Goal: Task Accomplishment & Management: Use online tool/utility

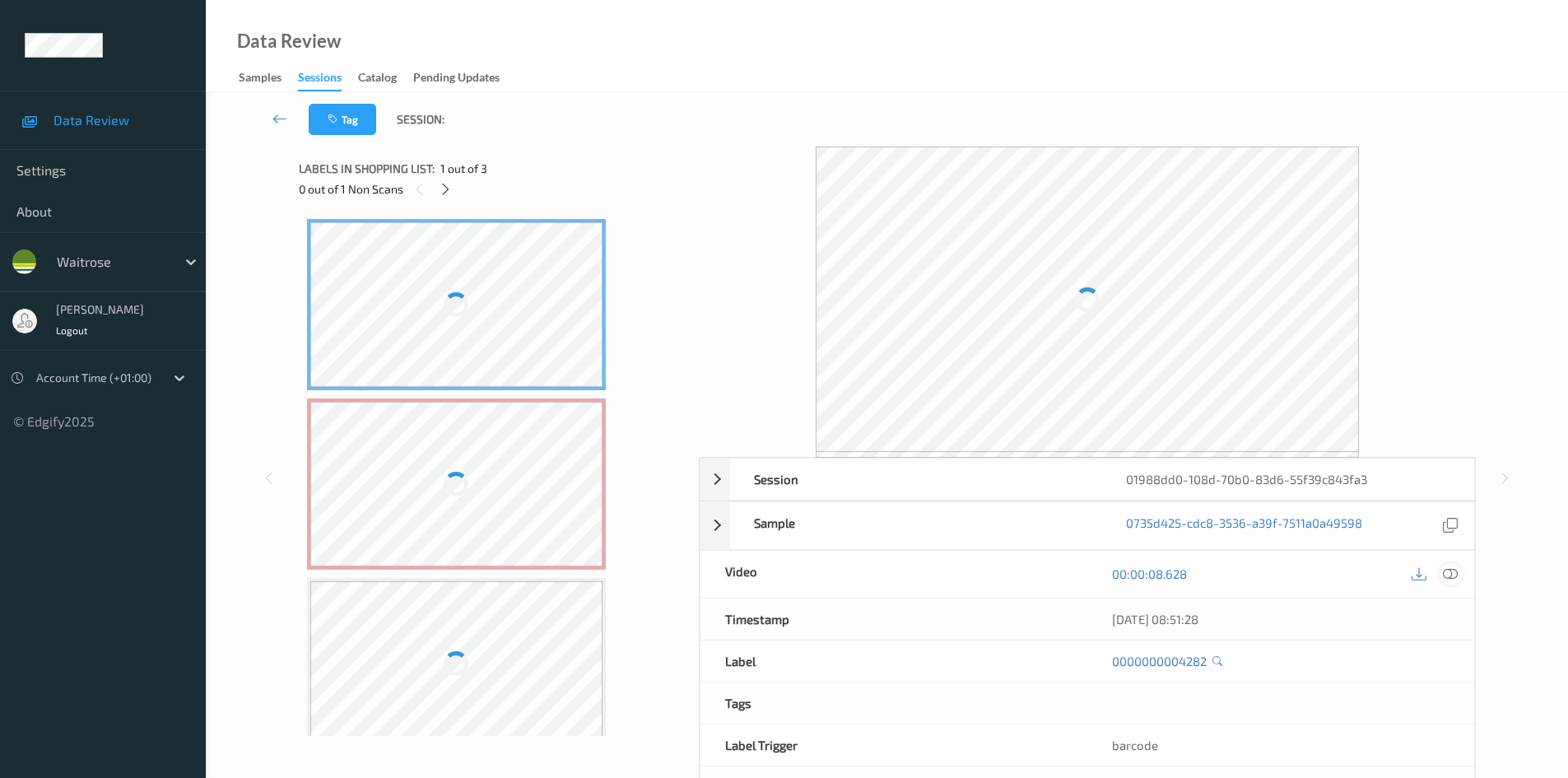
click at [1452, 571] on icon at bounding box center [1450, 573] width 15 height 15
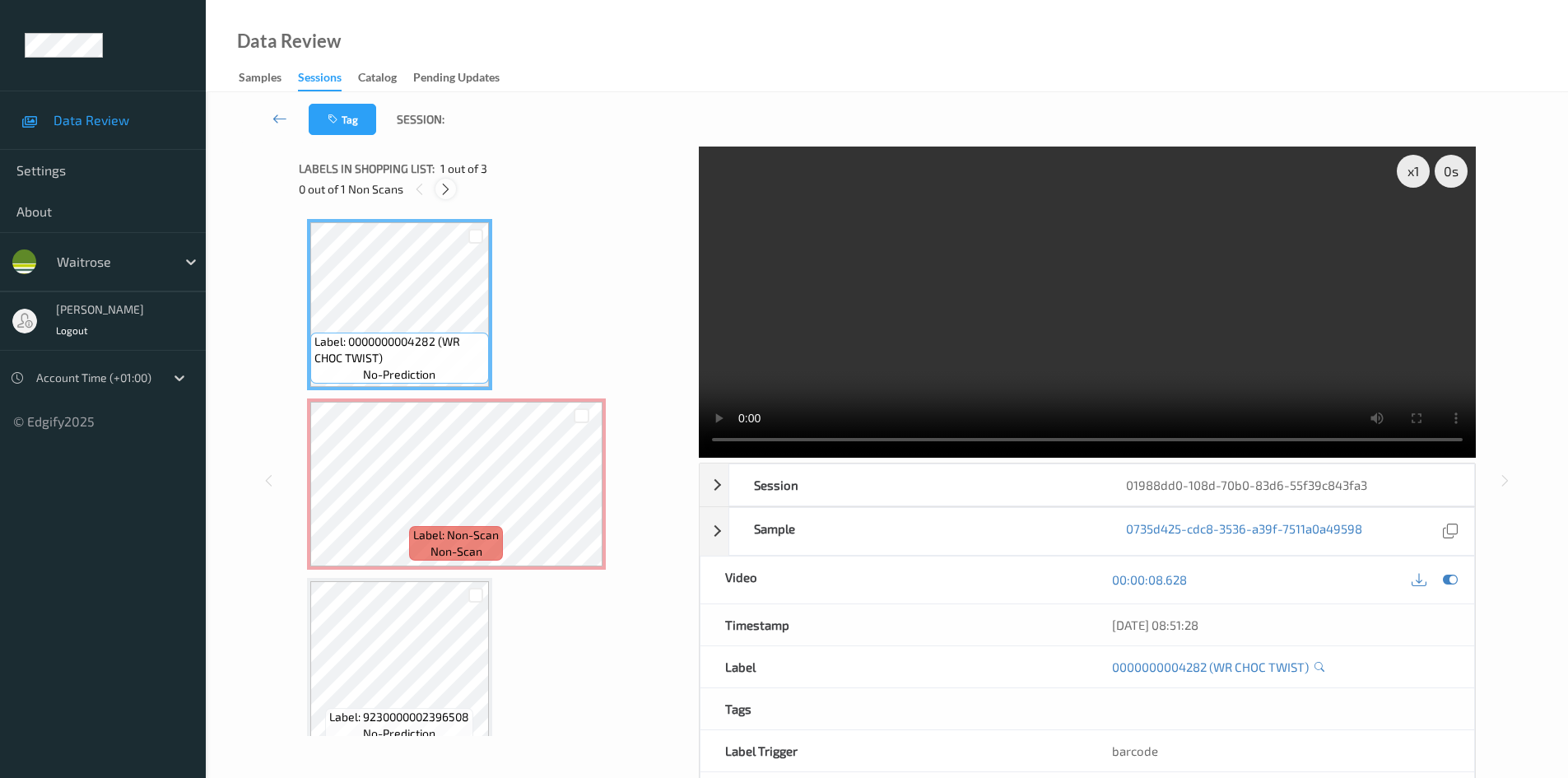
click at [451, 193] on icon at bounding box center [445, 189] width 14 height 15
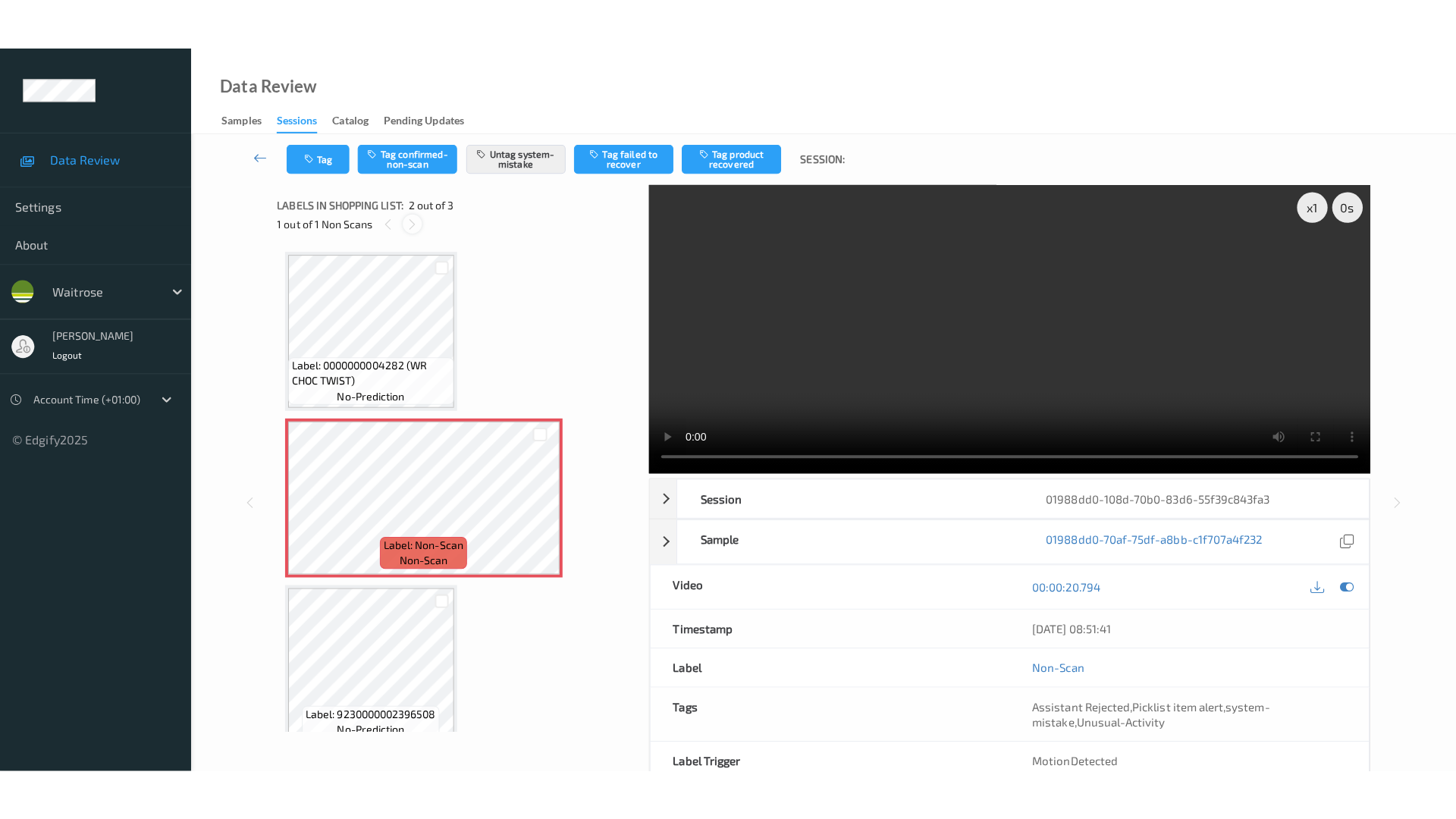
scroll to position [7, 0]
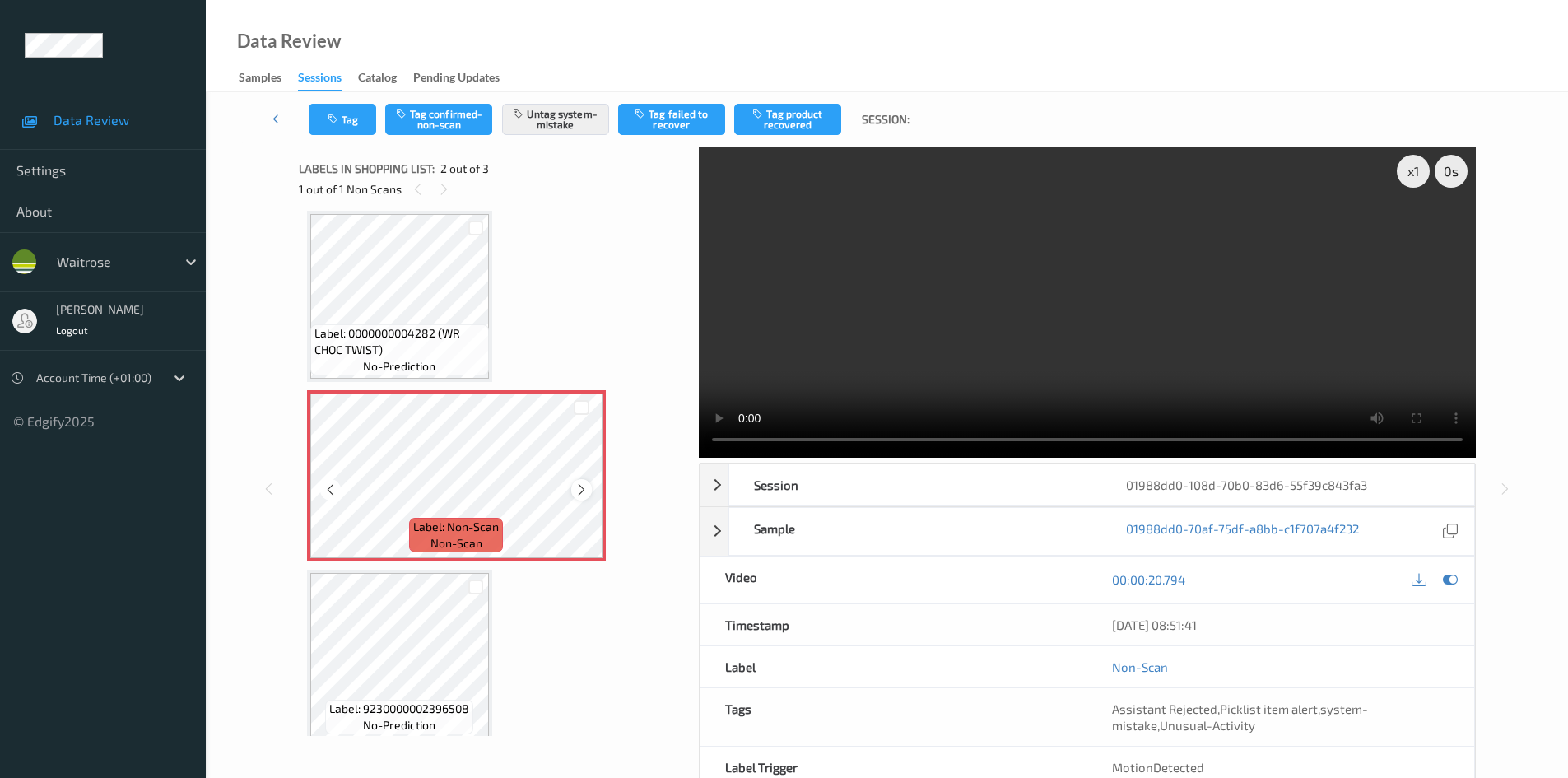
click at [576, 491] on icon at bounding box center [582, 490] width 14 height 15
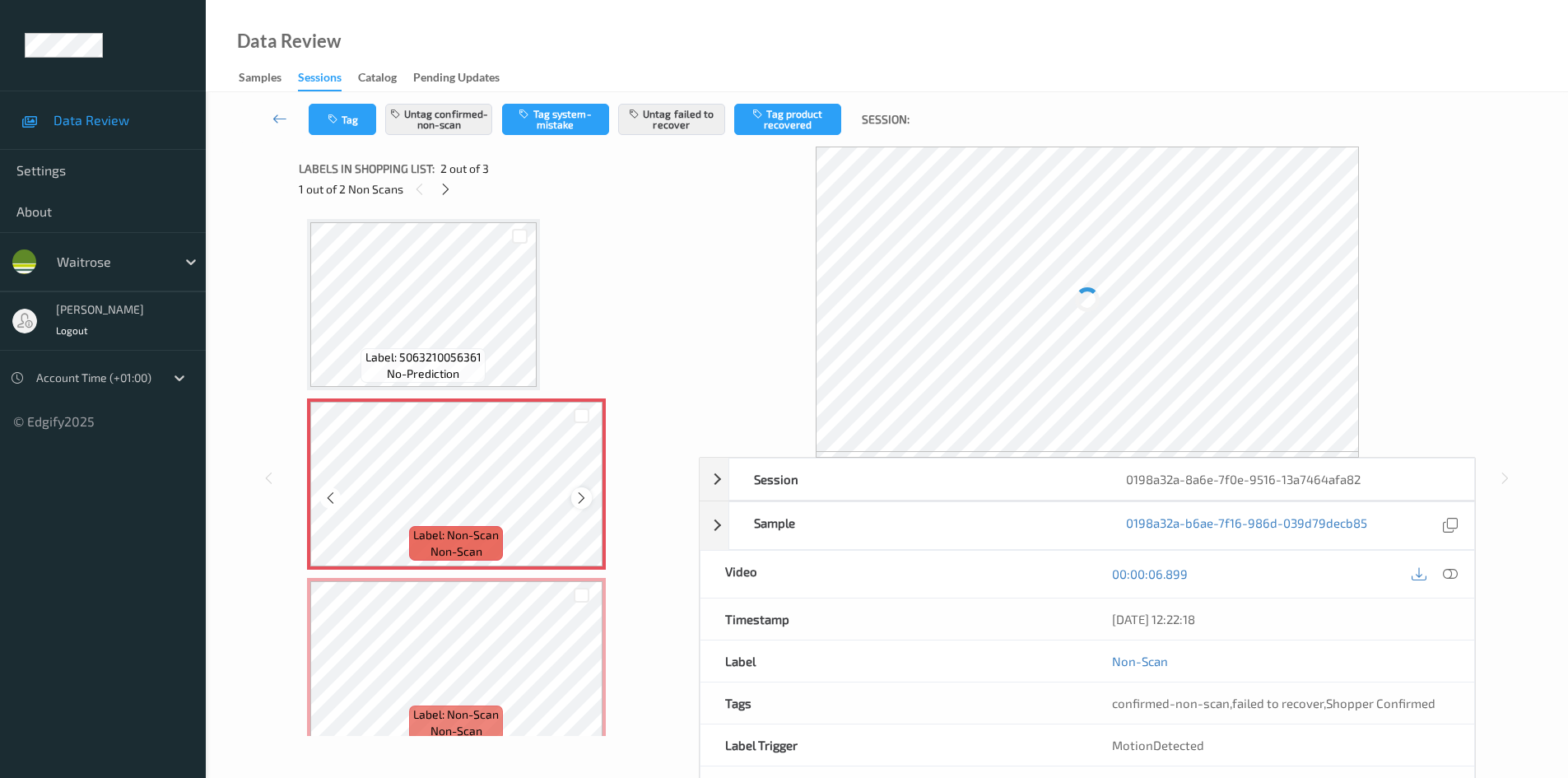
click at [585, 497] on icon at bounding box center [582, 498] width 14 height 15
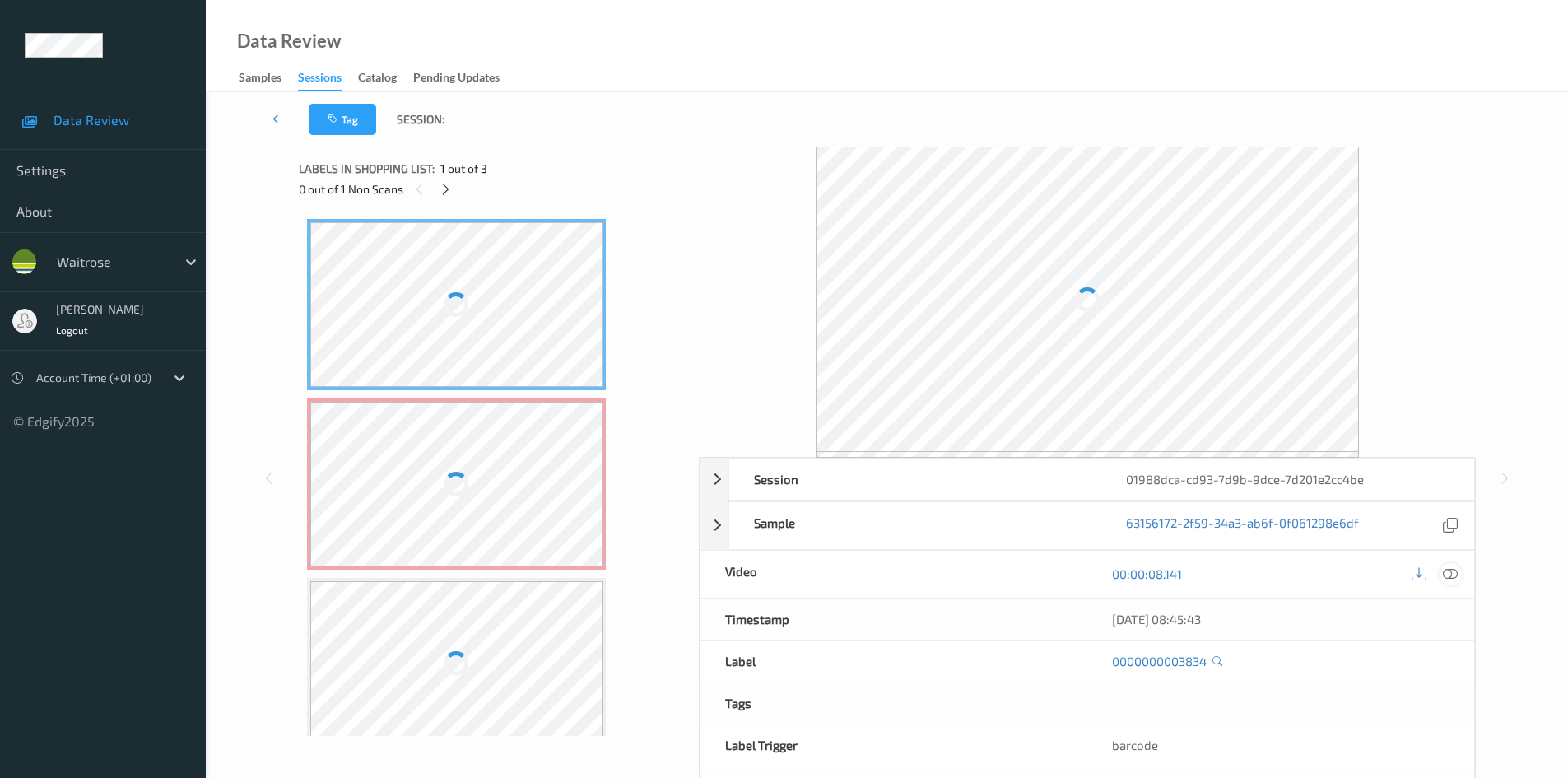
click at [1454, 576] on icon at bounding box center [1450, 573] width 15 height 15
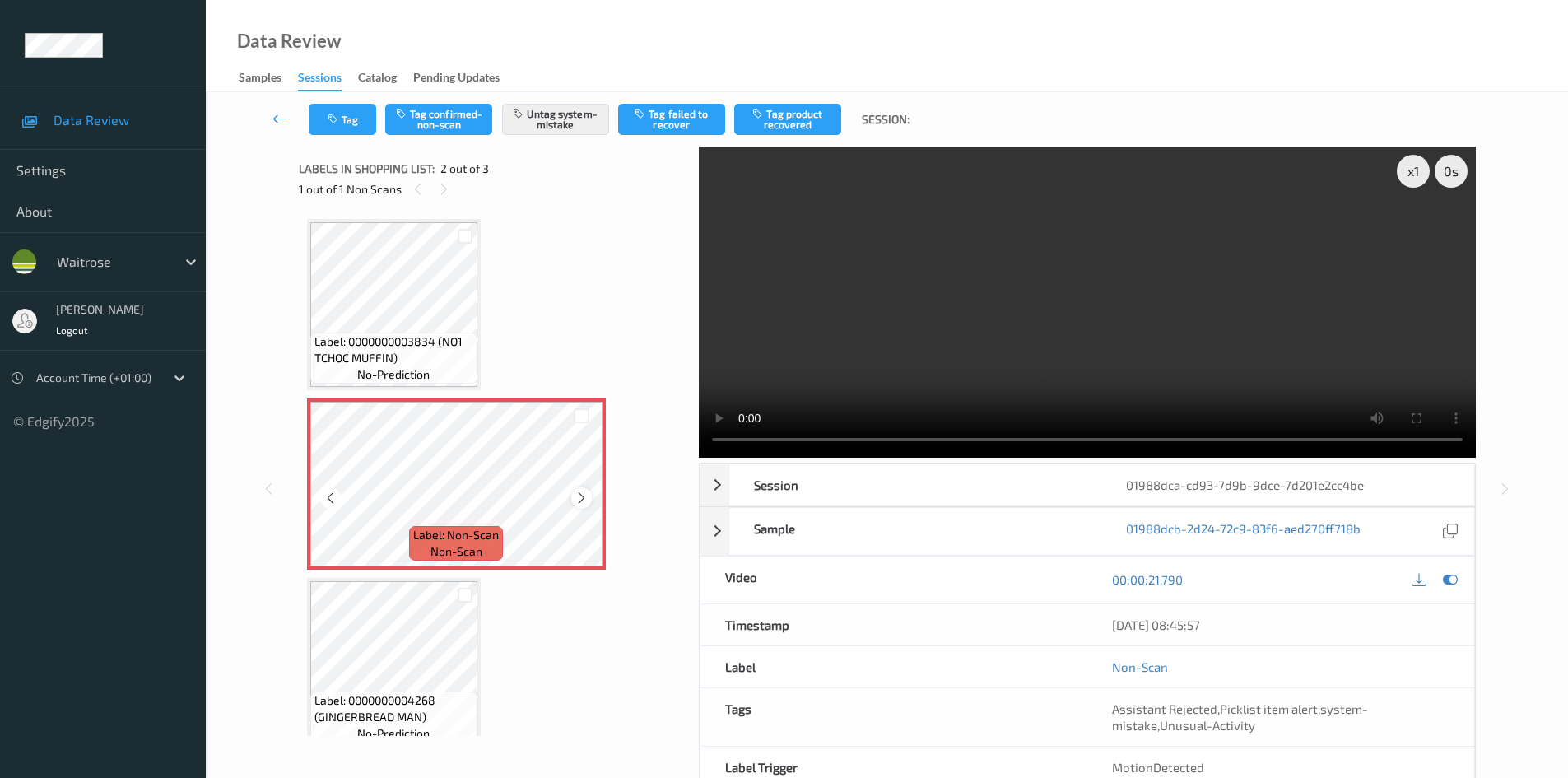
click at [582, 496] on icon at bounding box center [582, 498] width 14 height 15
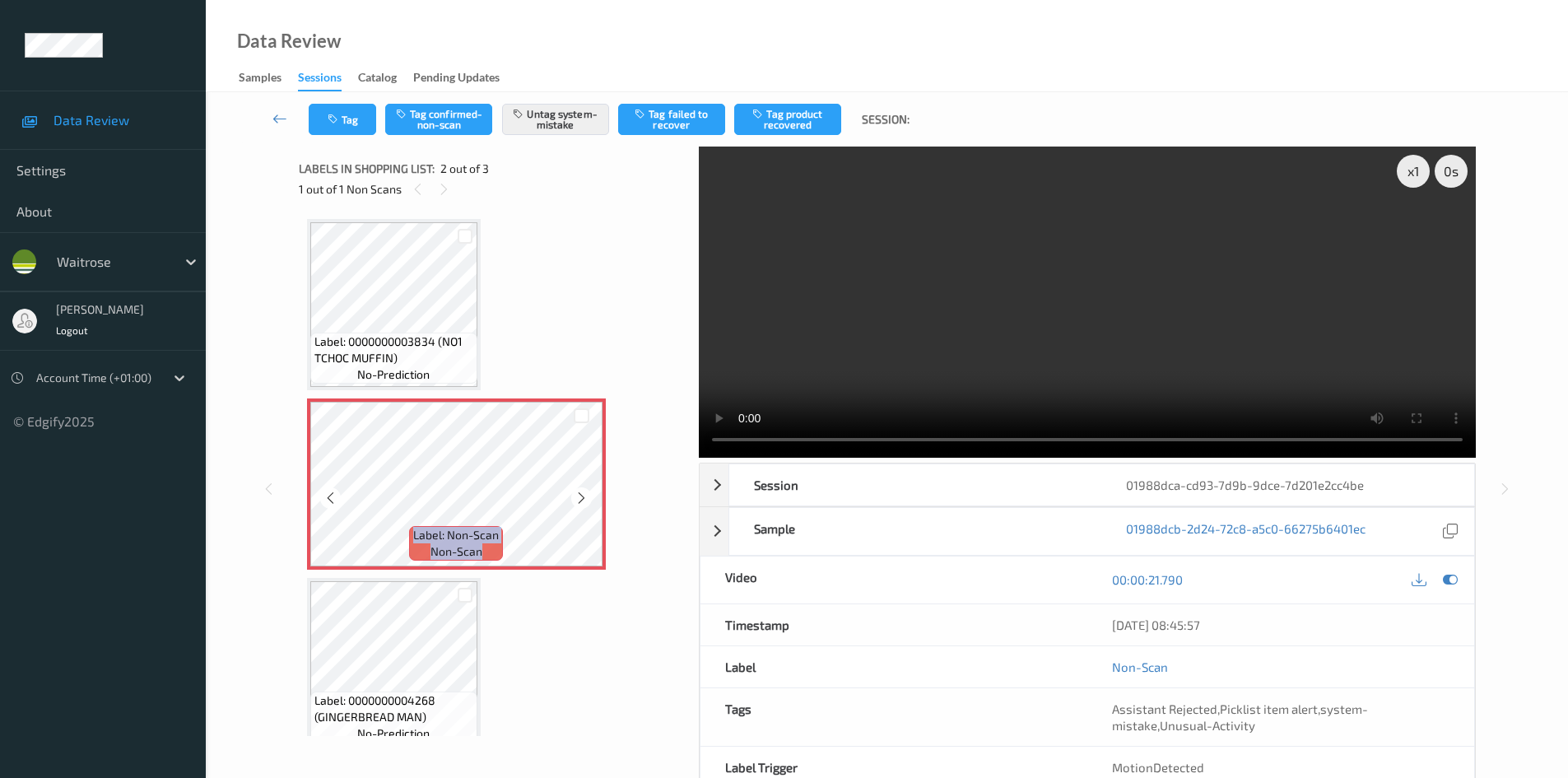
click at [582, 496] on icon at bounding box center [582, 498] width 14 height 15
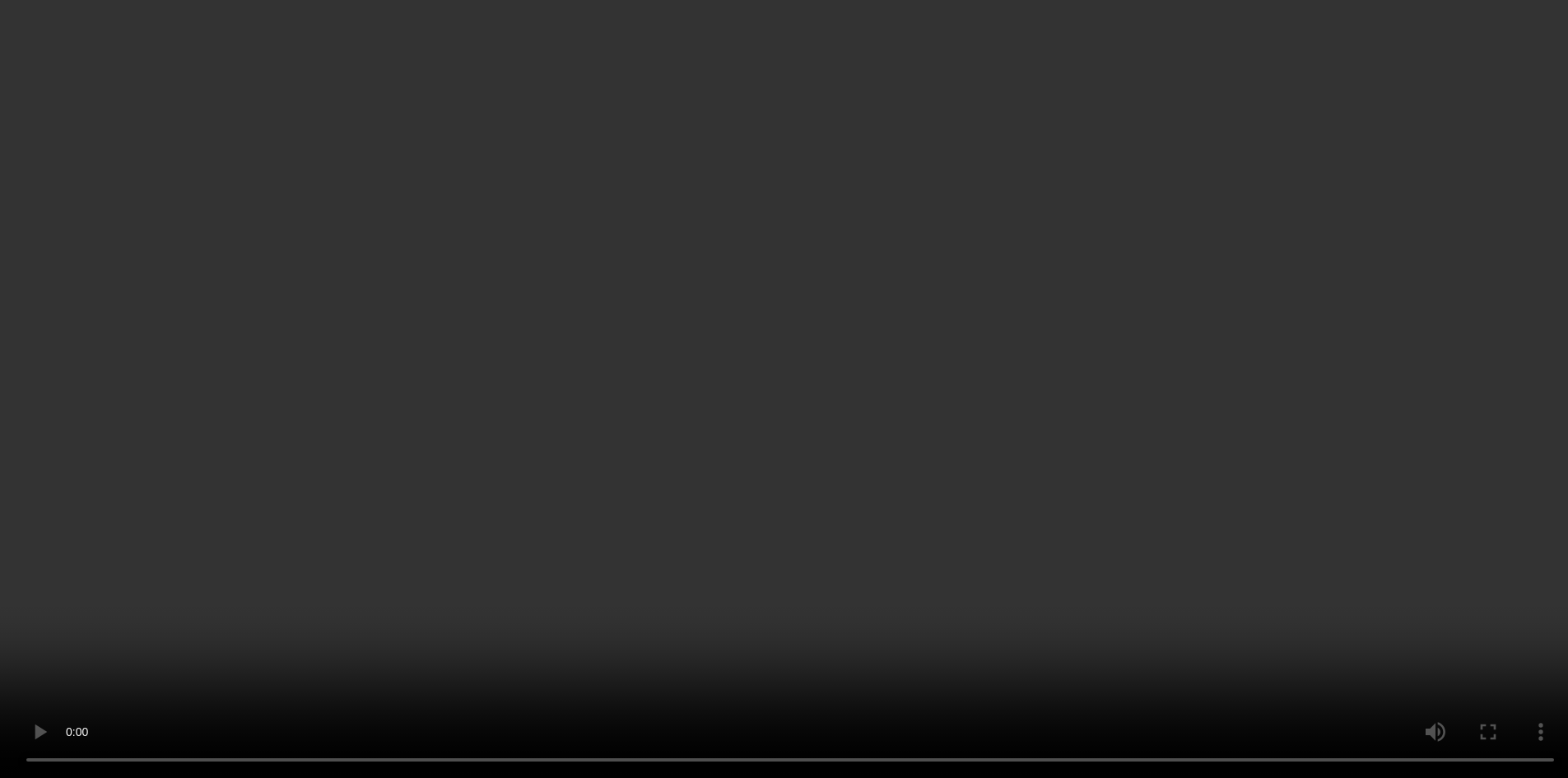
scroll to position [21, 0]
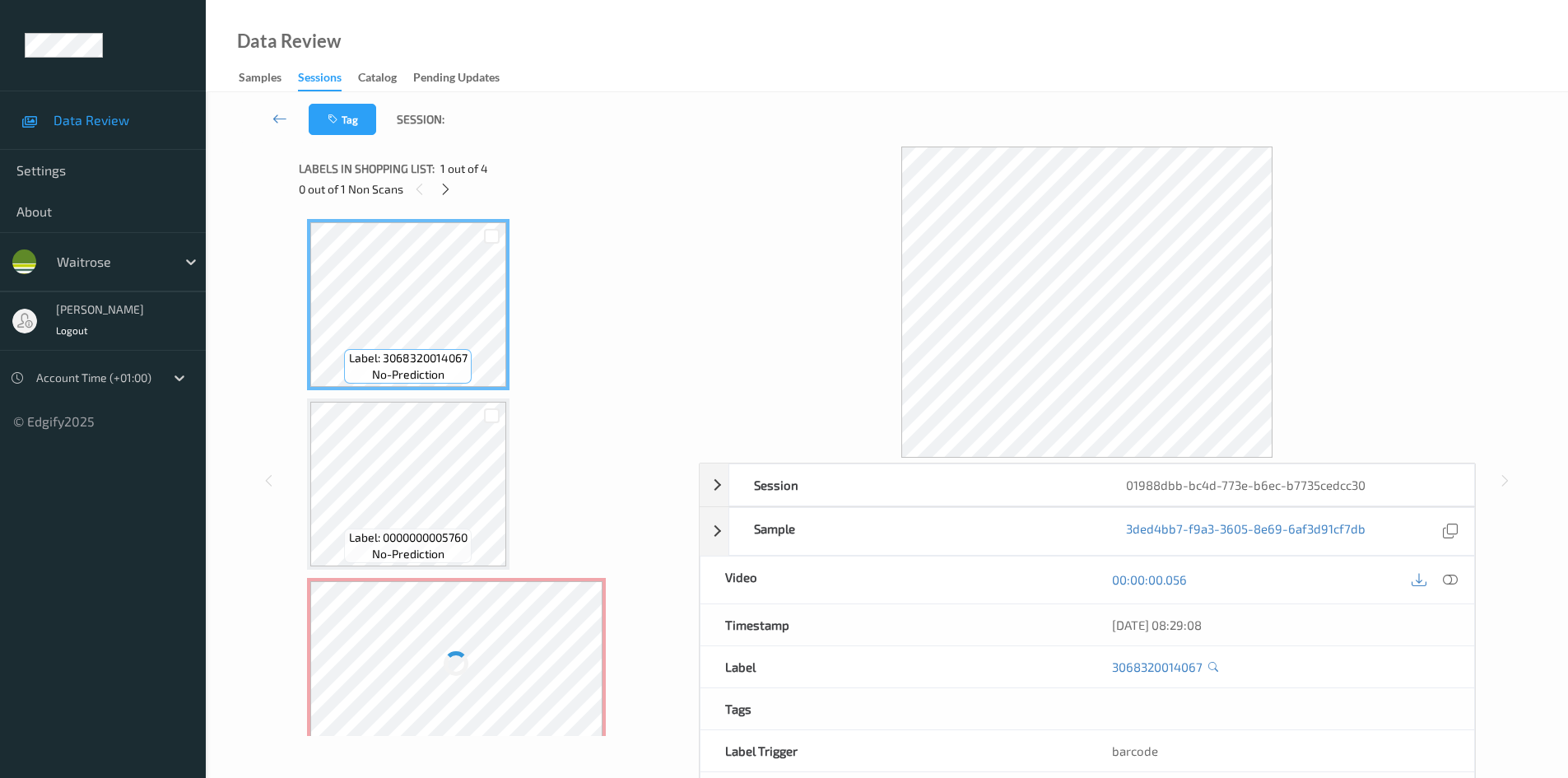
click at [1442, 592] on div "00:00:00.056" at bounding box center [1281, 579] width 387 height 47
click at [1450, 581] on icon at bounding box center [1450, 579] width 15 height 15
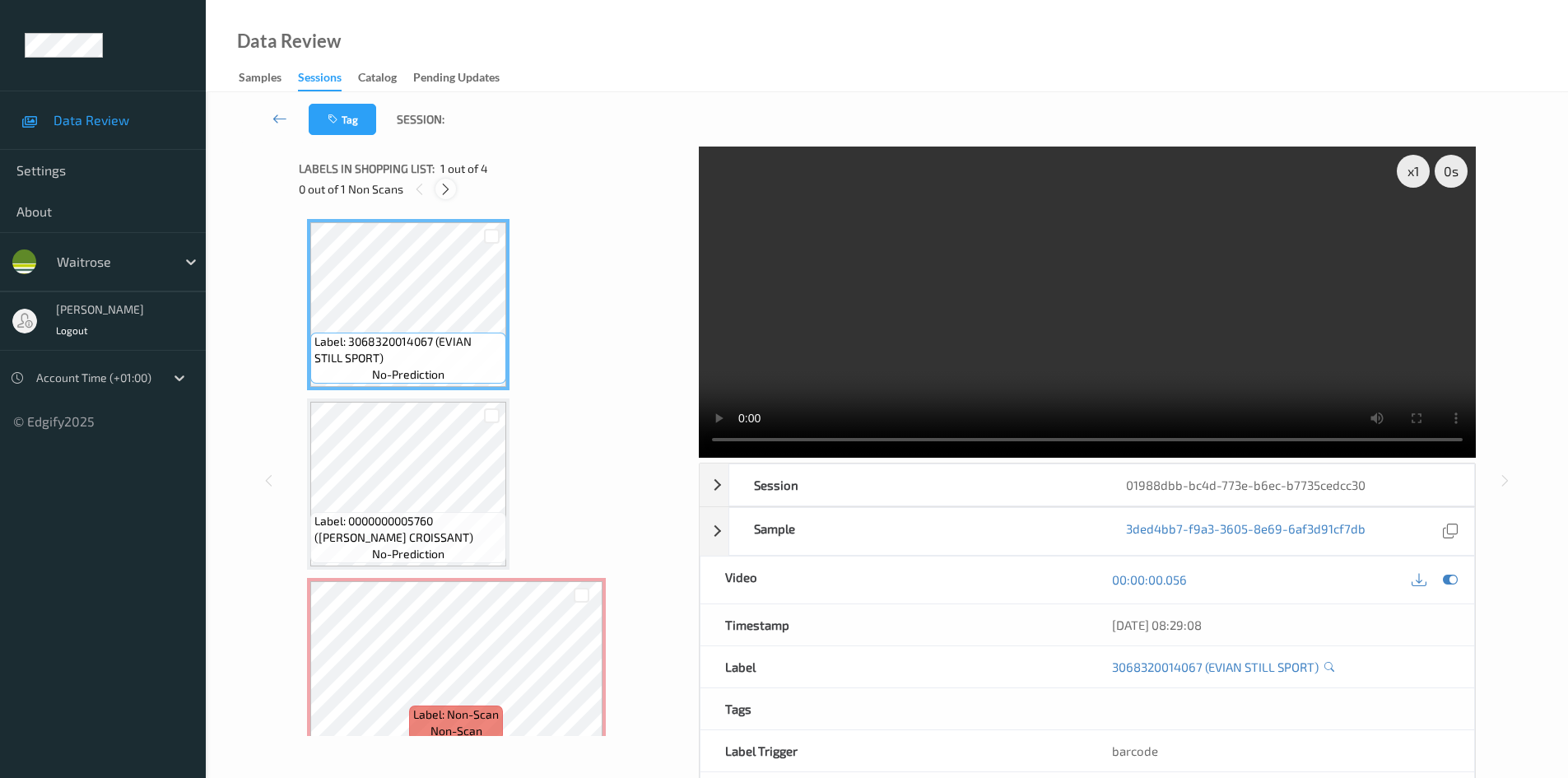
click at [443, 188] on icon at bounding box center [445, 189] width 14 height 15
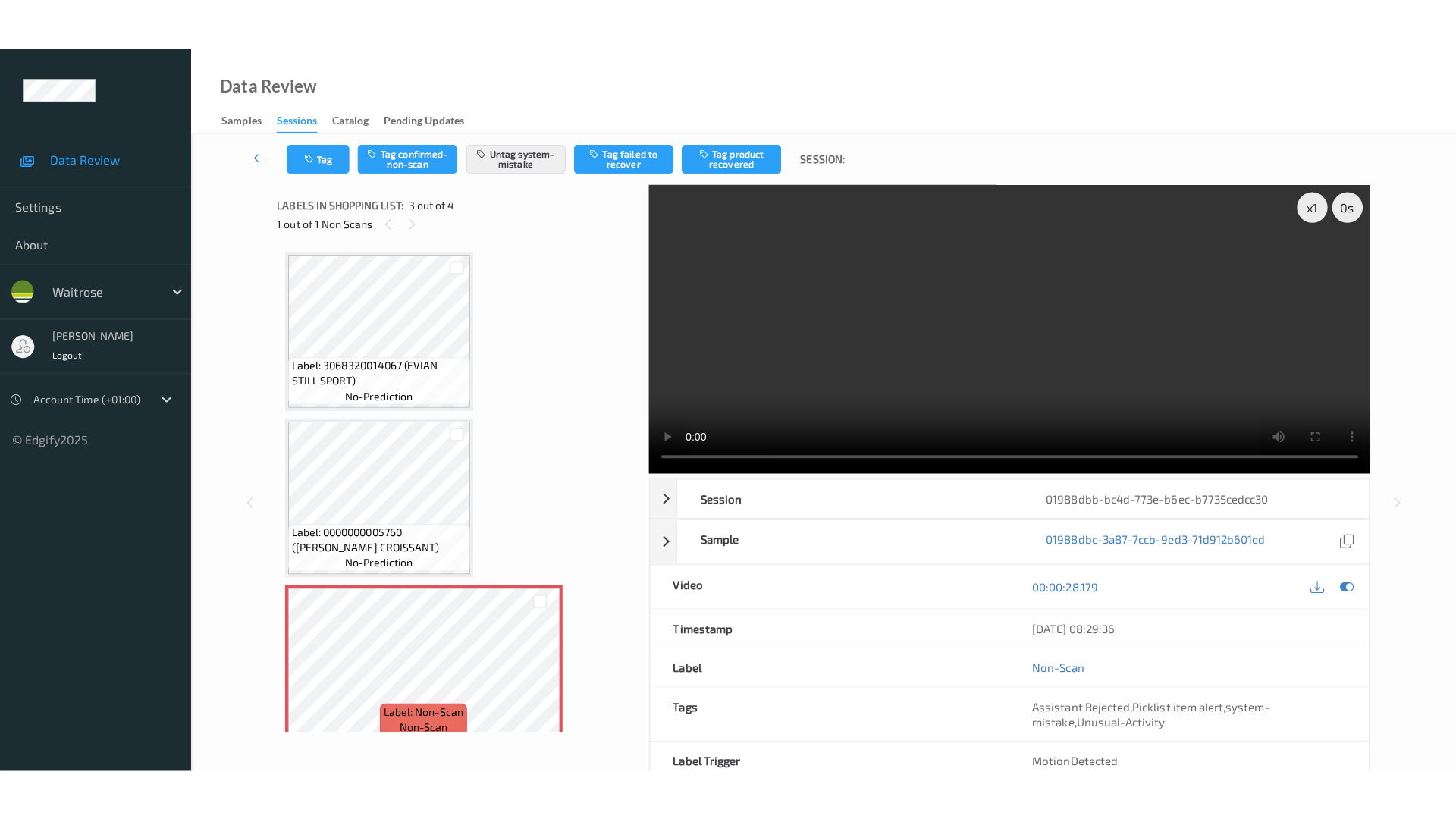
scroll to position [173, 0]
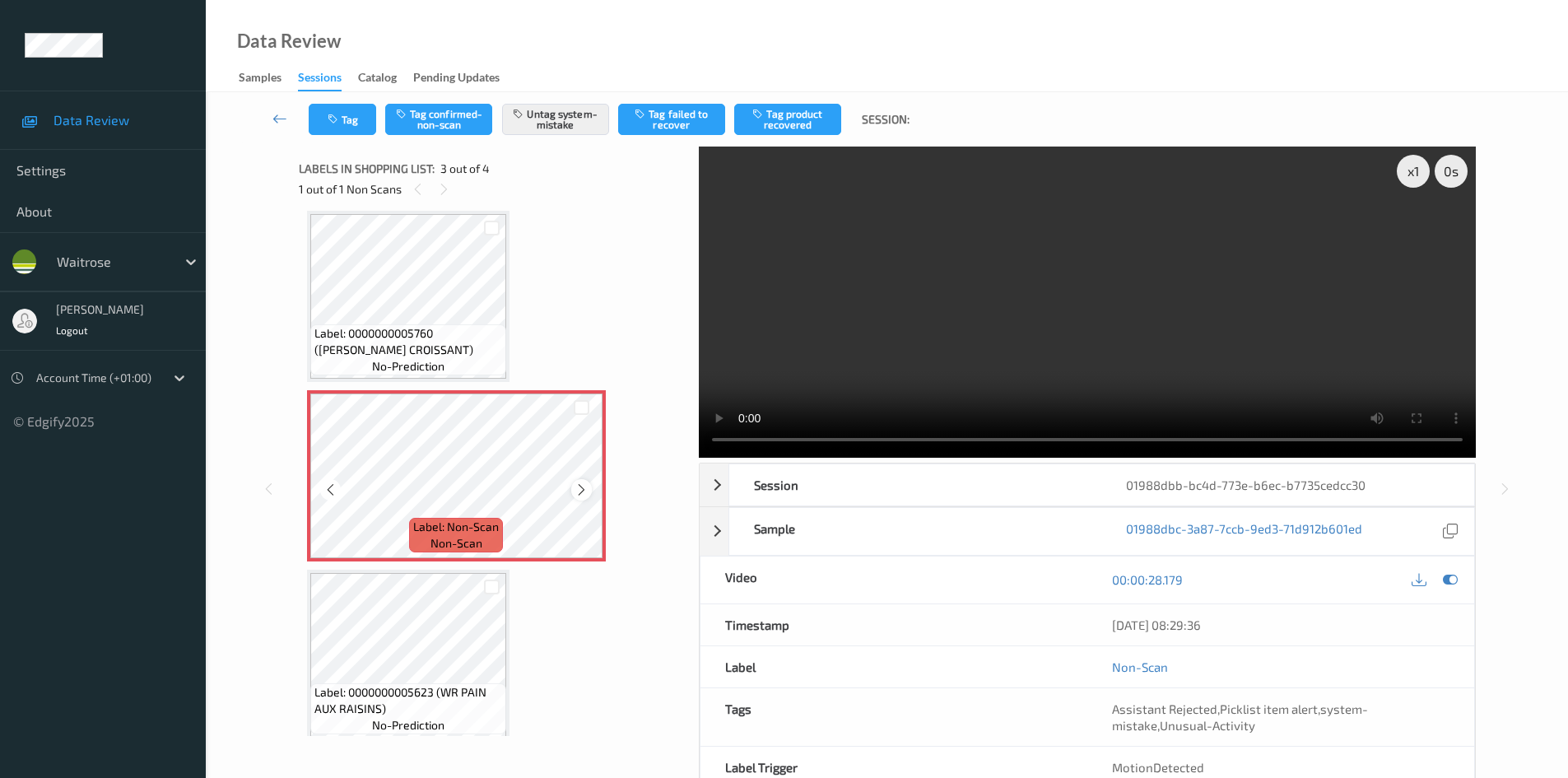
click at [581, 493] on icon at bounding box center [582, 490] width 14 height 15
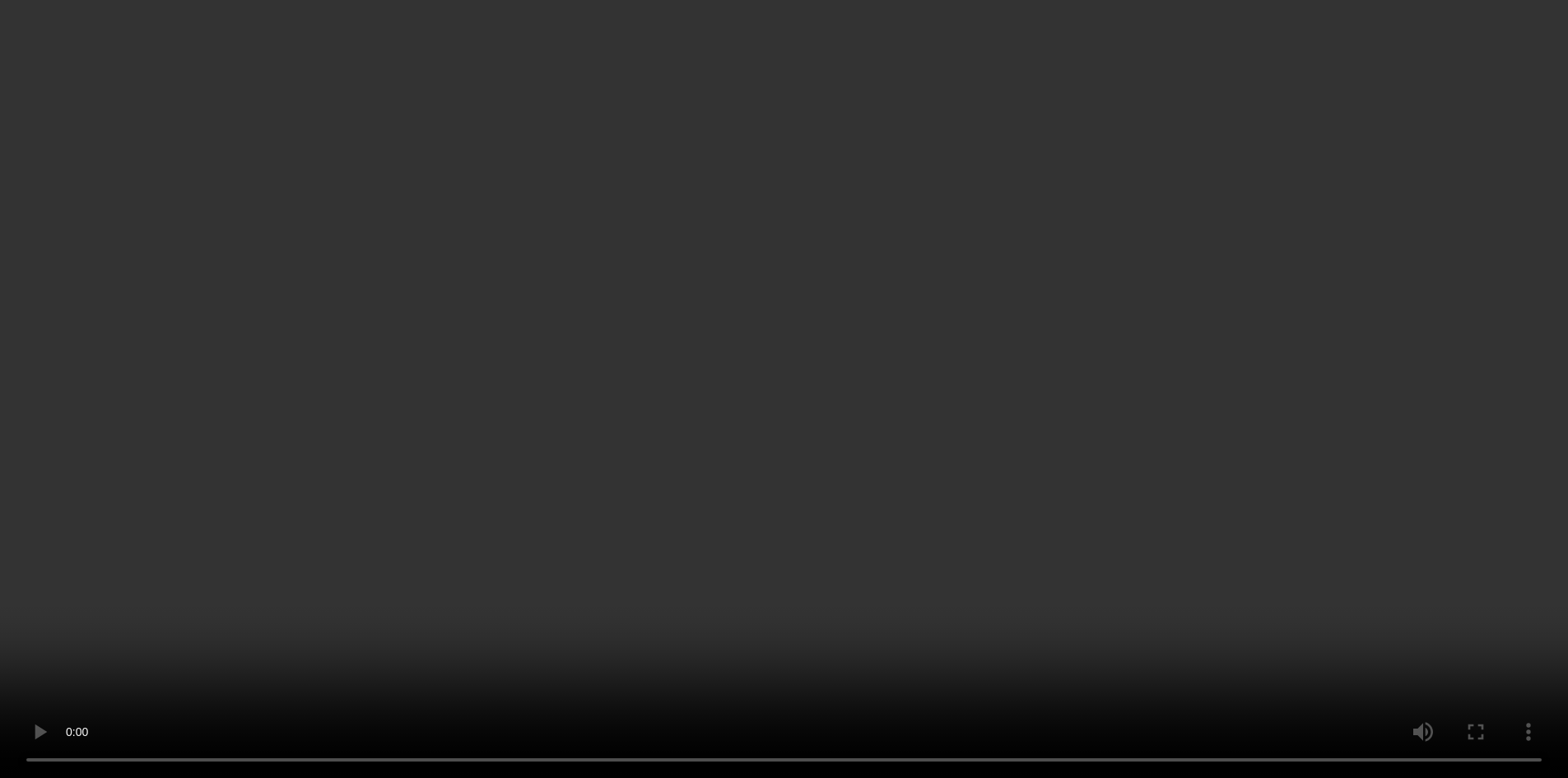
scroll to position [172, 0]
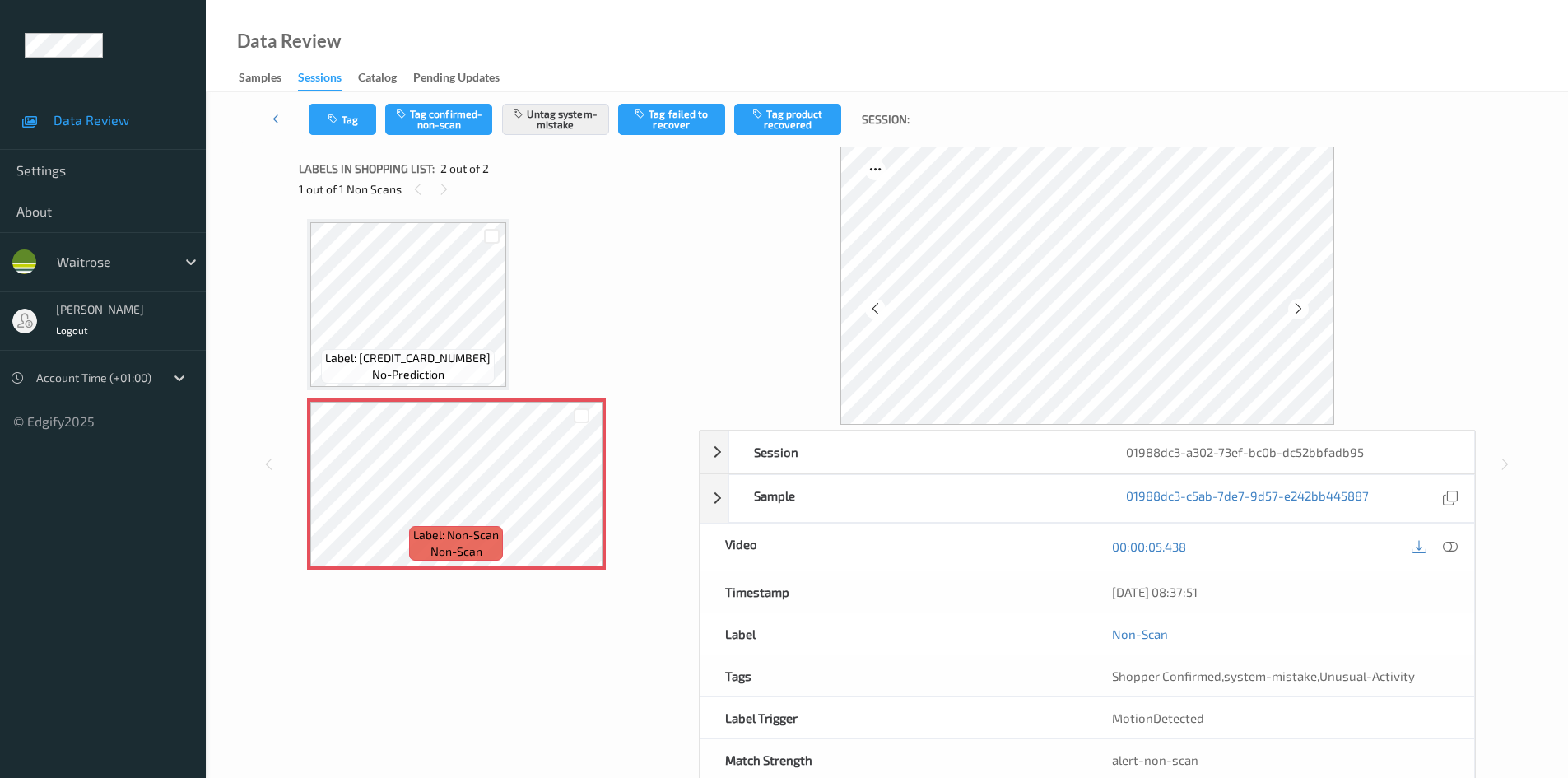
click at [1450, 576] on div "[DATE] 08:37:51" at bounding box center [1281, 592] width 387 height 41
click at [1453, 550] on icon at bounding box center [1450, 546] width 15 height 15
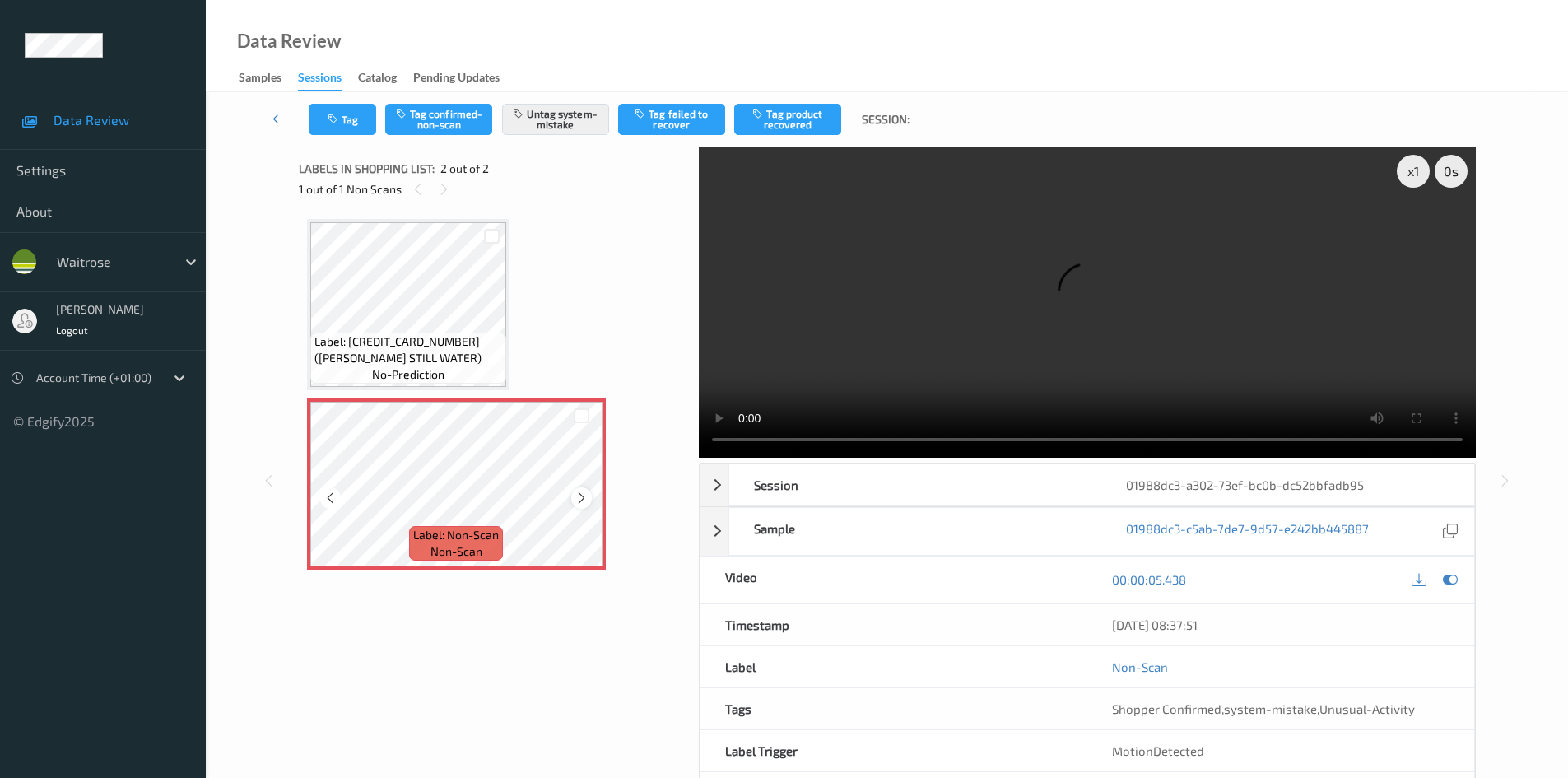
click at [587, 497] on icon at bounding box center [582, 498] width 14 height 15
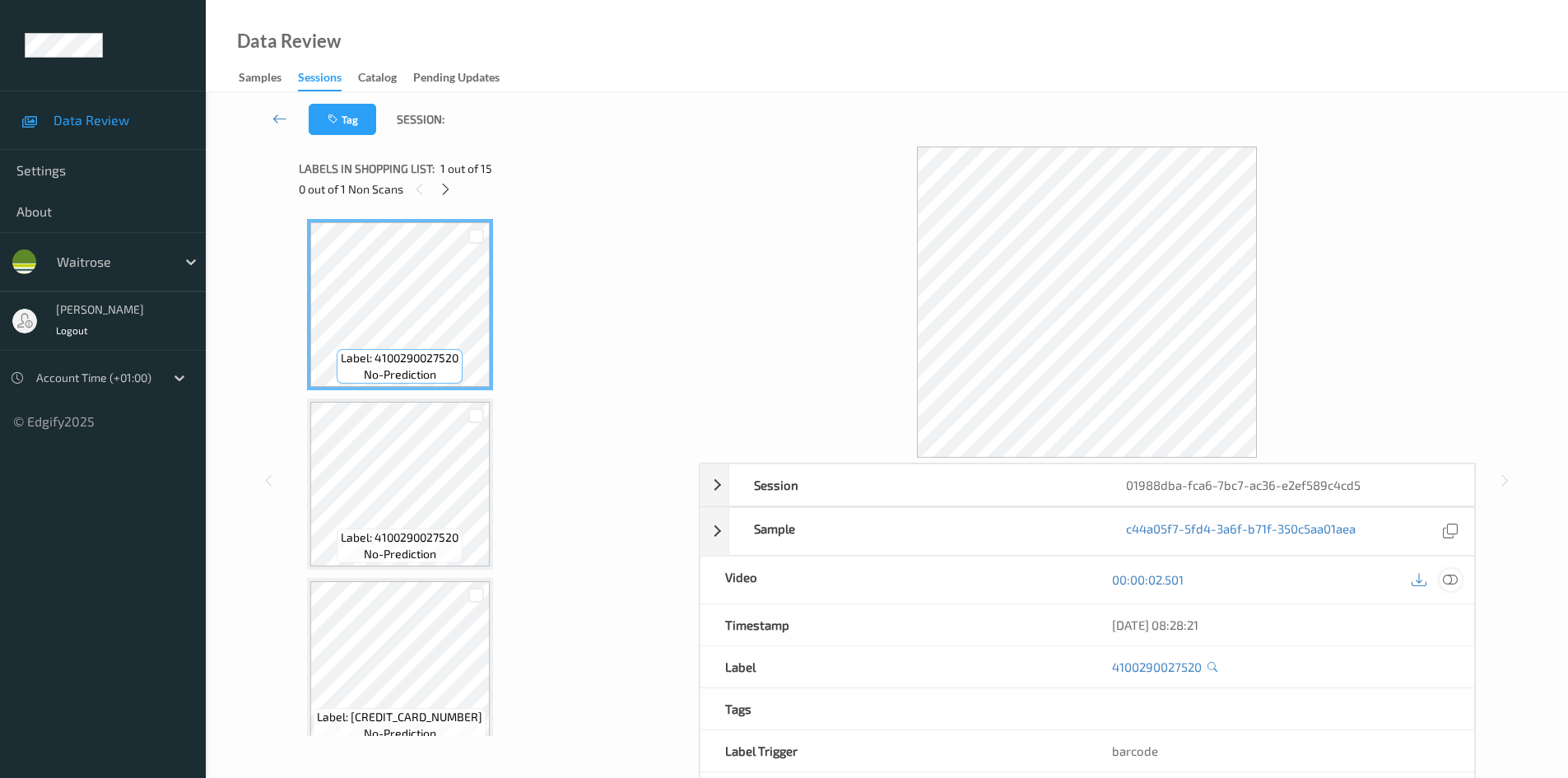
click at [1458, 581] on div at bounding box center [1451, 579] width 22 height 22
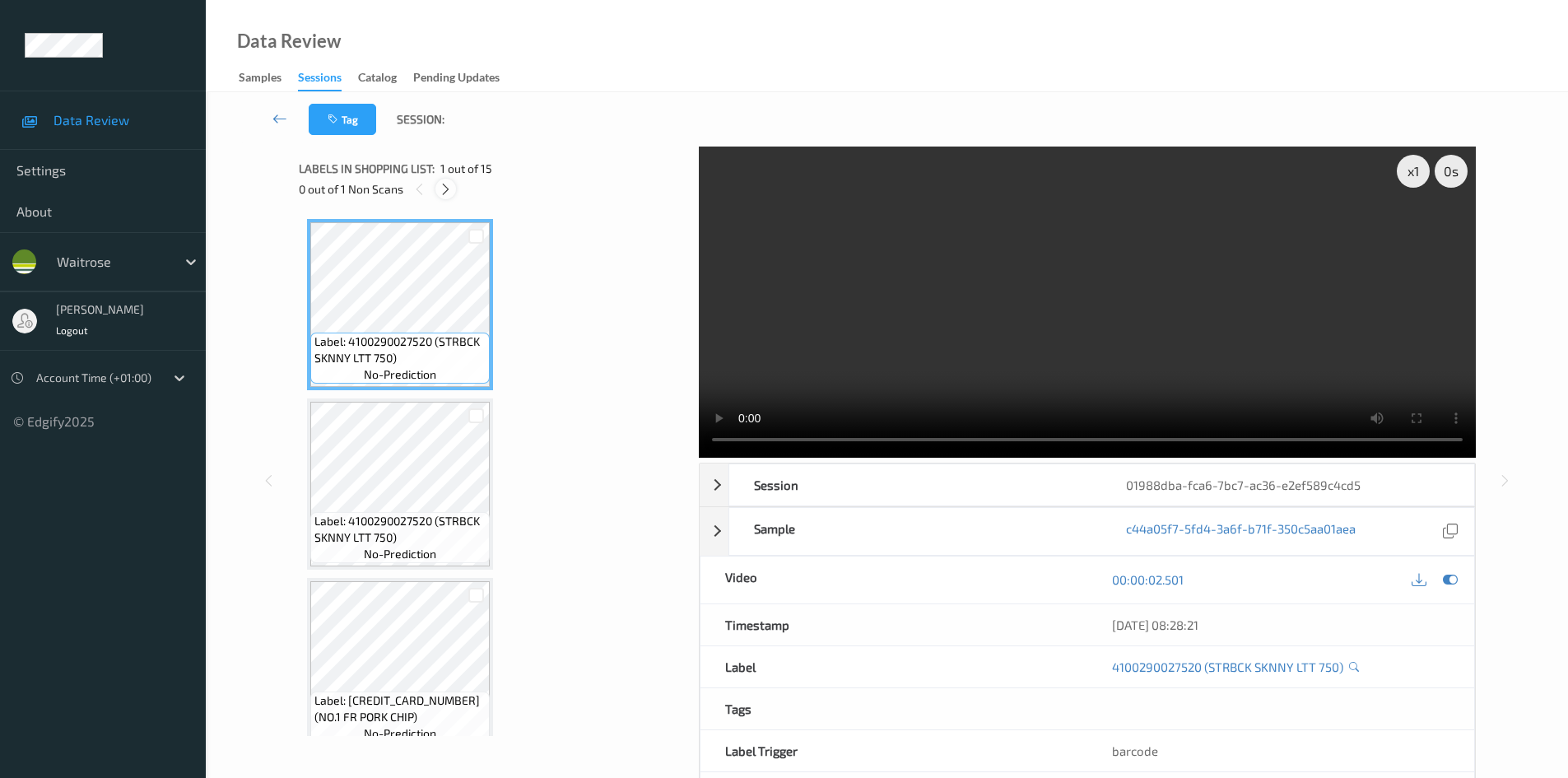
click at [446, 192] on icon at bounding box center [445, 189] width 14 height 15
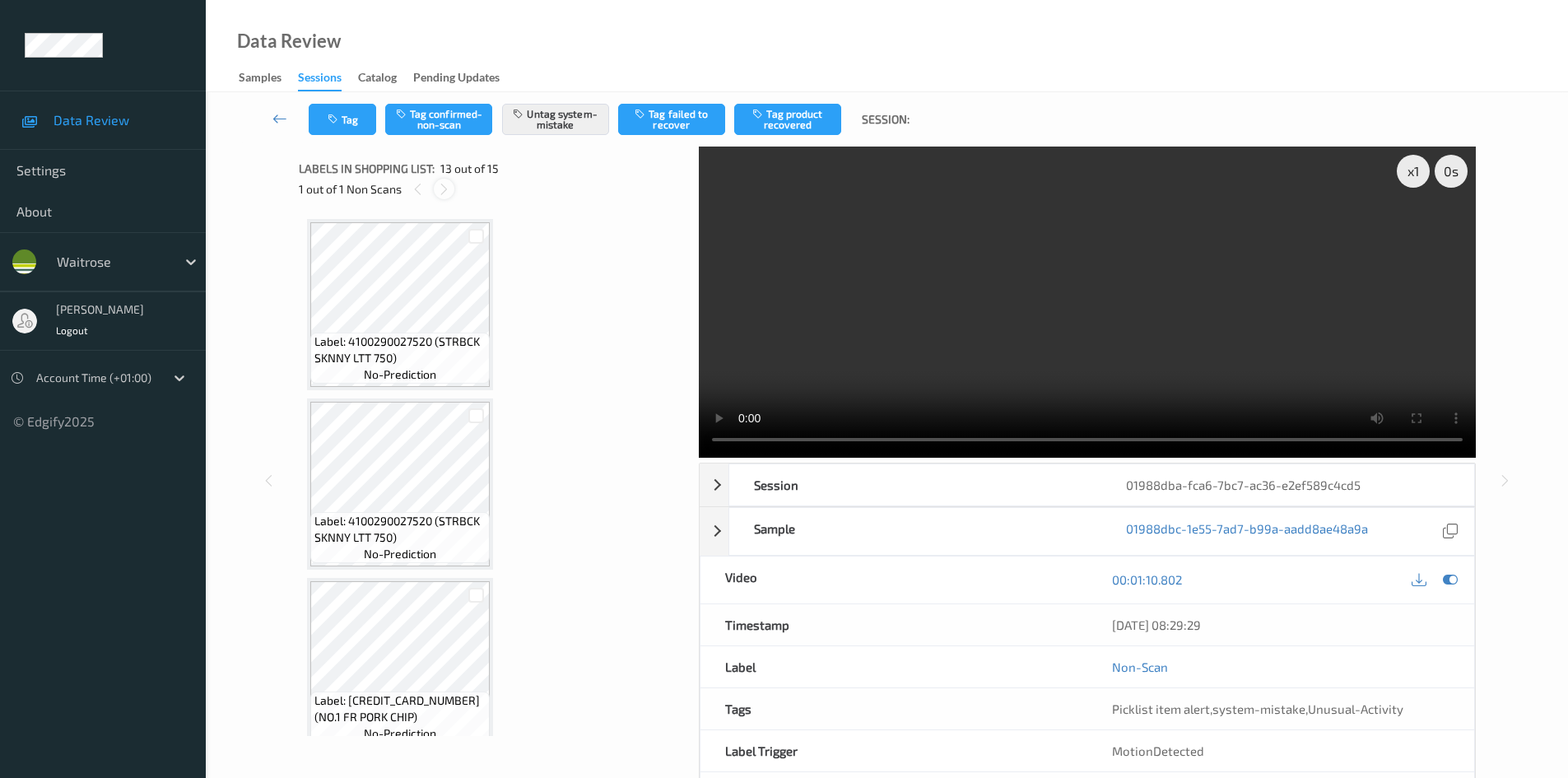
scroll to position [1982, 0]
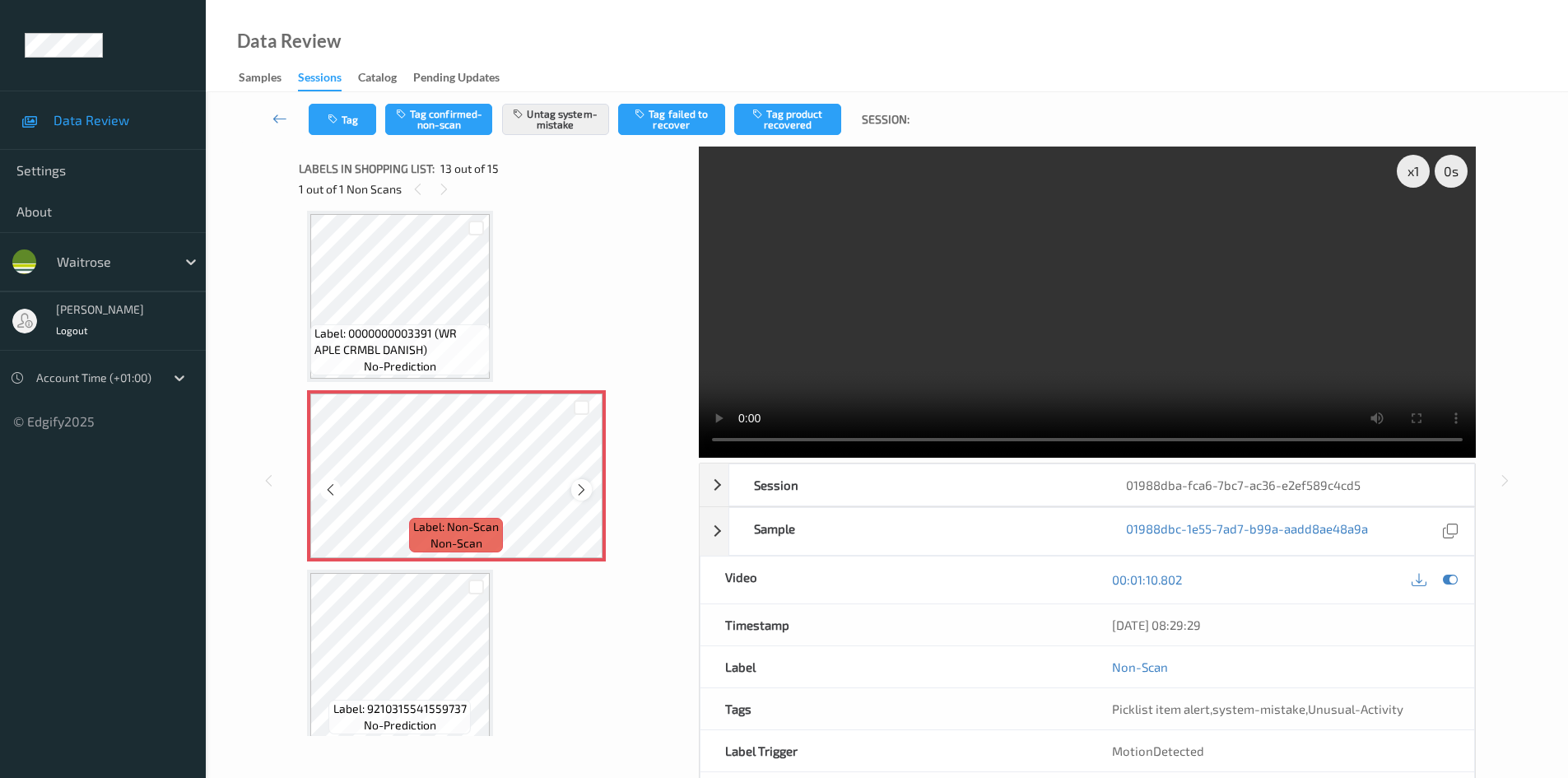
click at [583, 485] on icon at bounding box center [582, 490] width 14 height 15
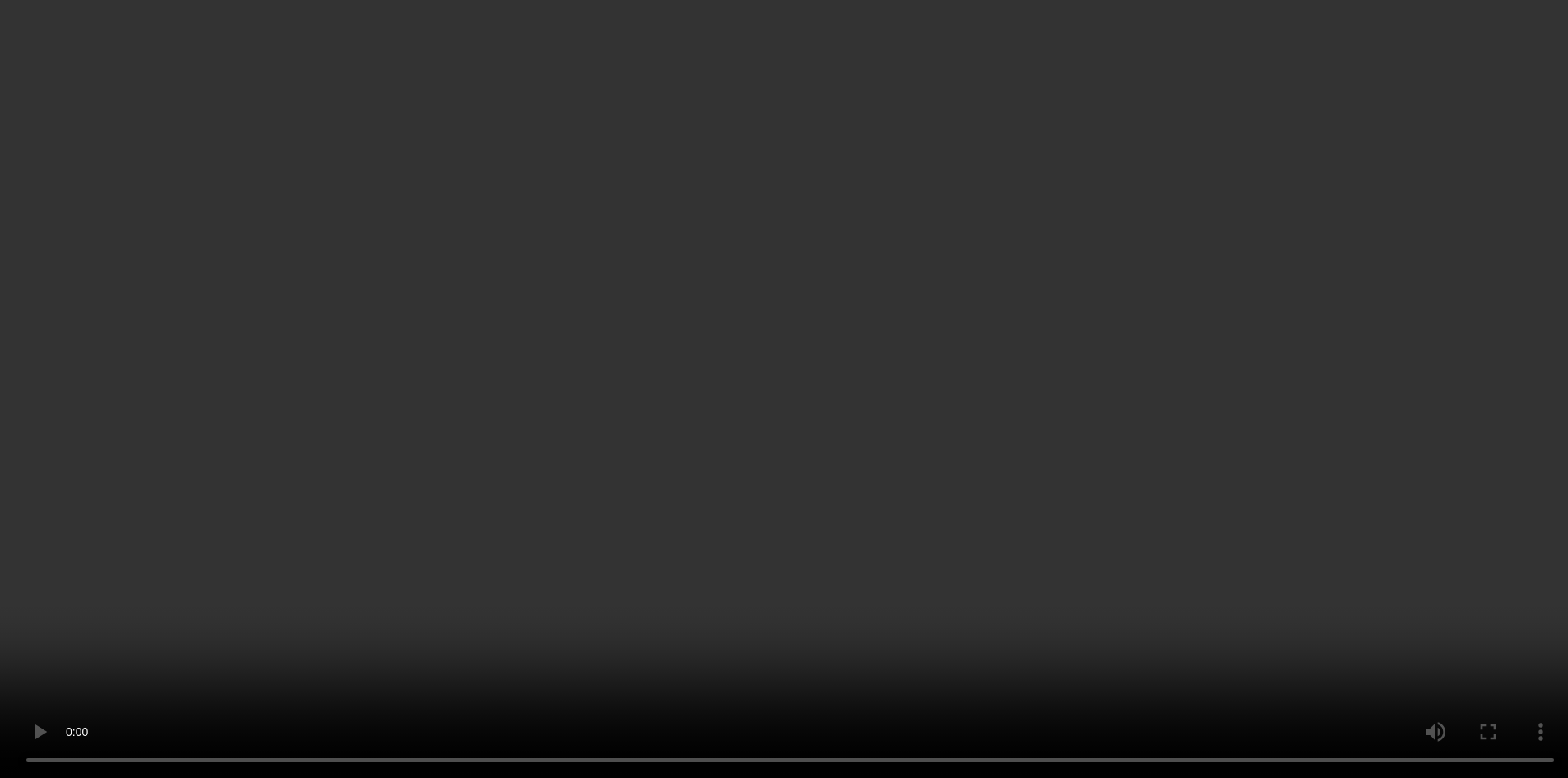
scroll to position [2174, 0]
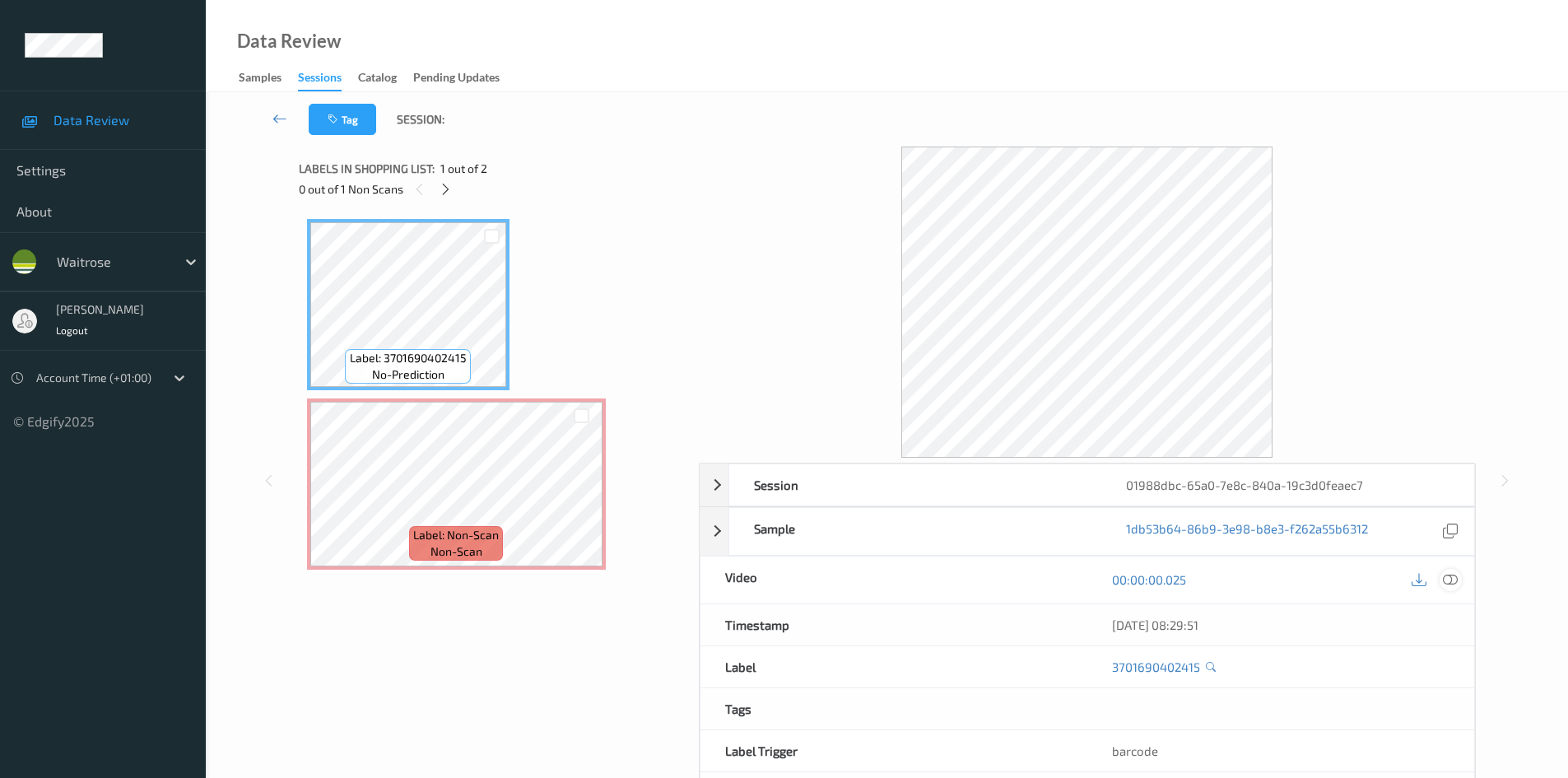
click at [1460, 580] on div at bounding box center [1451, 579] width 22 height 22
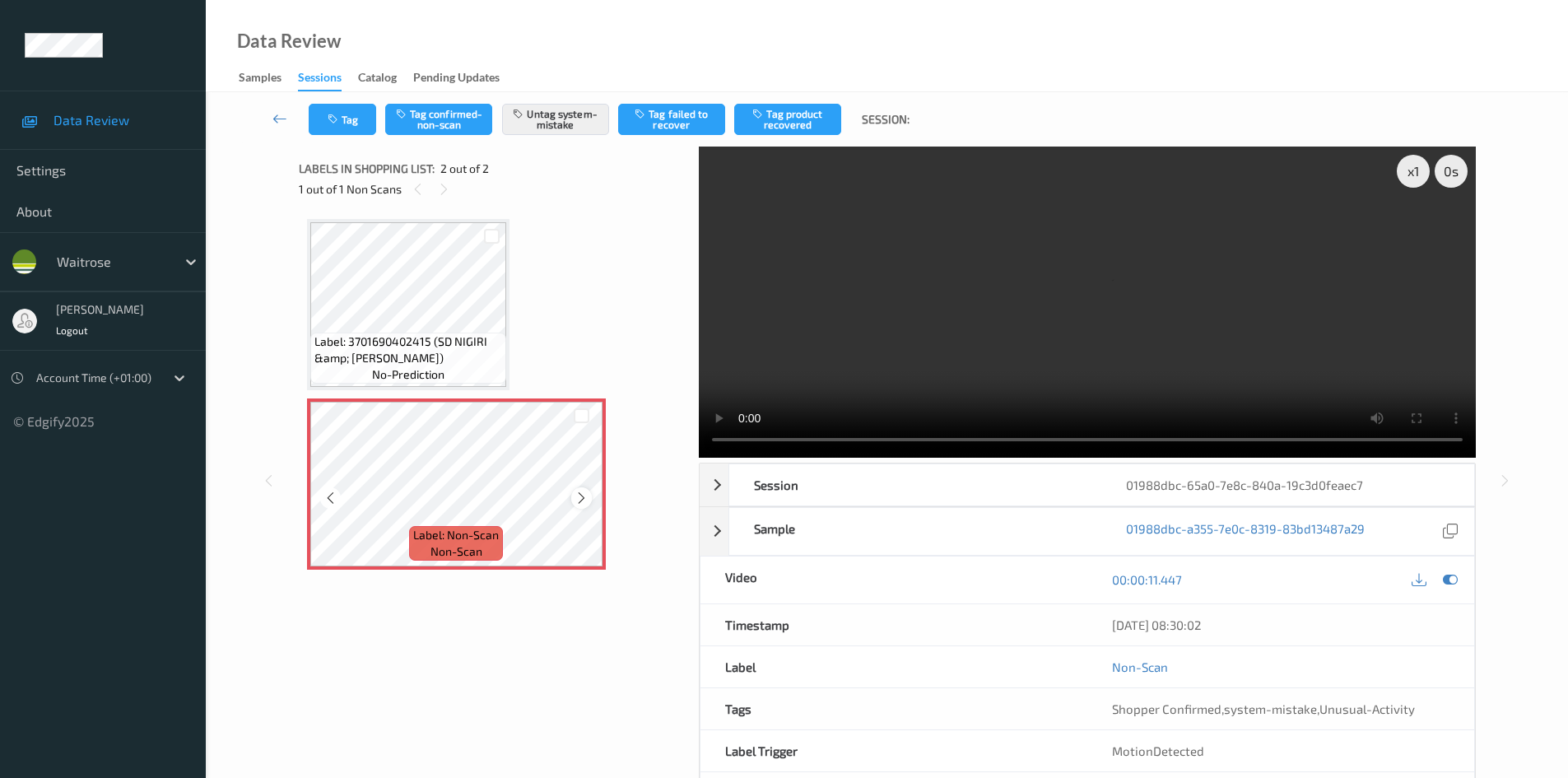
click at [582, 499] on icon at bounding box center [582, 498] width 14 height 15
click at [580, 504] on icon at bounding box center [582, 498] width 14 height 15
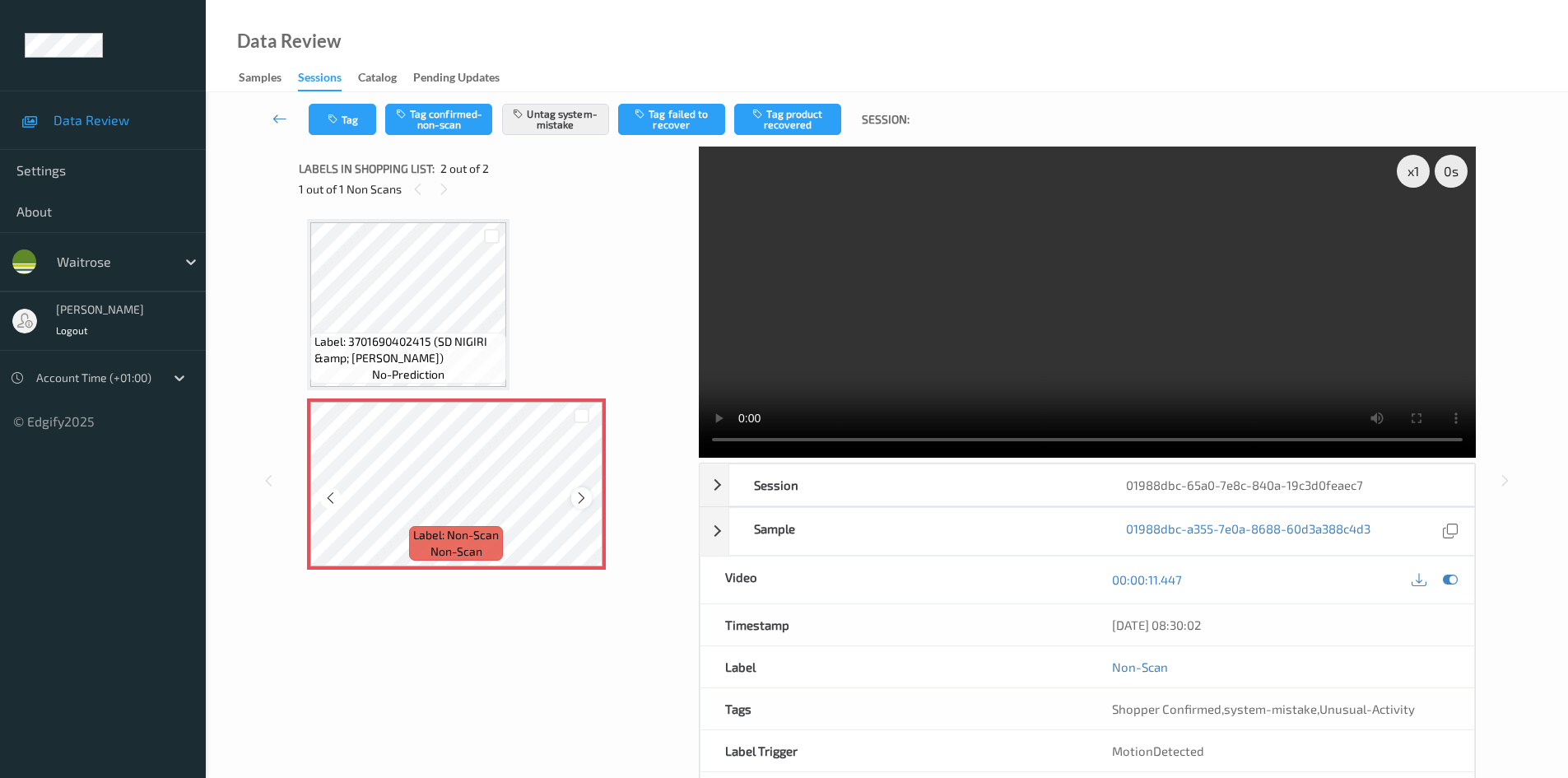
click at [581, 504] on icon at bounding box center [582, 498] width 14 height 15
click at [534, 127] on button "Untag system-mistake" at bounding box center [555, 119] width 107 height 31
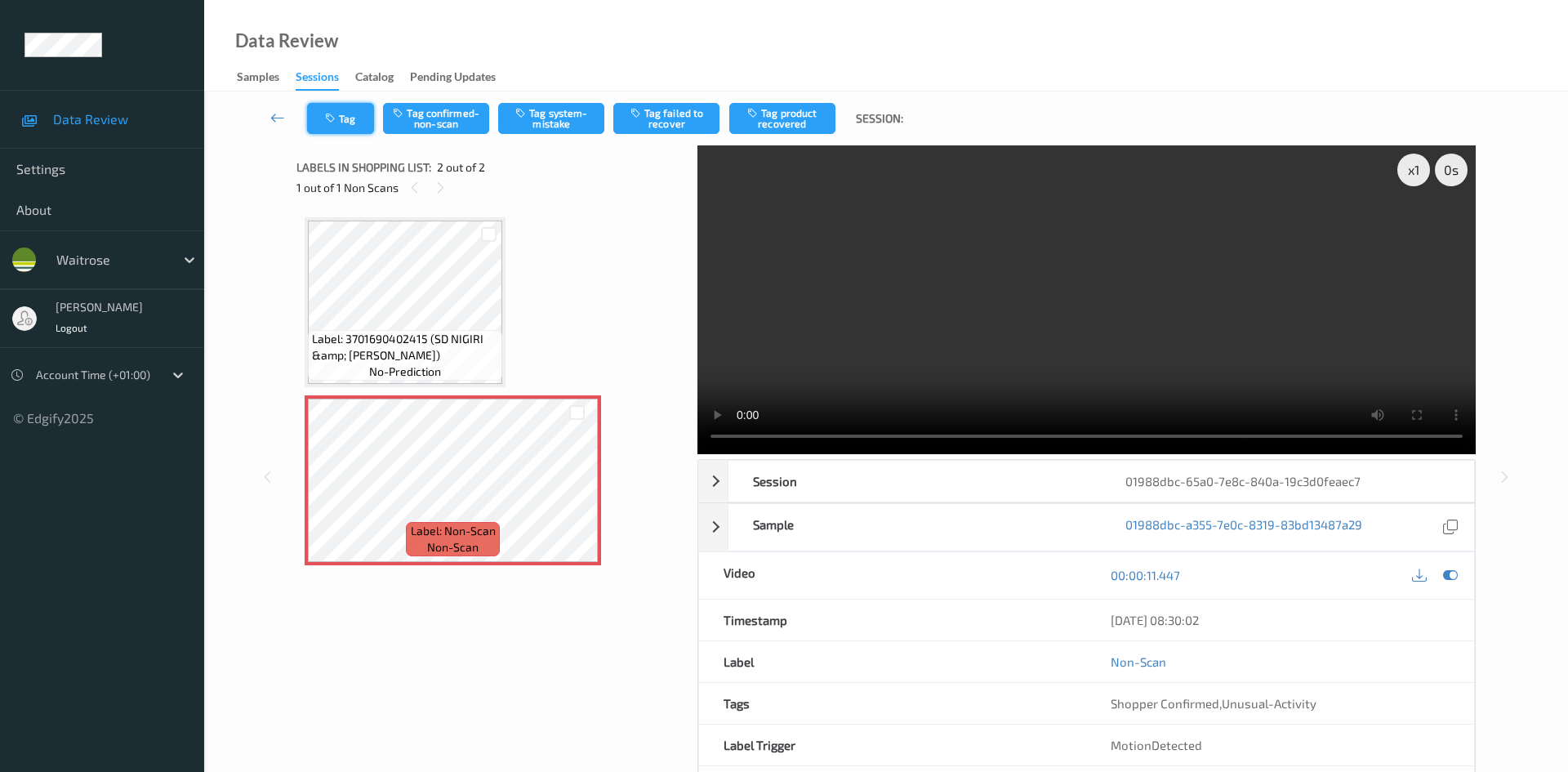
click at [364, 127] on button "Tag" at bounding box center [341, 118] width 67 height 31
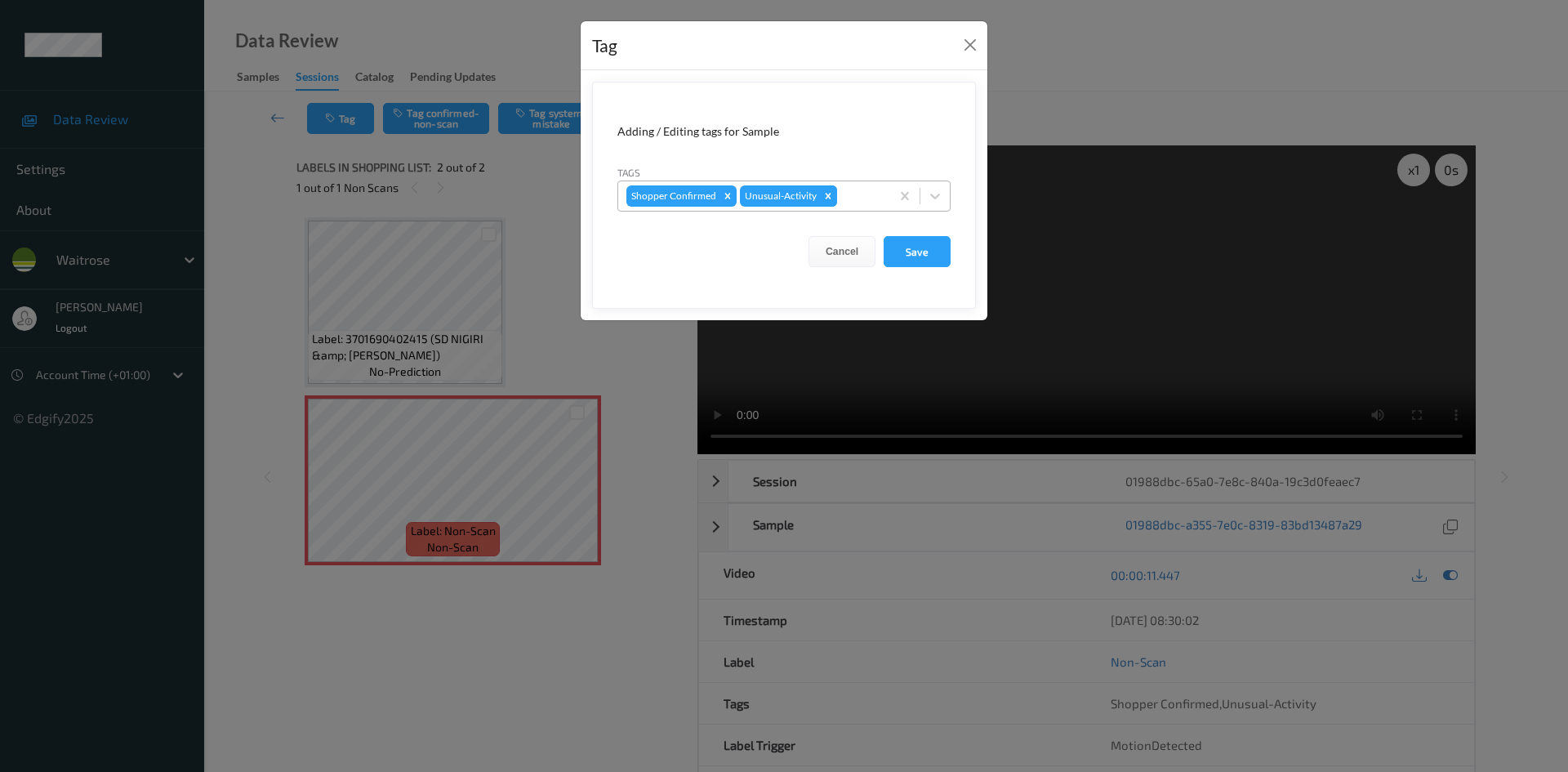
click at [829, 197] on icon "Remove Unusual-Activity" at bounding box center [828, 195] width 11 height 11
click at [927, 260] on button "Save" at bounding box center [917, 251] width 67 height 31
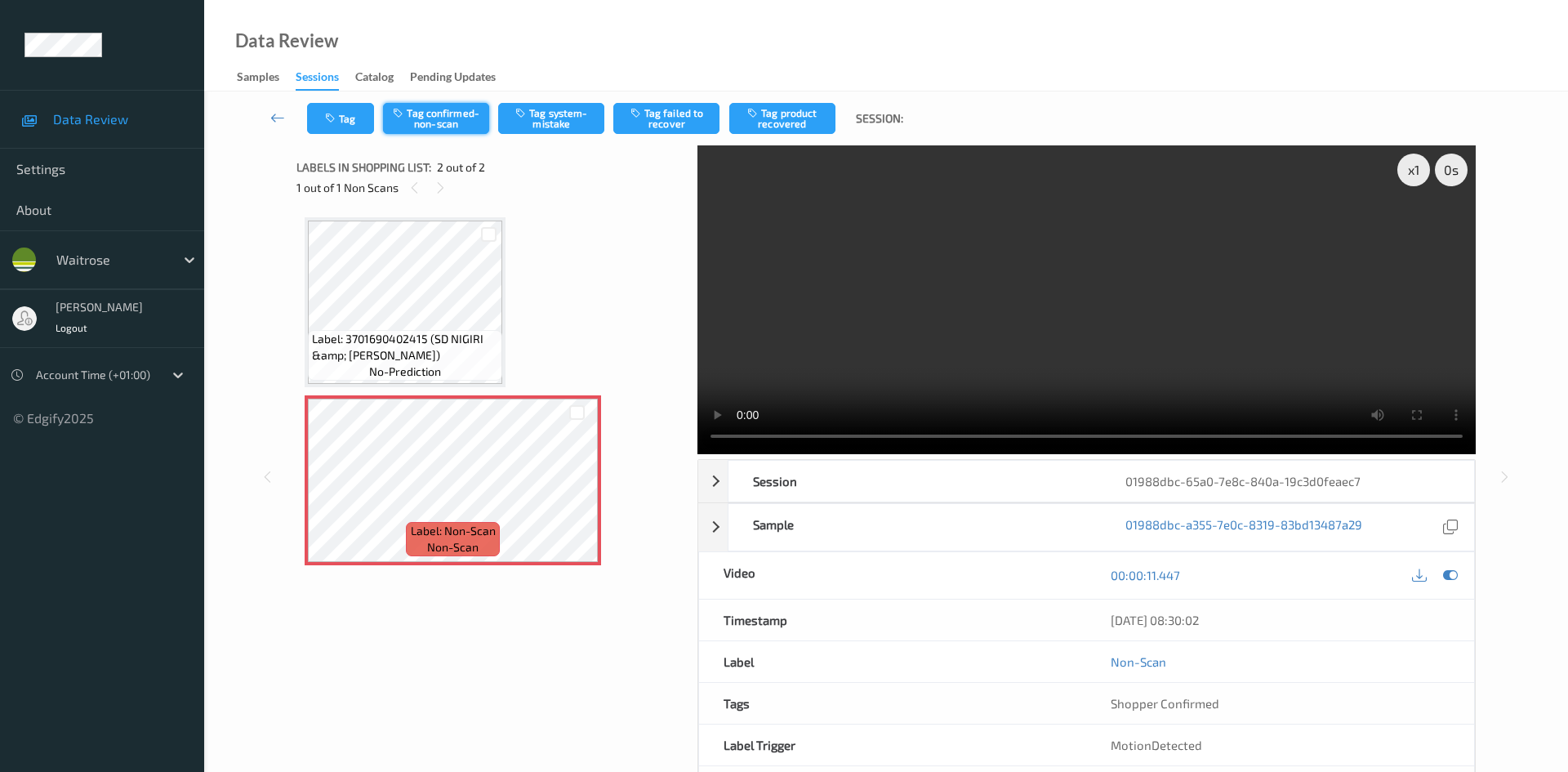
click at [475, 109] on button "Tag confirmed-non-scan" at bounding box center [436, 118] width 107 height 31
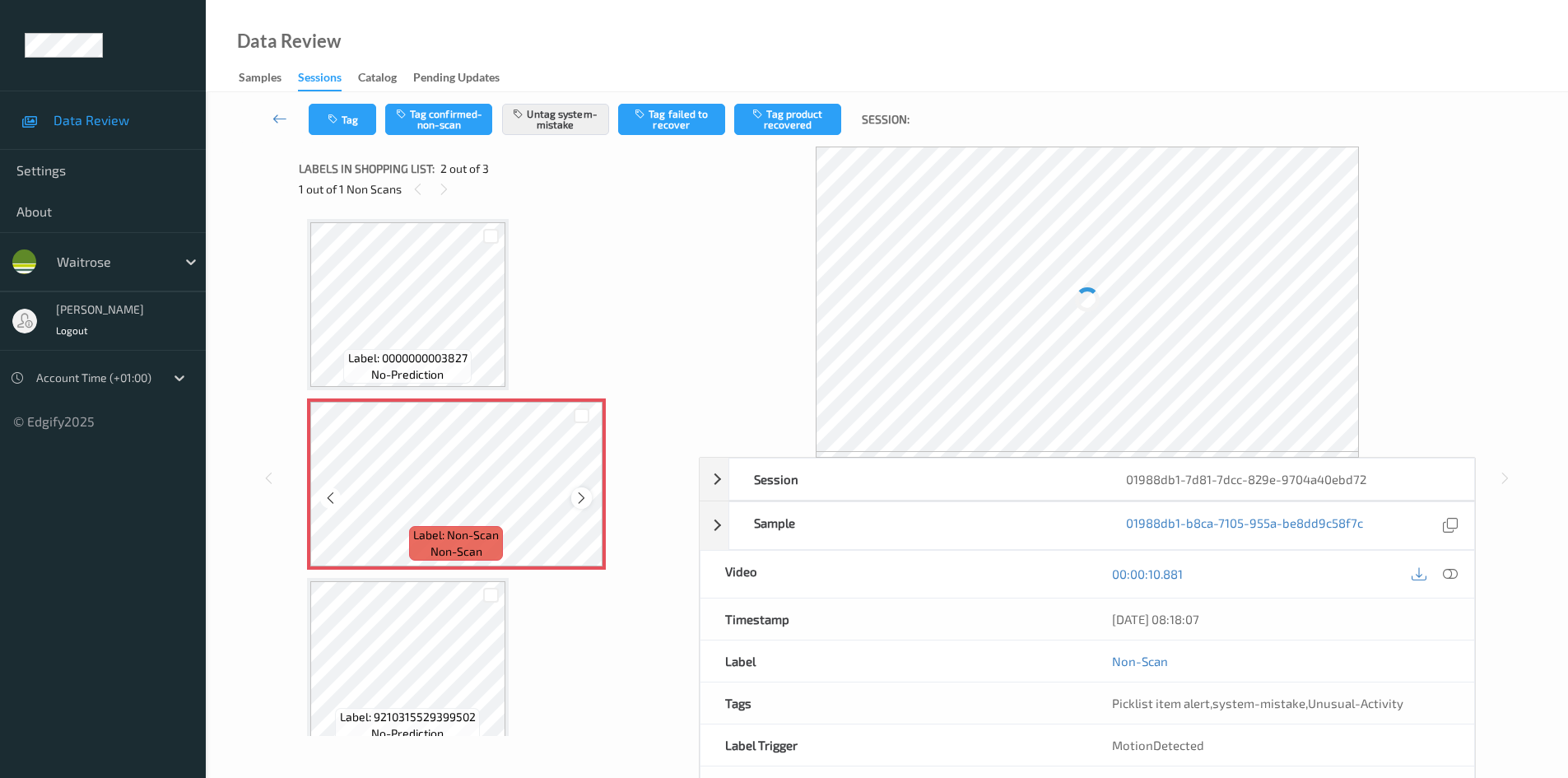
click at [576, 499] on icon at bounding box center [582, 498] width 14 height 15
click at [1450, 578] on icon at bounding box center [1450, 573] width 15 height 15
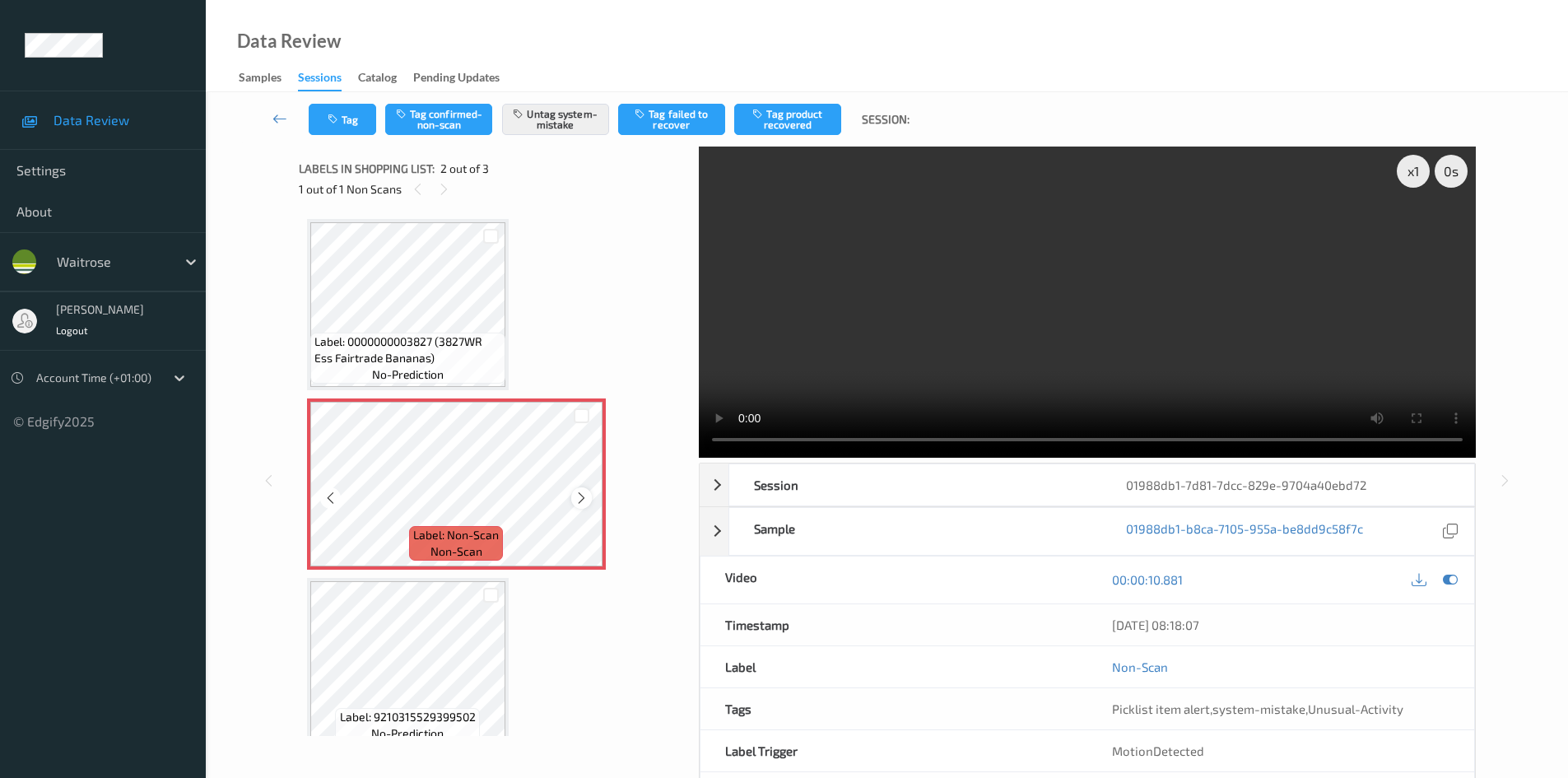
click at [586, 502] on icon at bounding box center [582, 498] width 14 height 15
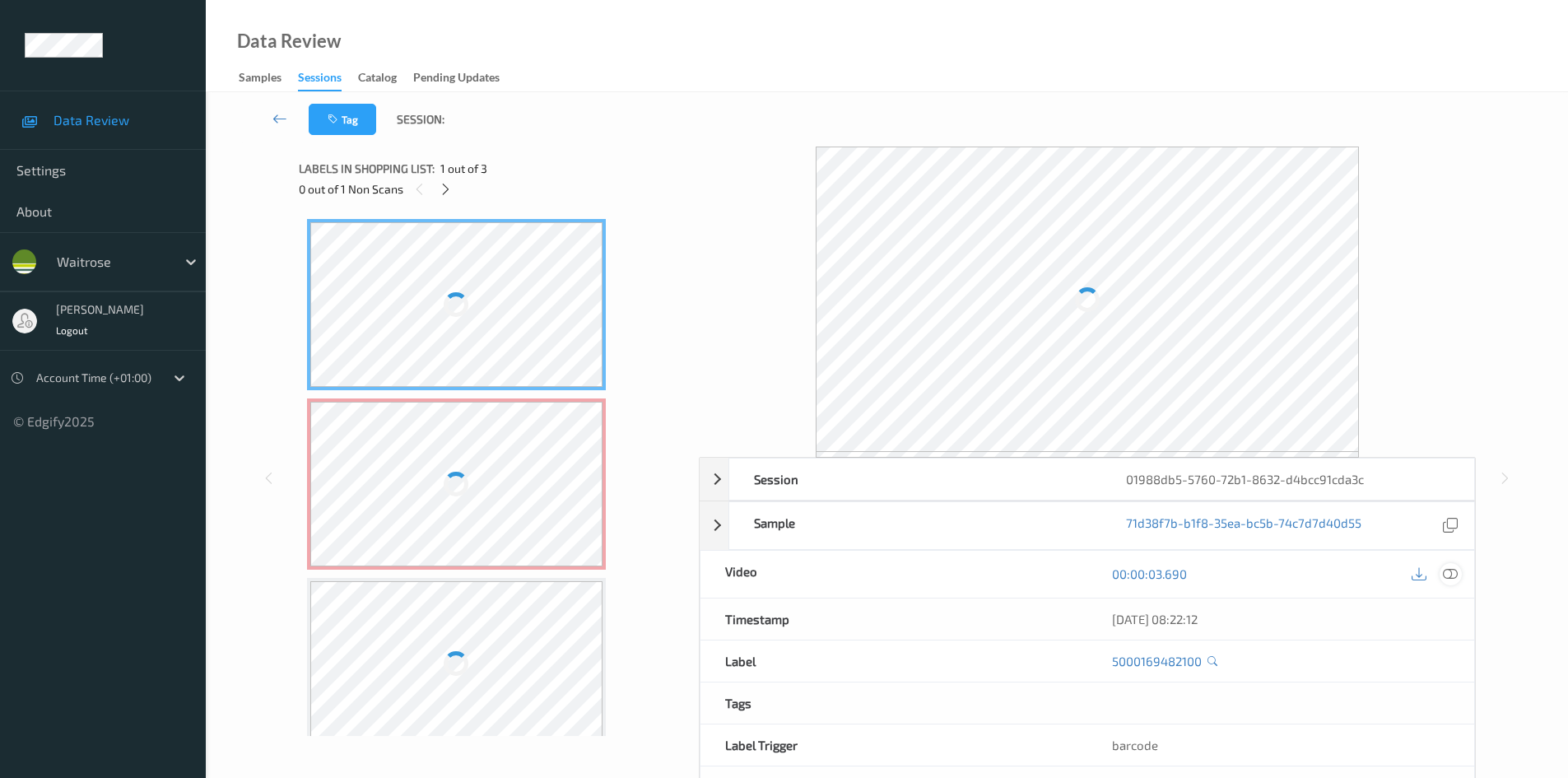
click at [1452, 575] on icon at bounding box center [1450, 573] width 15 height 15
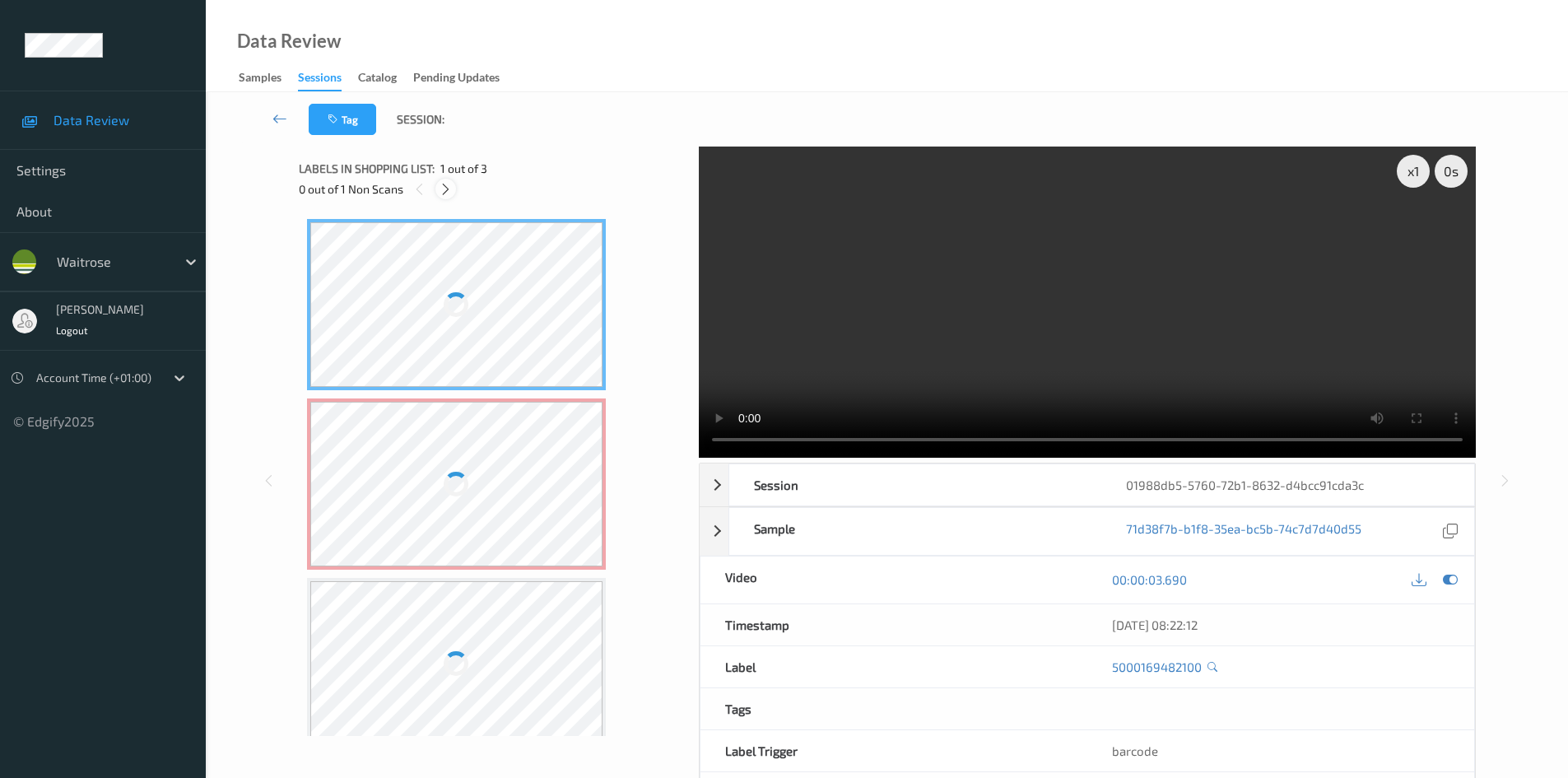
click at [446, 186] on icon at bounding box center [445, 189] width 14 height 15
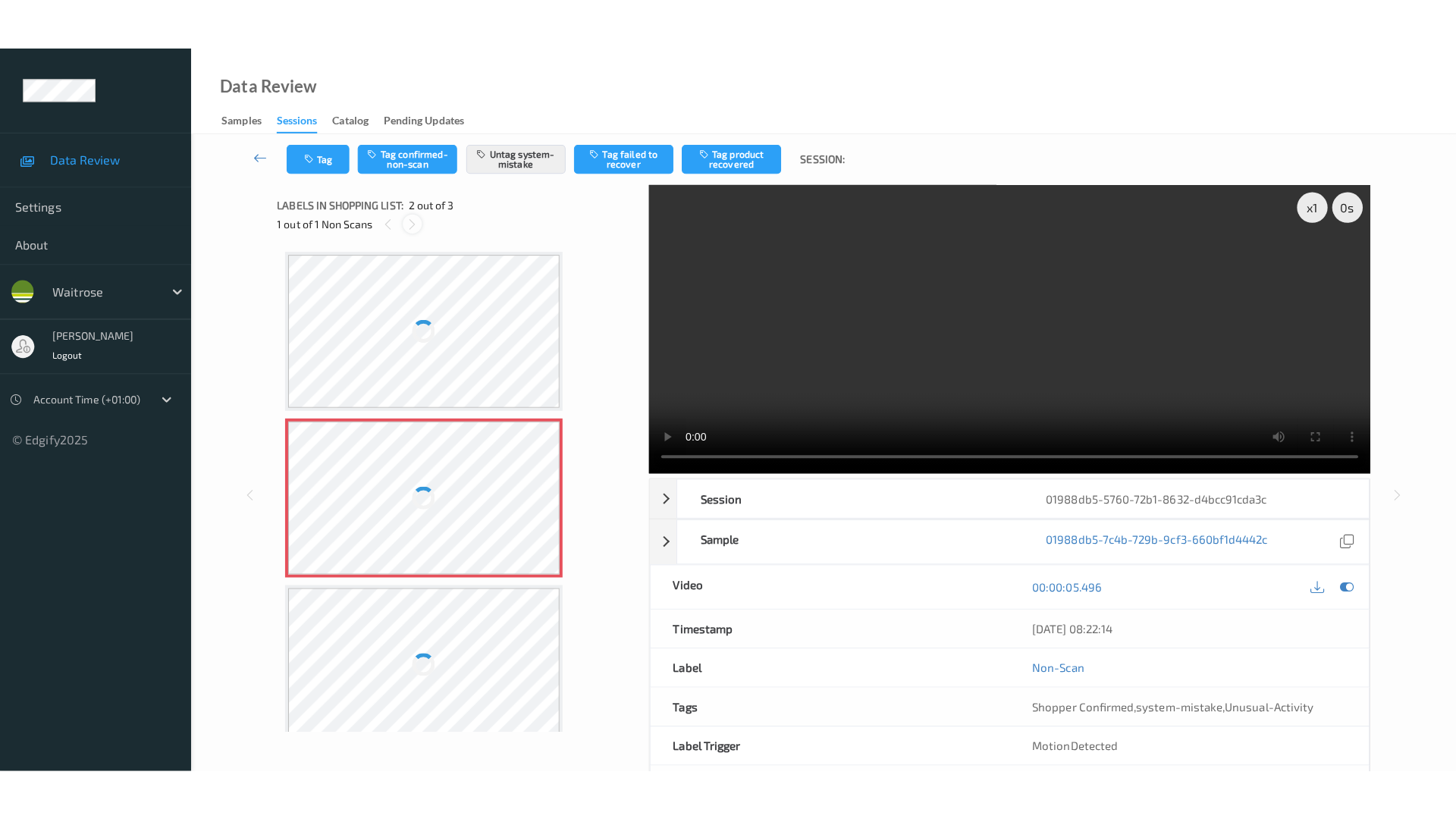
scroll to position [7, 0]
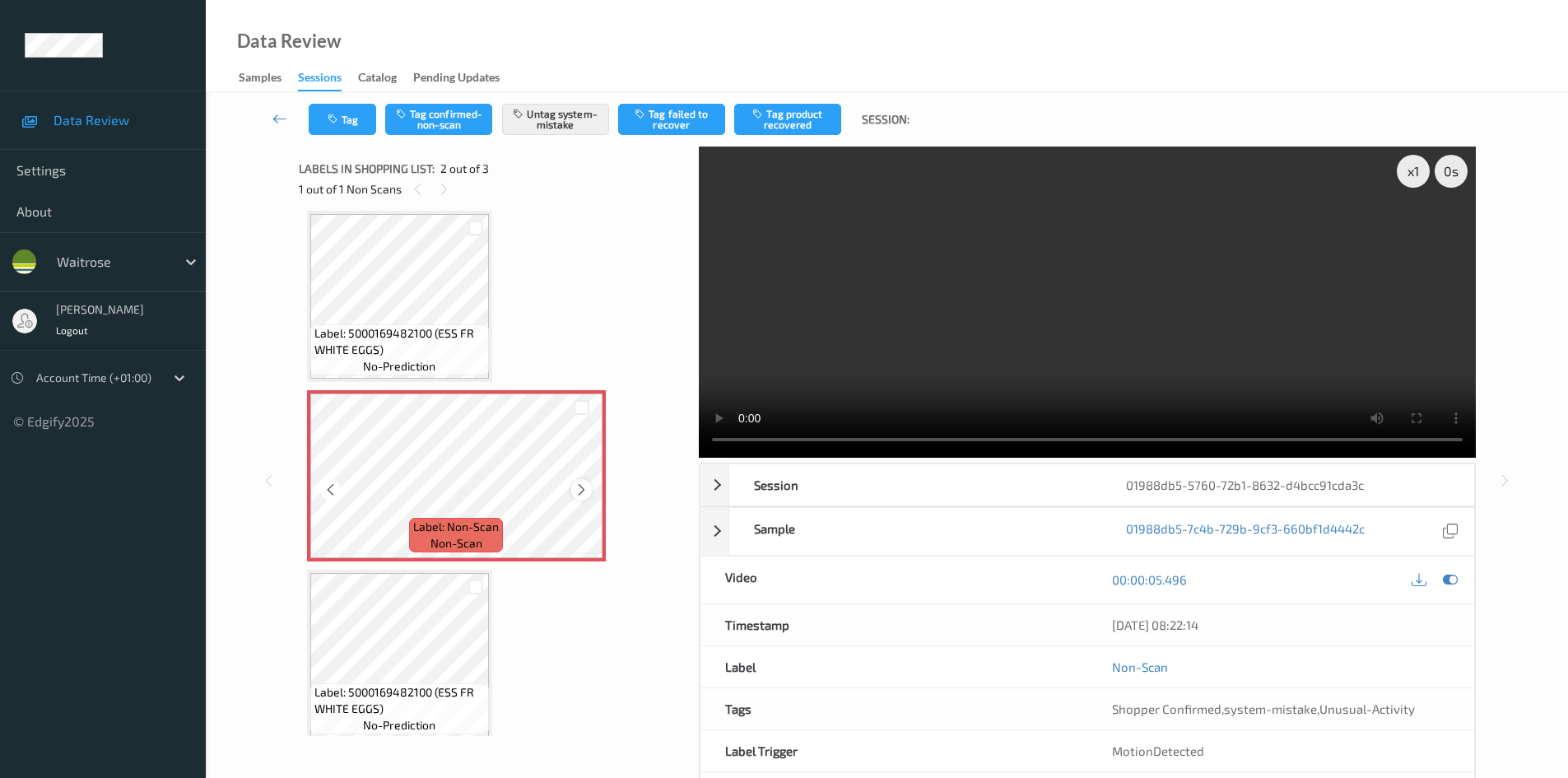
click at [585, 486] on icon at bounding box center [582, 490] width 14 height 15
click at [411, 480] on div at bounding box center [457, 475] width 293 height 165
click at [325, 491] on icon at bounding box center [331, 490] width 14 height 15
click at [583, 483] on div at bounding box center [457, 475] width 293 height 165
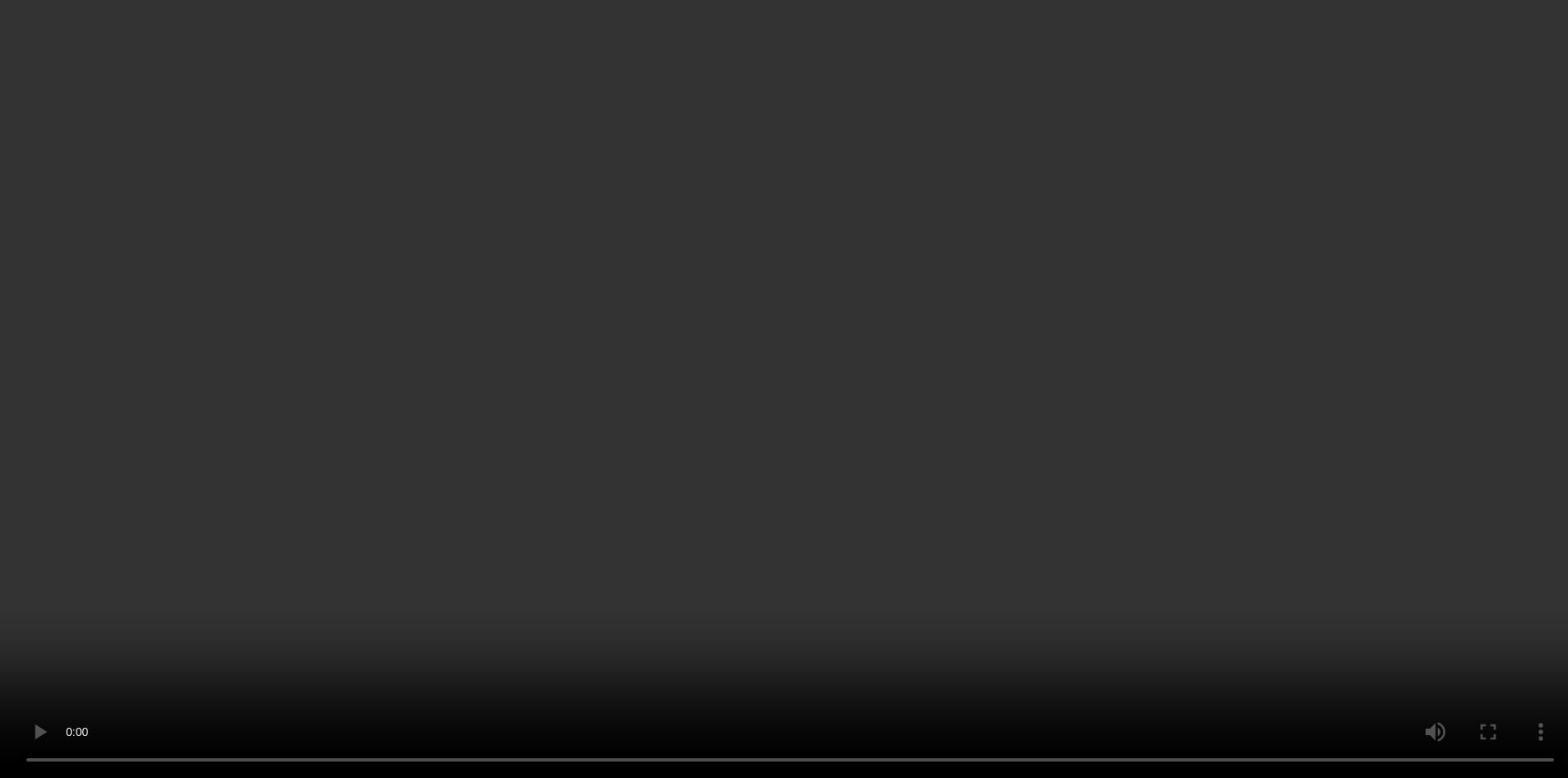
scroll to position [21, 0]
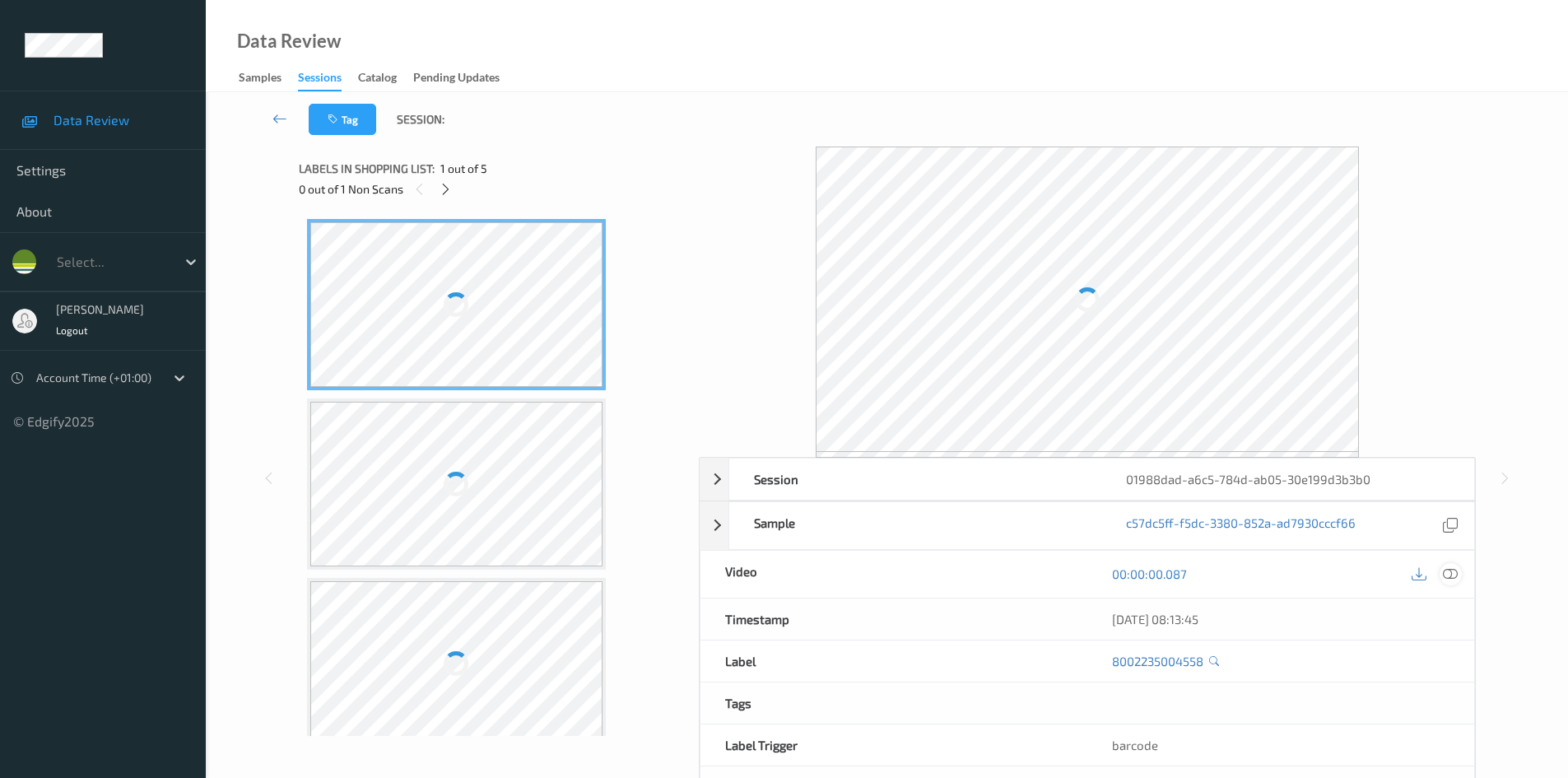
click at [1449, 579] on icon at bounding box center [1450, 573] width 15 height 15
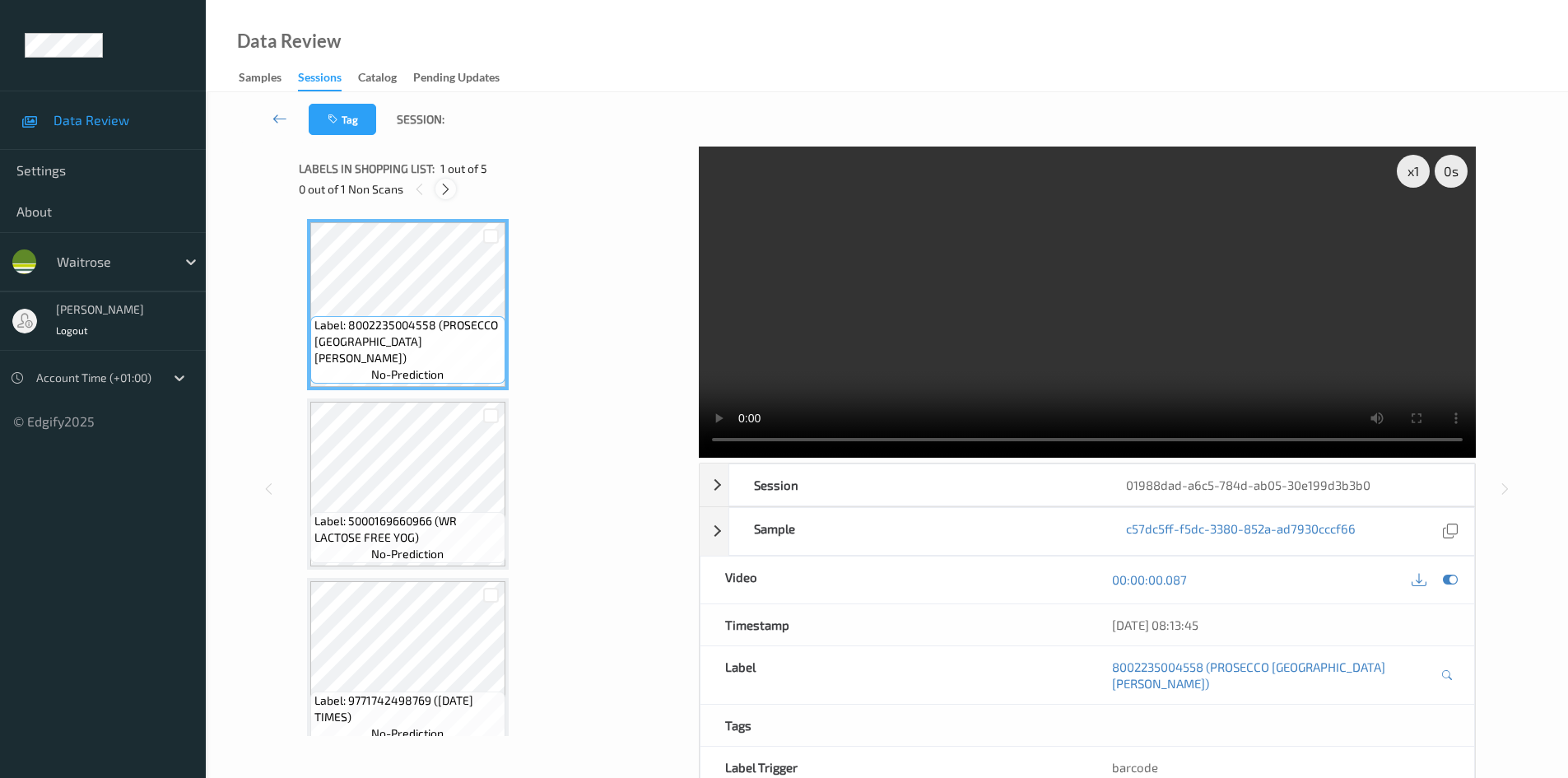
click at [446, 192] on icon at bounding box center [445, 189] width 14 height 15
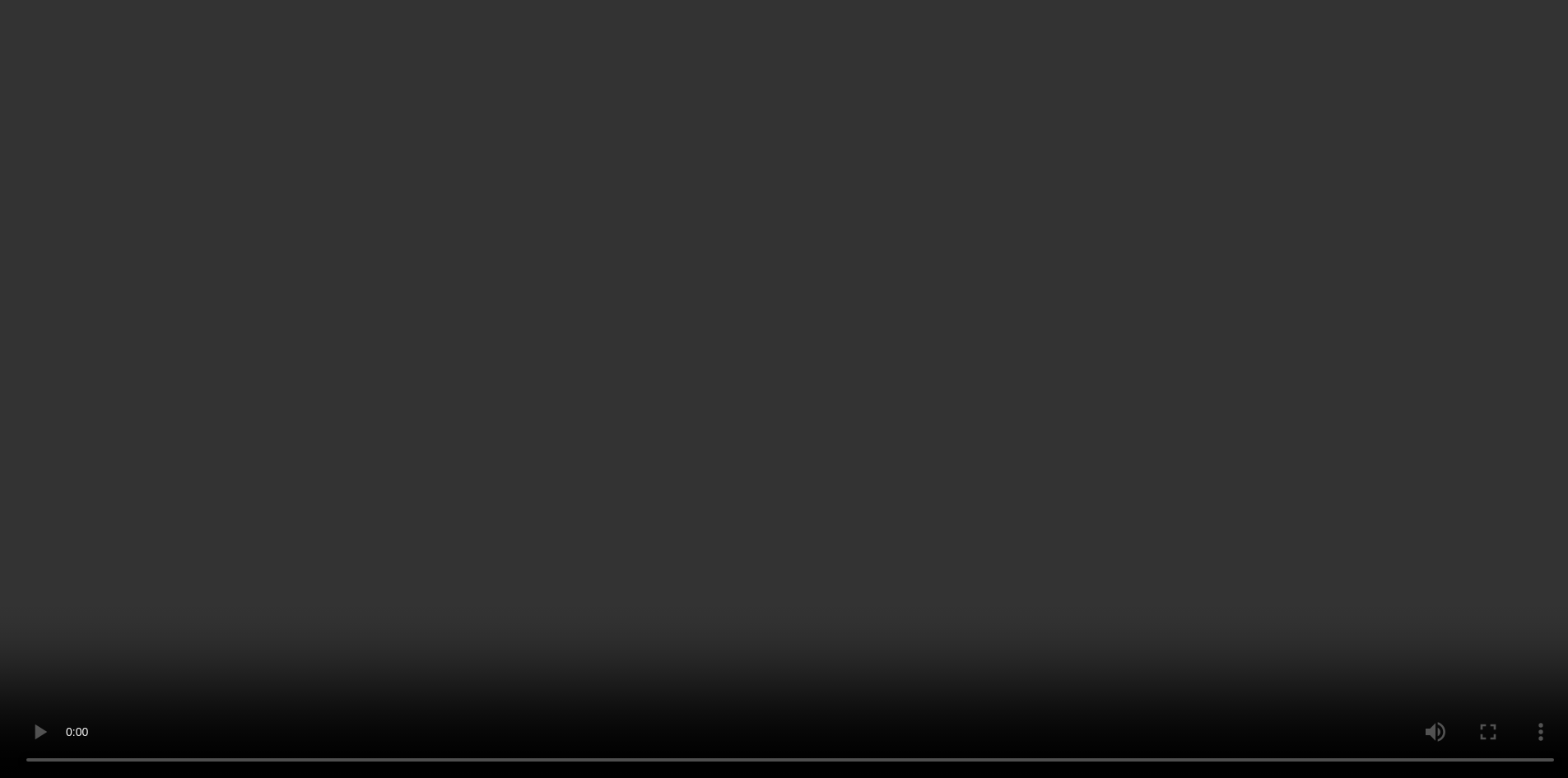
scroll to position [381, 0]
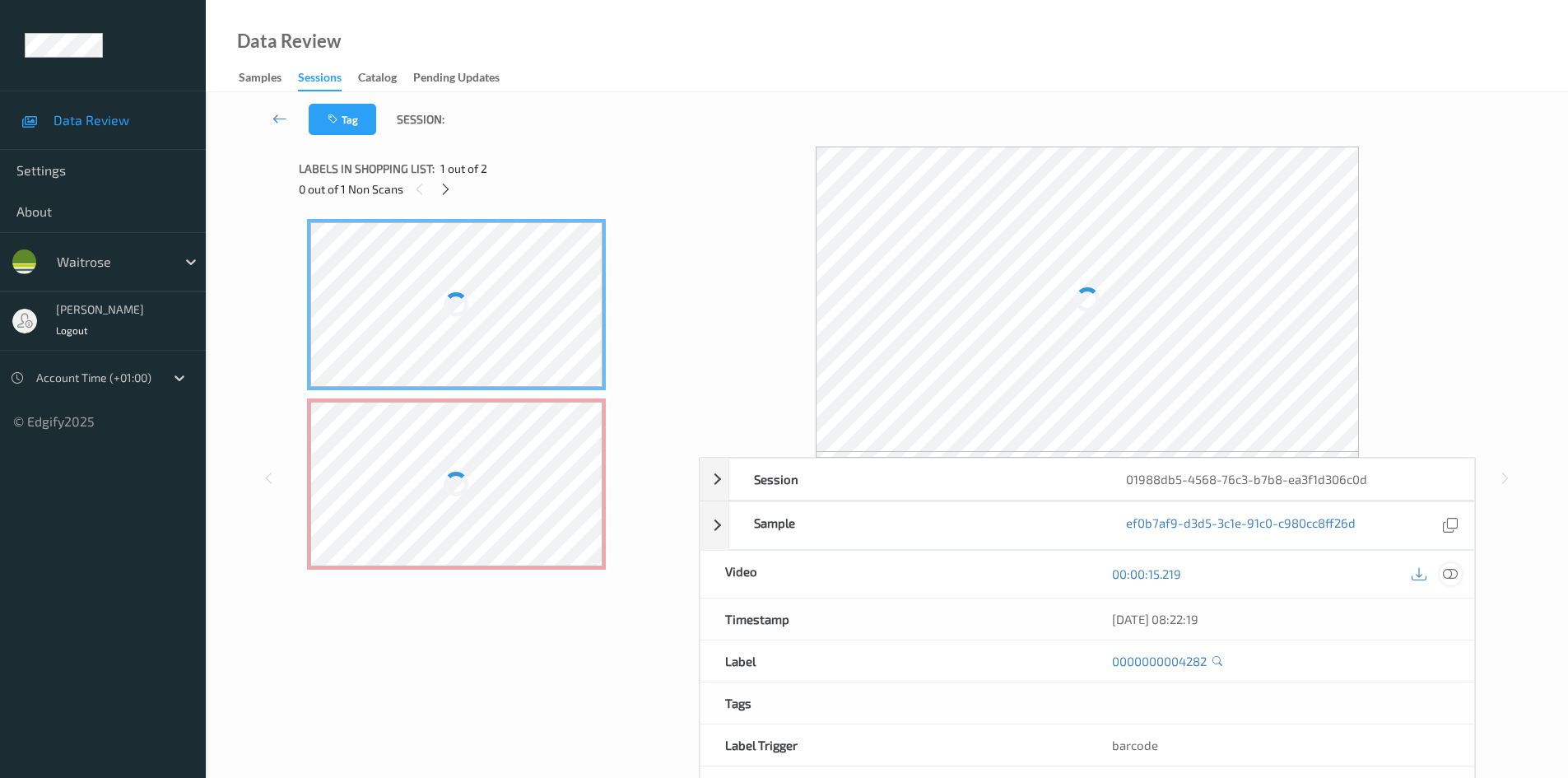
click at [1451, 570] on icon at bounding box center [1450, 573] width 15 height 15
click at [1456, 576] on icon at bounding box center [1450, 573] width 15 height 15
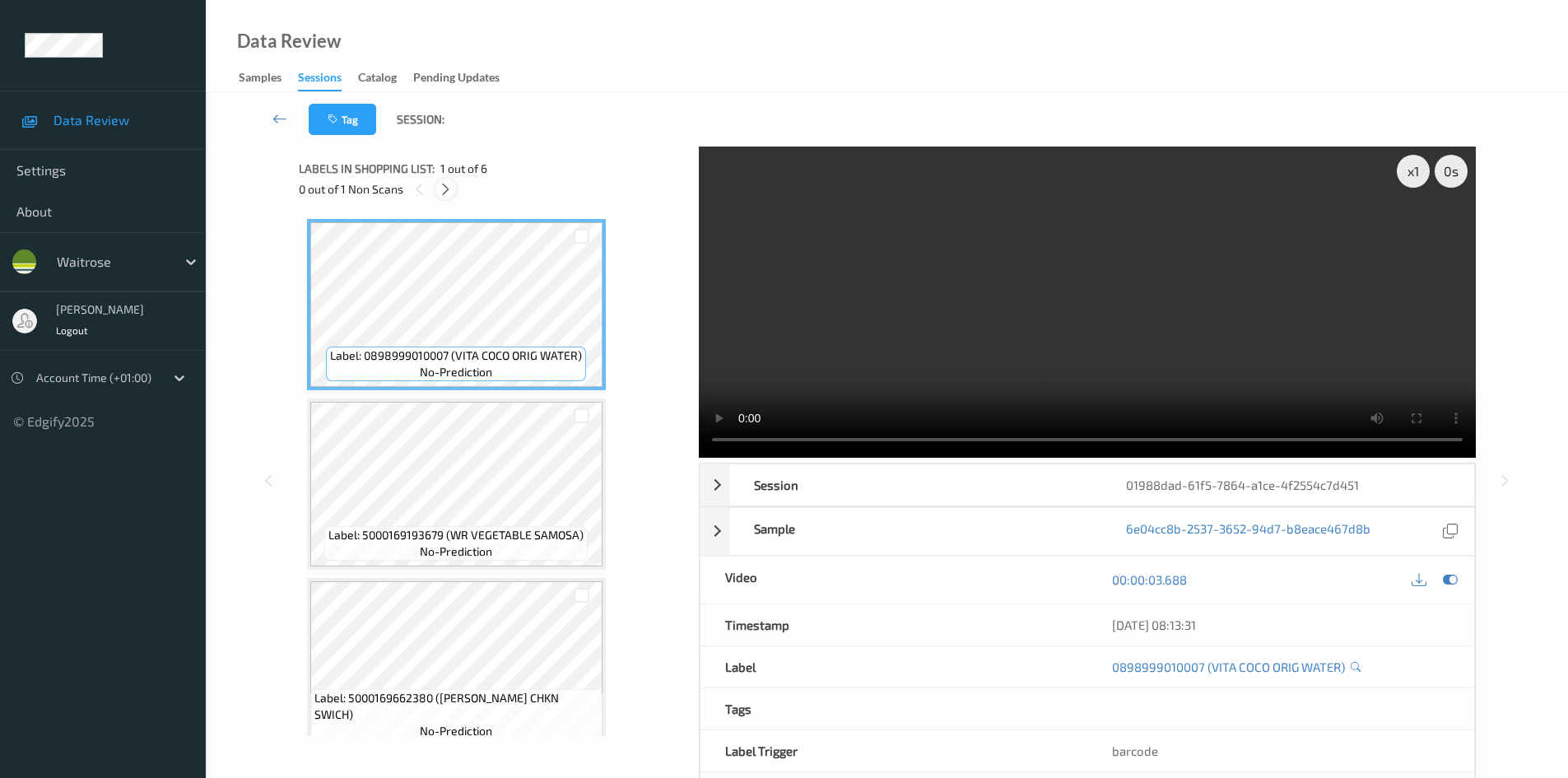
click at [442, 189] on icon at bounding box center [445, 189] width 14 height 15
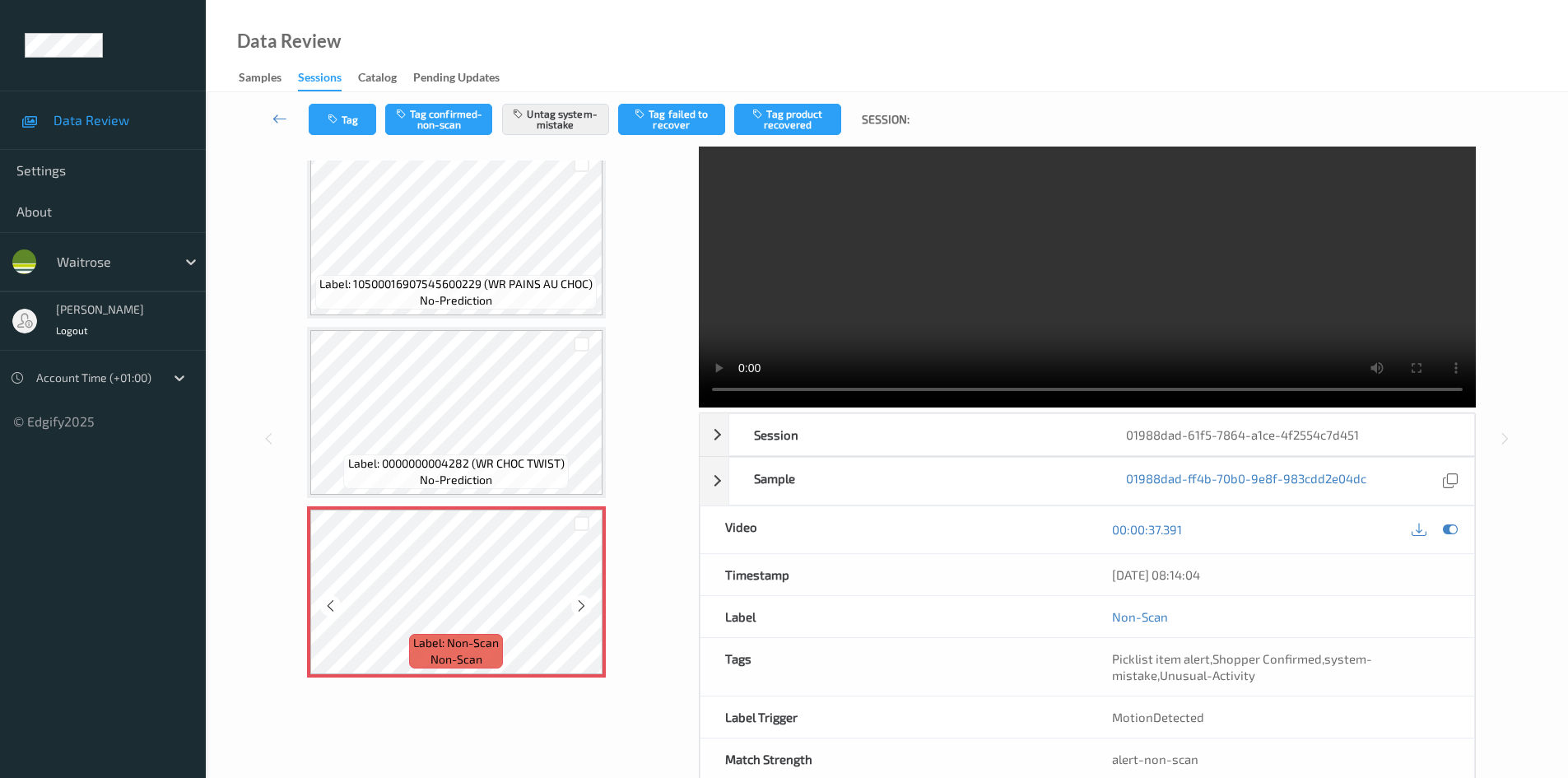
scroll to position [87, 0]
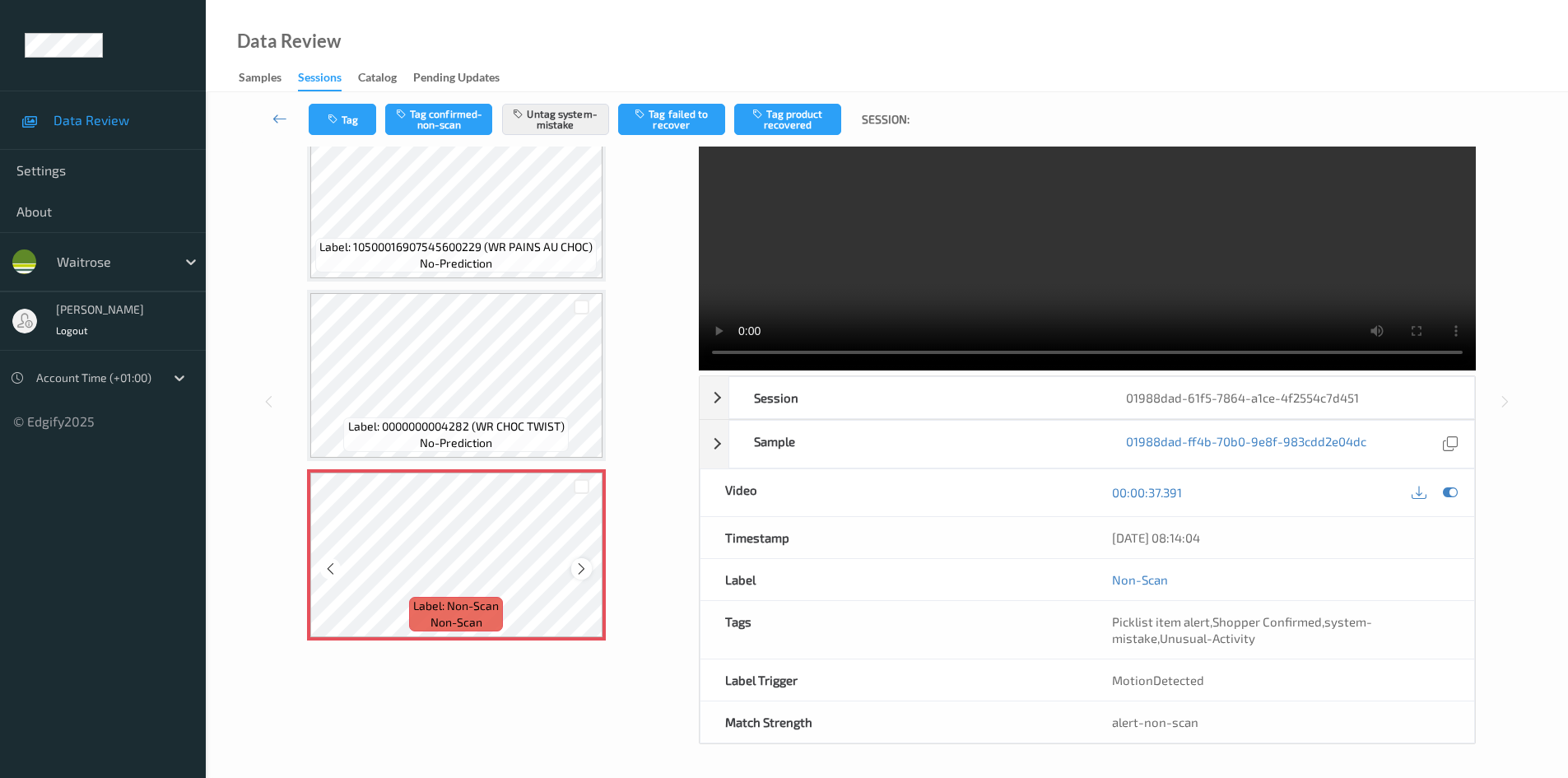
click at [581, 570] on icon at bounding box center [582, 569] width 14 height 15
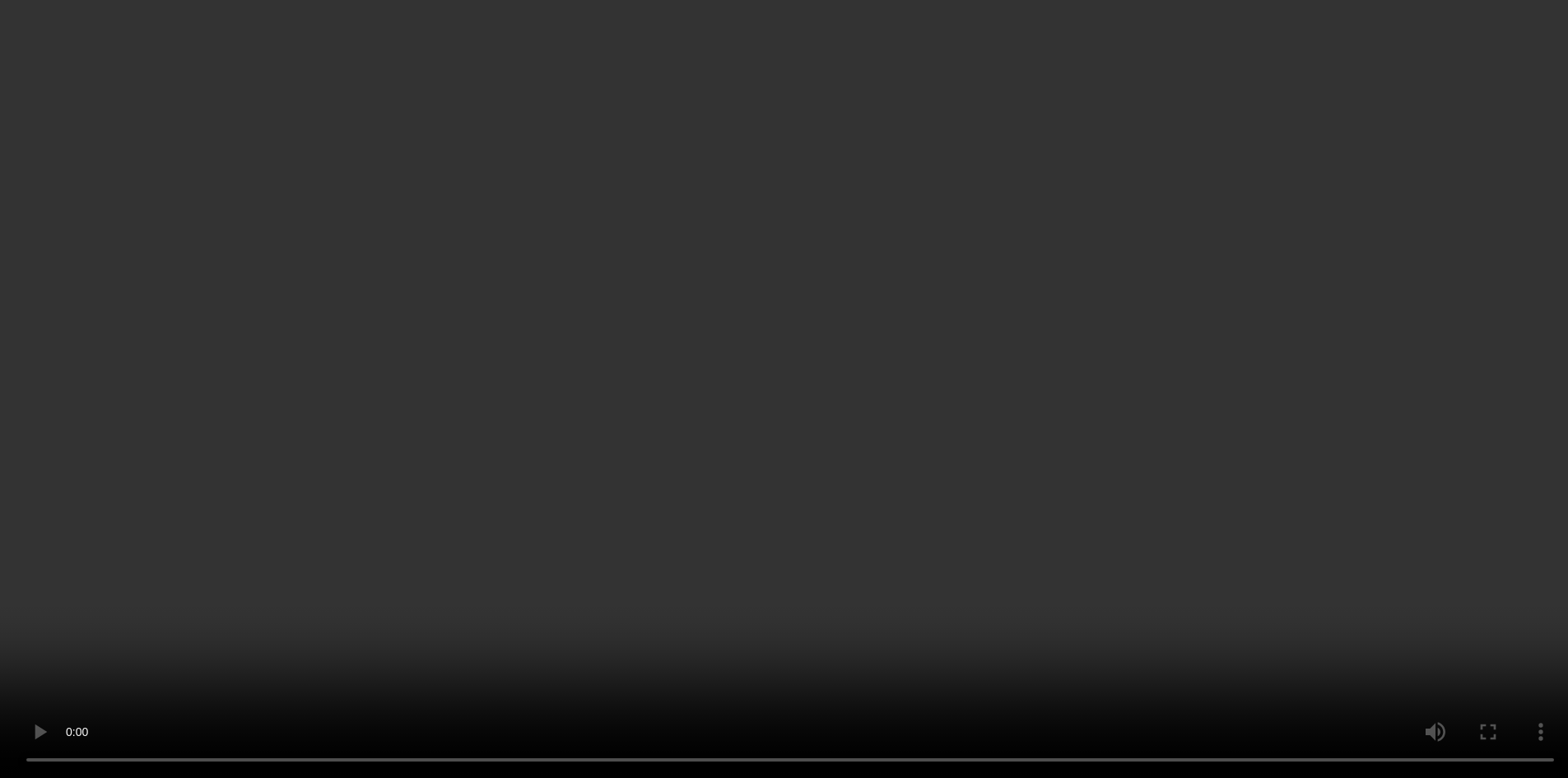
scroll to position [560, 0]
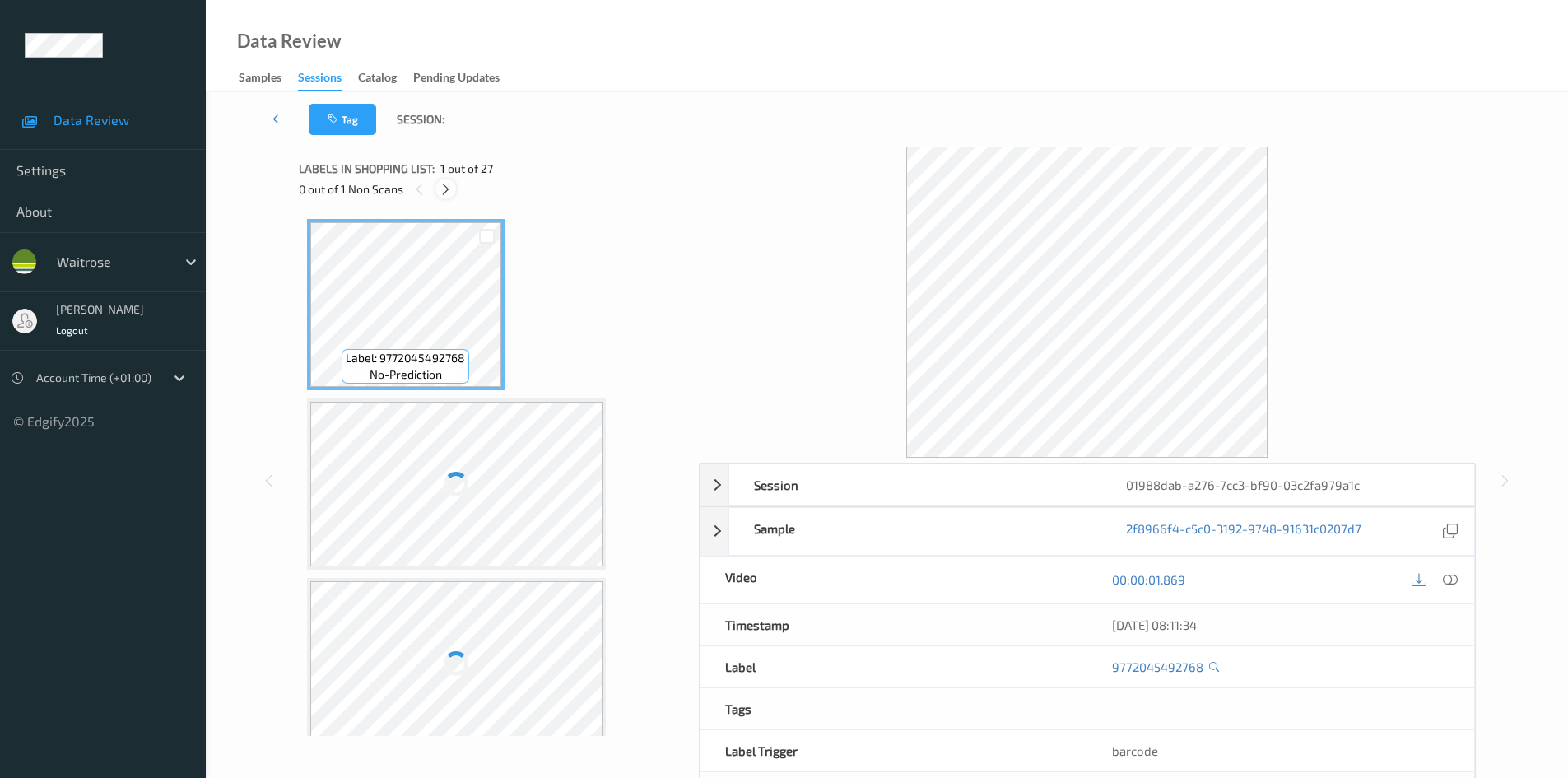
click at [444, 190] on icon at bounding box center [445, 189] width 14 height 15
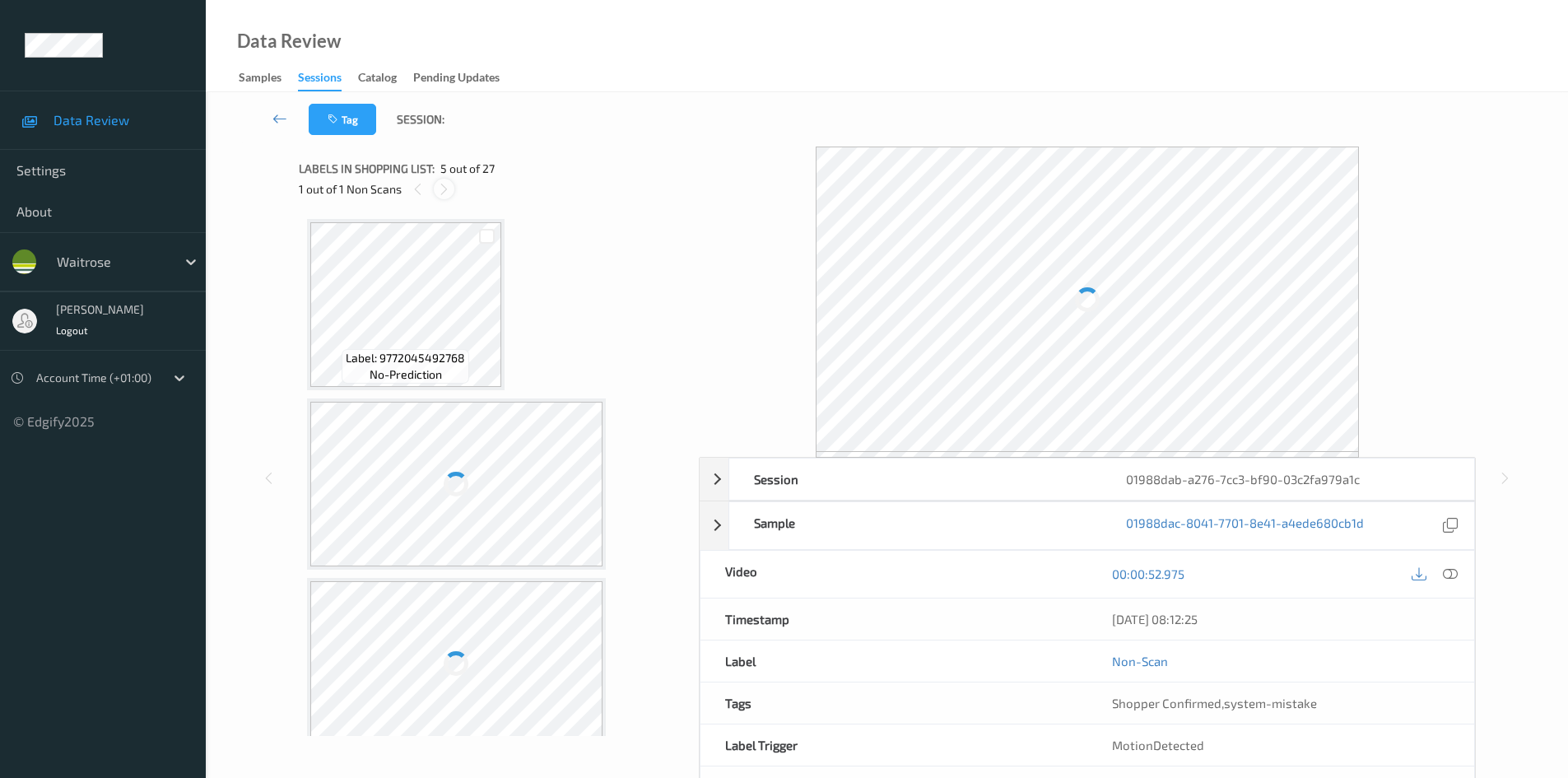
scroll to position [546, 0]
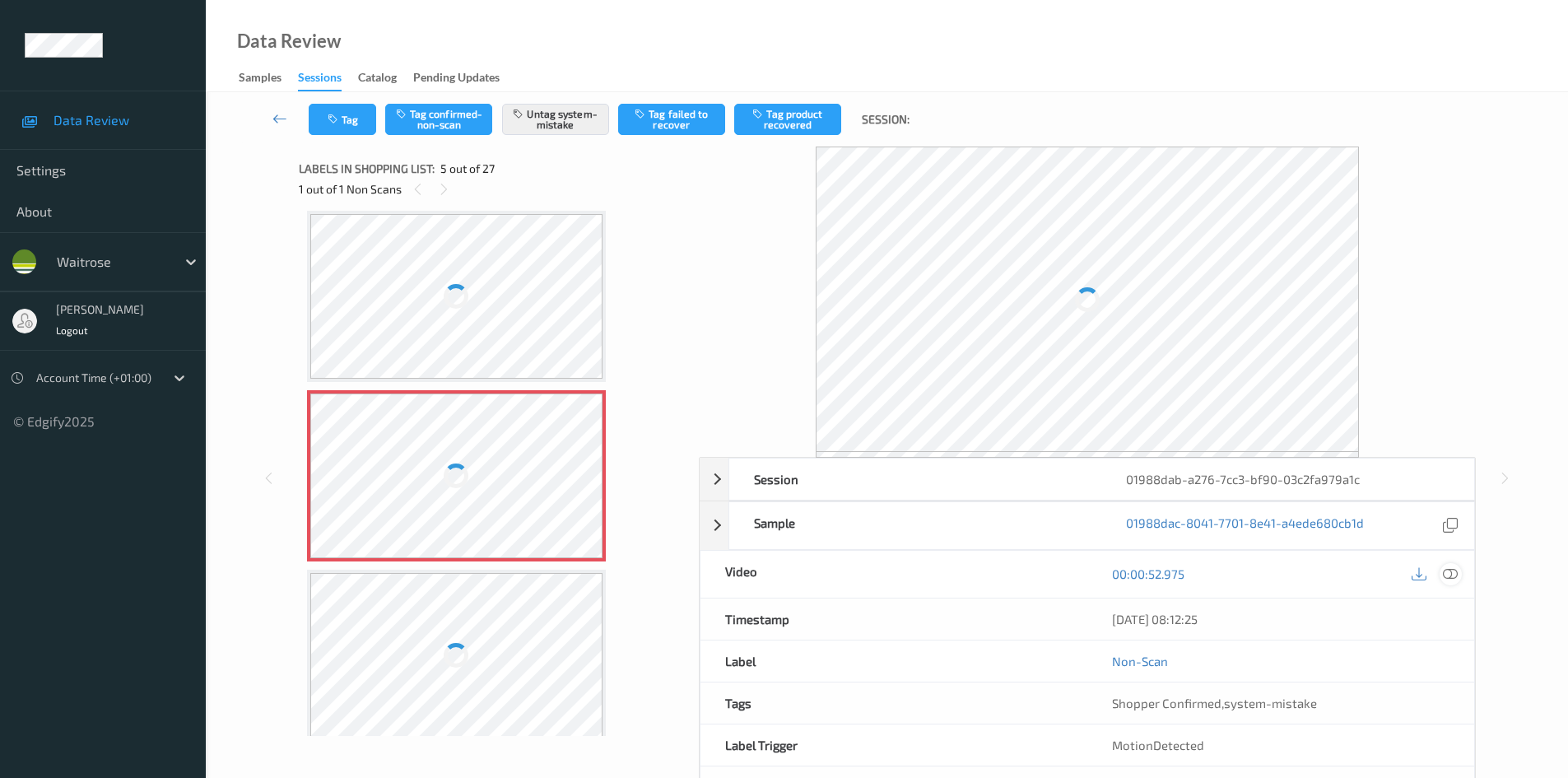
click at [1445, 578] on icon at bounding box center [1450, 573] width 15 height 15
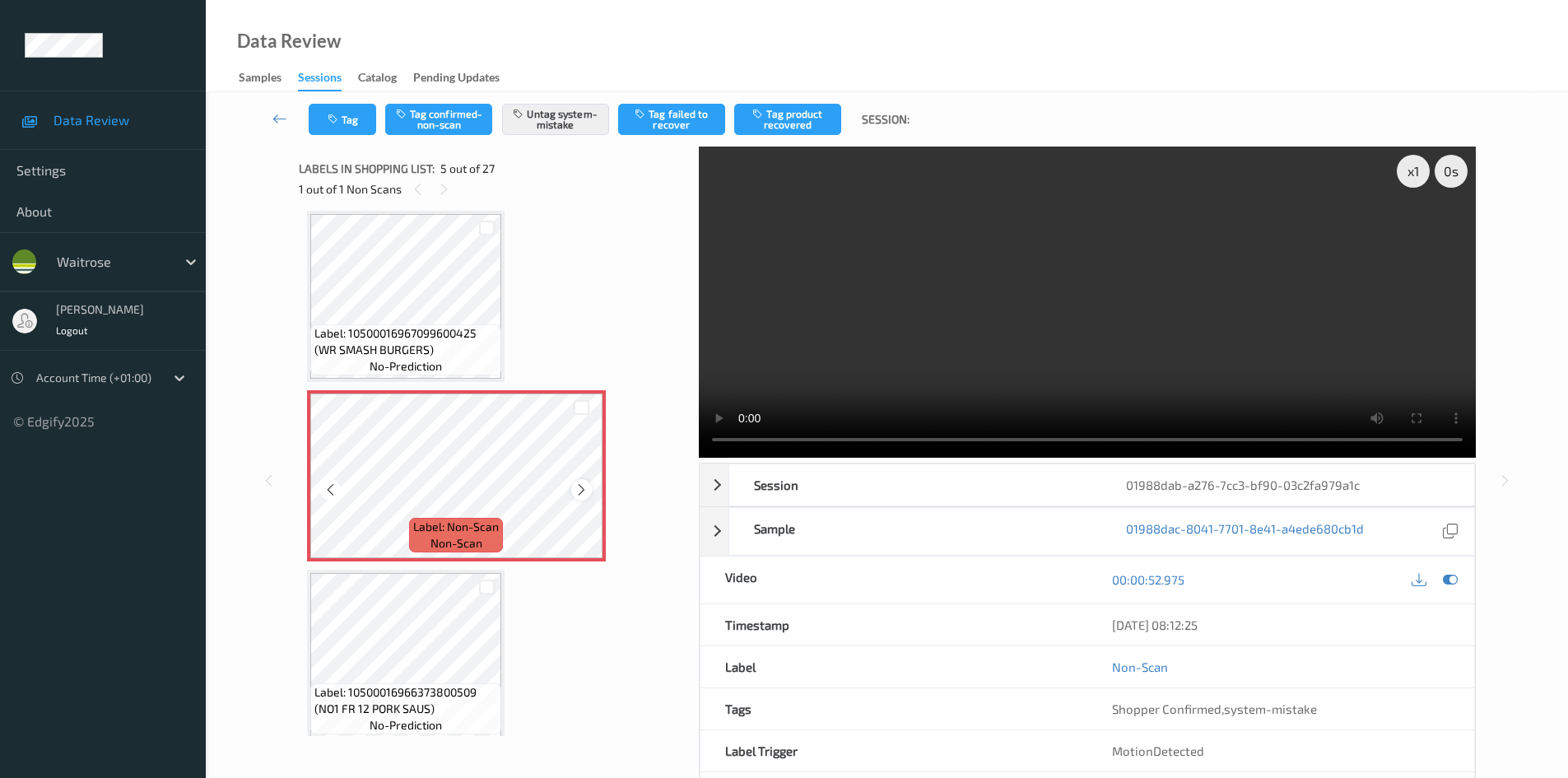
click at [579, 493] on icon at bounding box center [582, 490] width 14 height 15
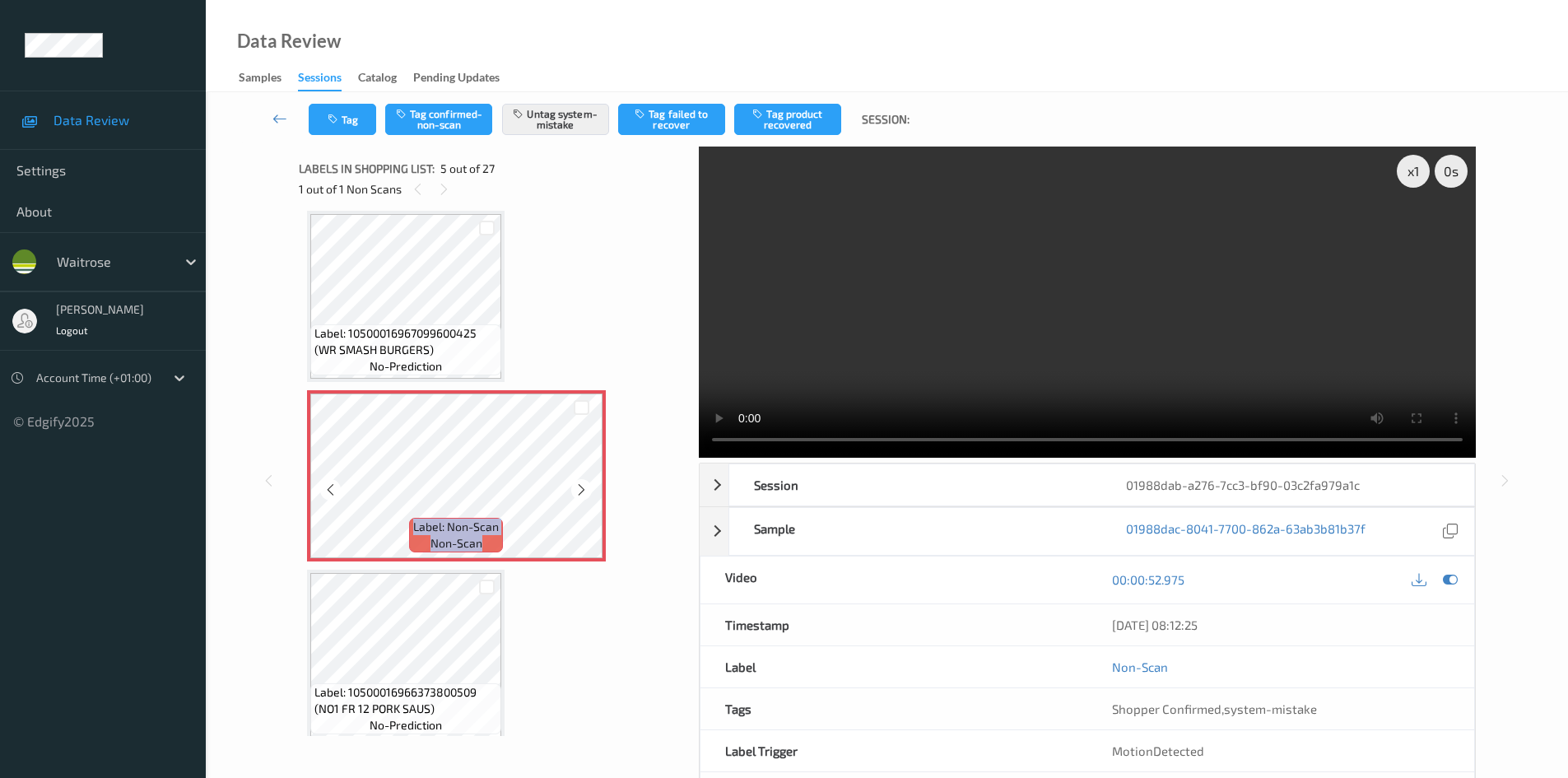
click at [579, 493] on icon at bounding box center [582, 490] width 14 height 15
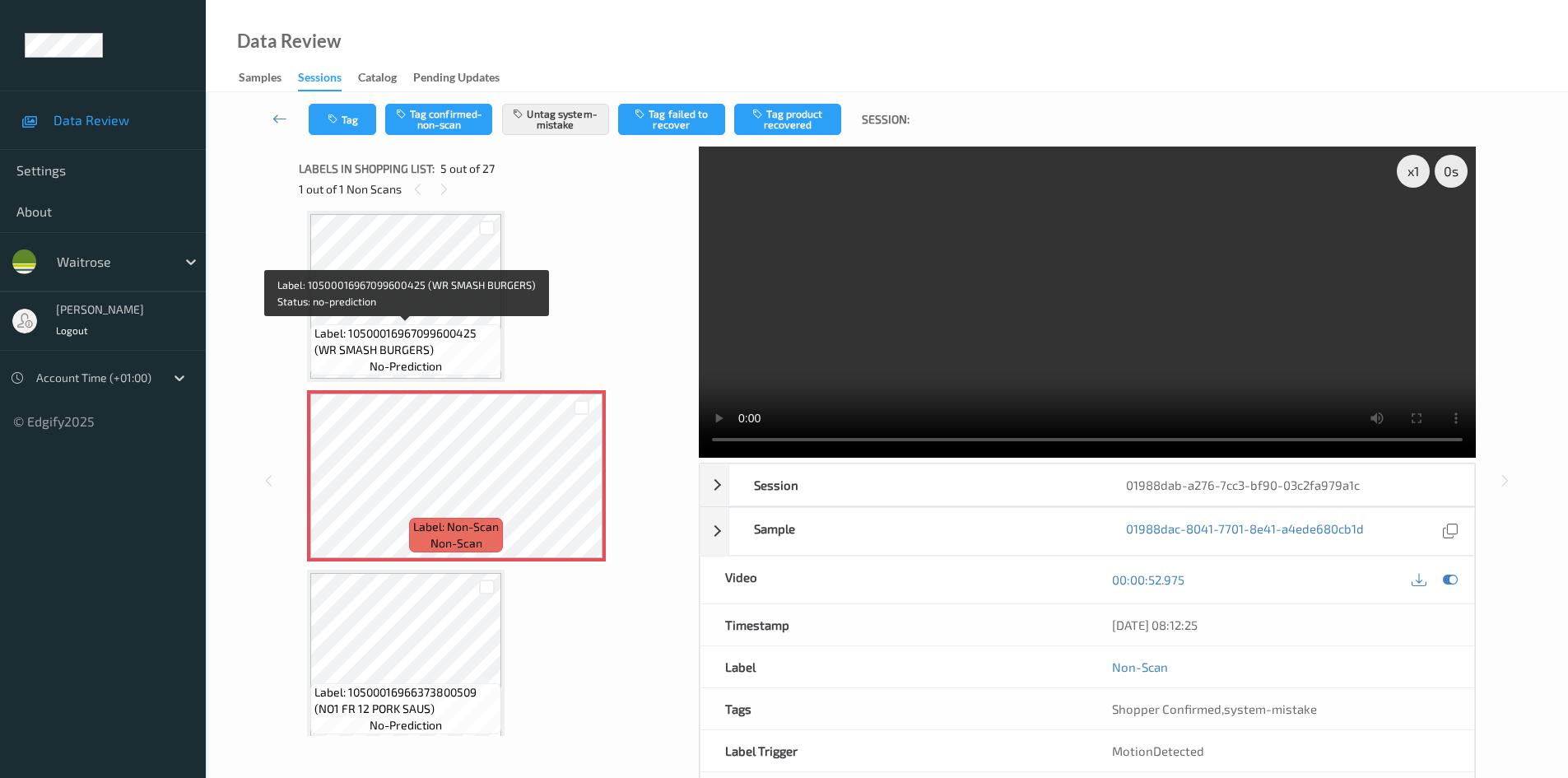
click at [432, 325] on span "Label: 10500016967099600425 (WR SMASH BURGERS)" at bounding box center [406, 341] width 183 height 33
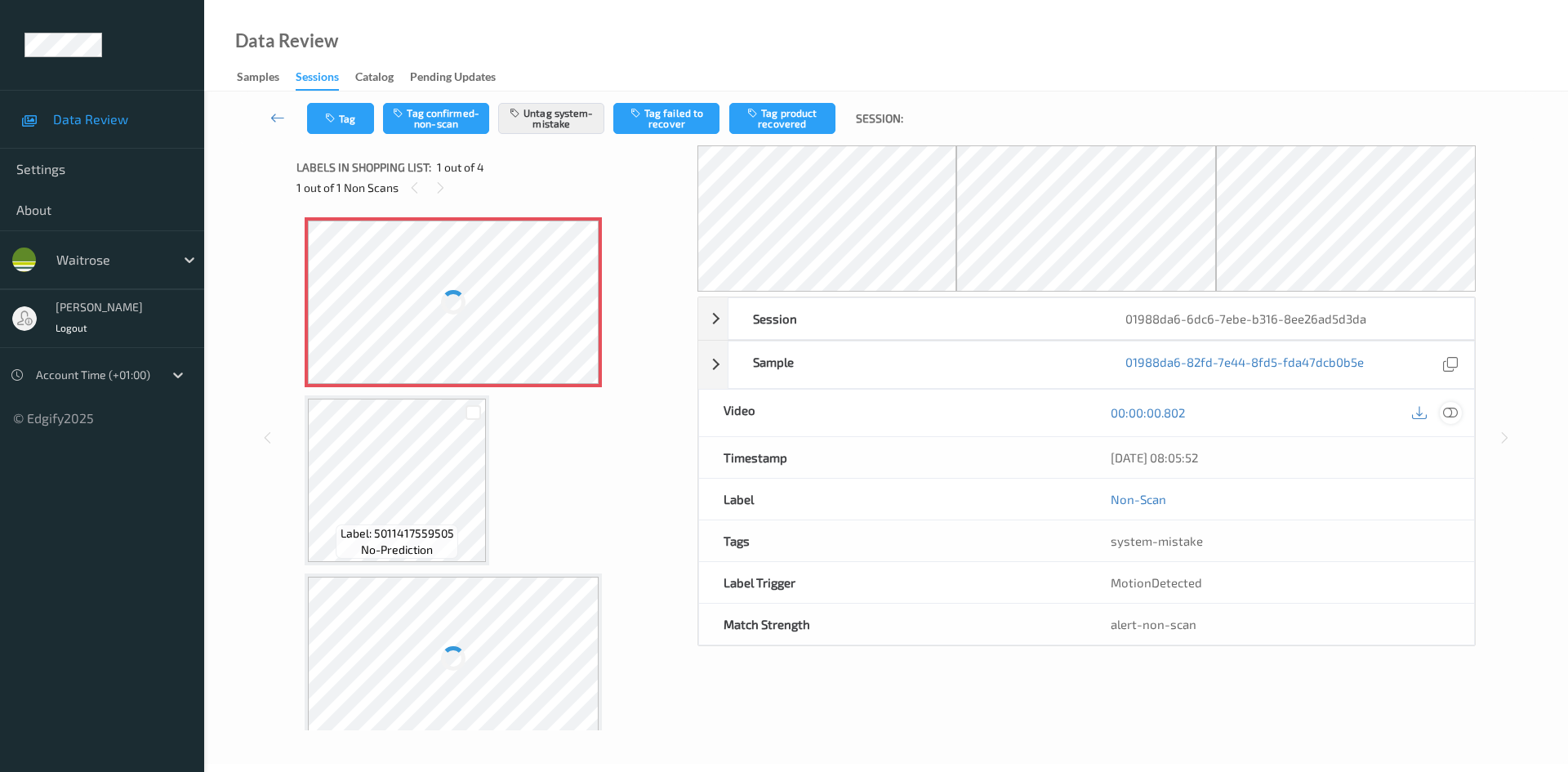
click at [1448, 409] on icon at bounding box center [1450, 412] width 15 height 15
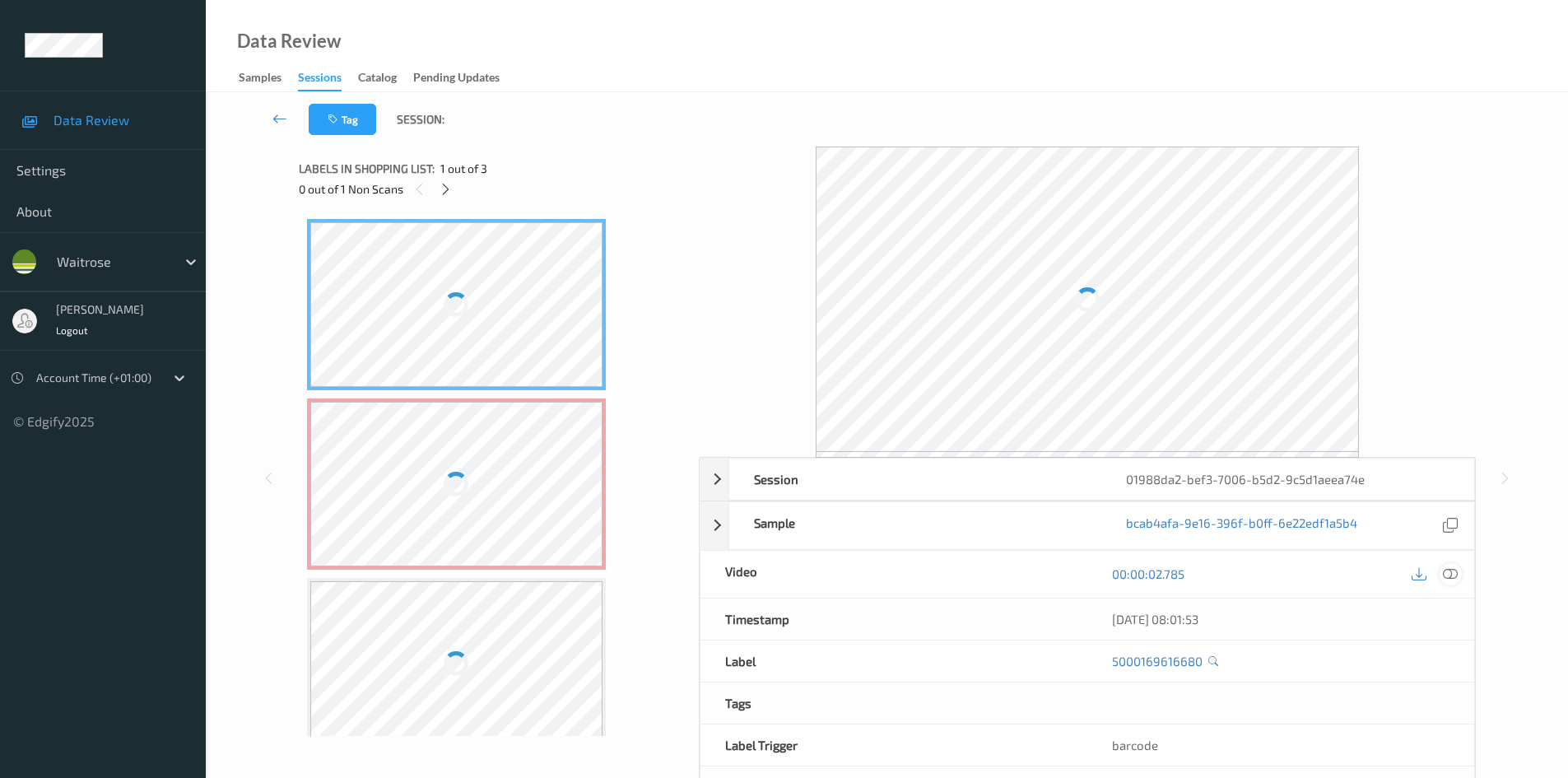
click at [1447, 572] on icon at bounding box center [1450, 573] width 15 height 15
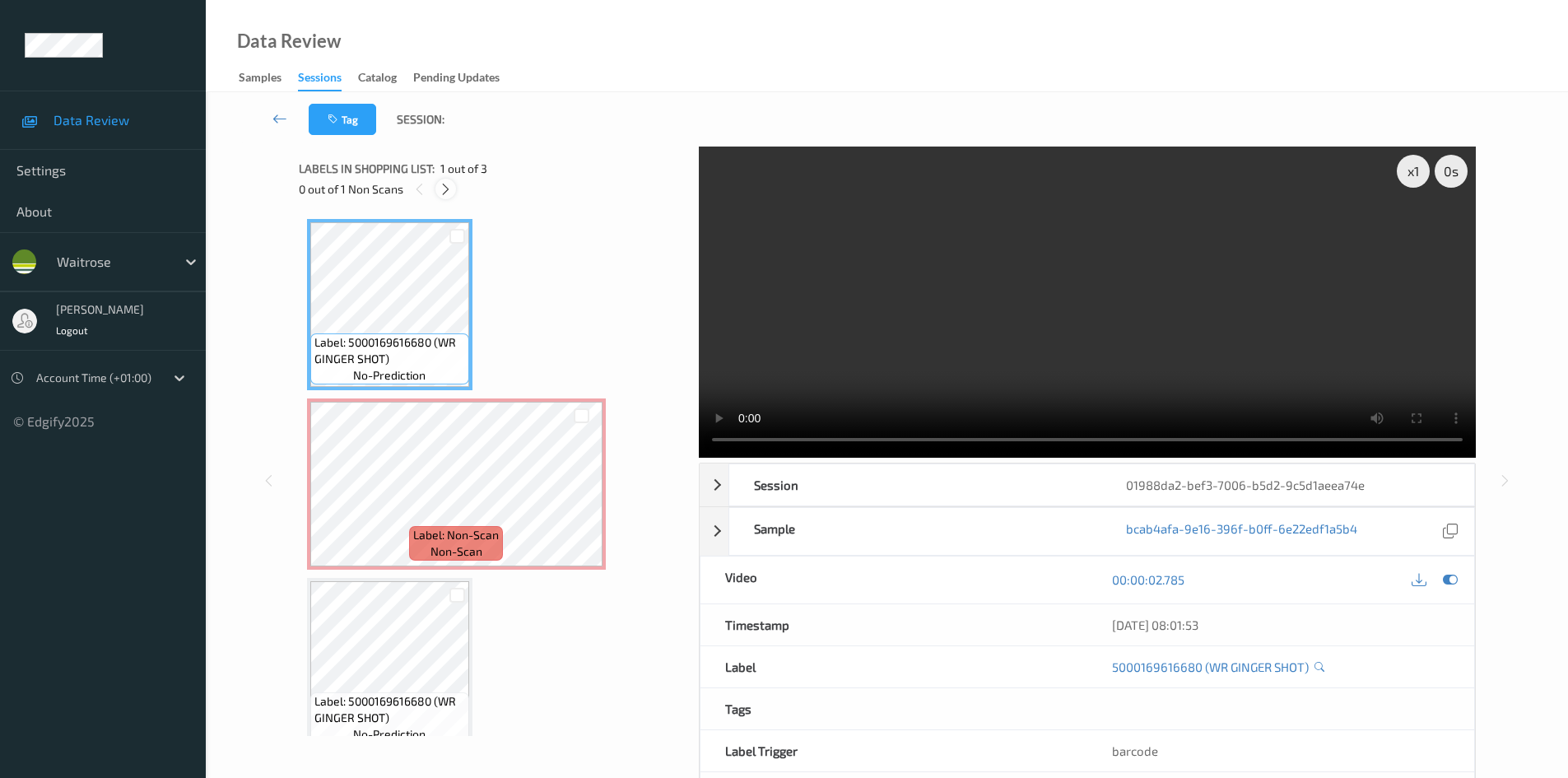
click at [450, 186] on icon at bounding box center [445, 189] width 14 height 15
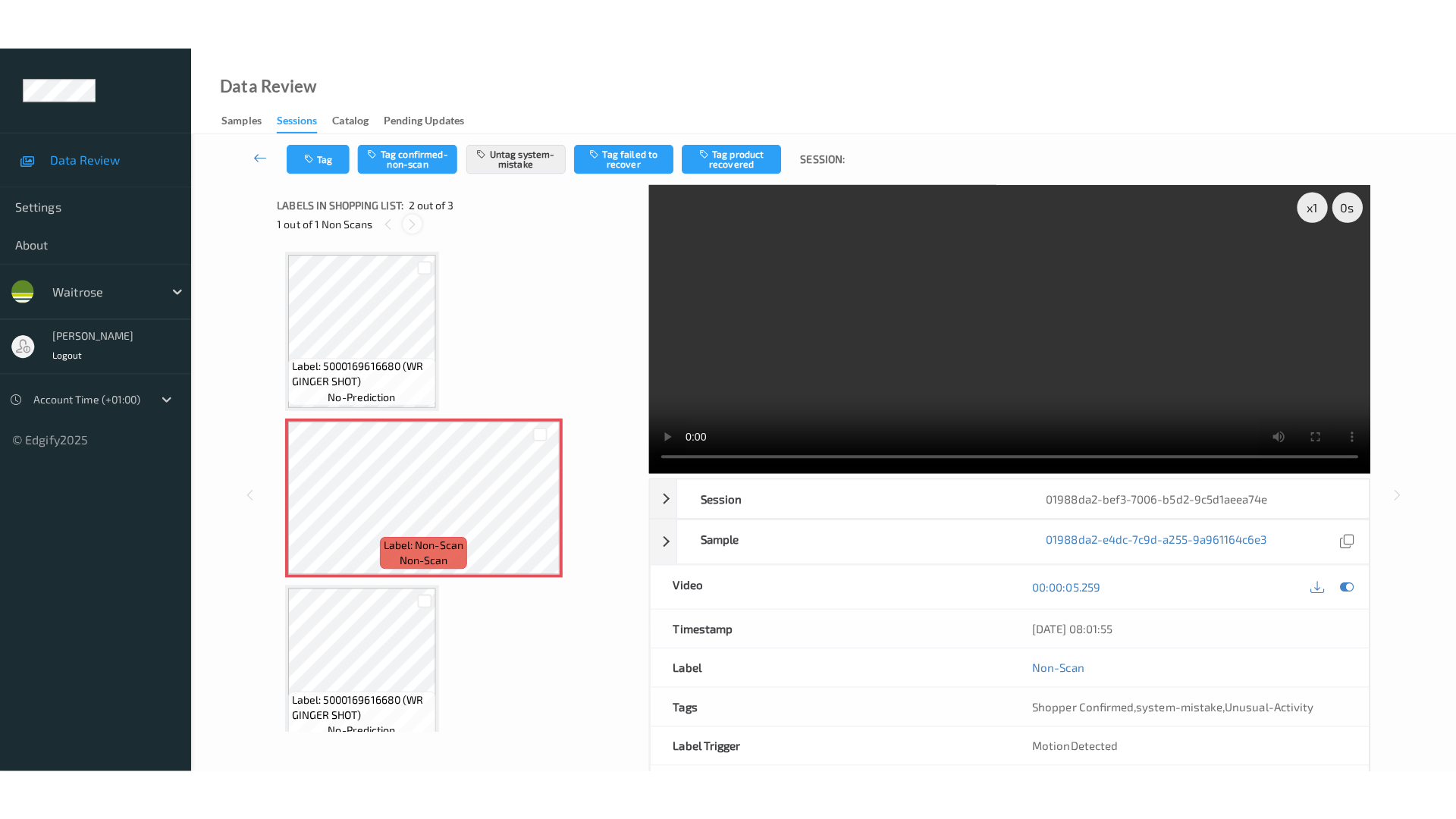
scroll to position [7, 0]
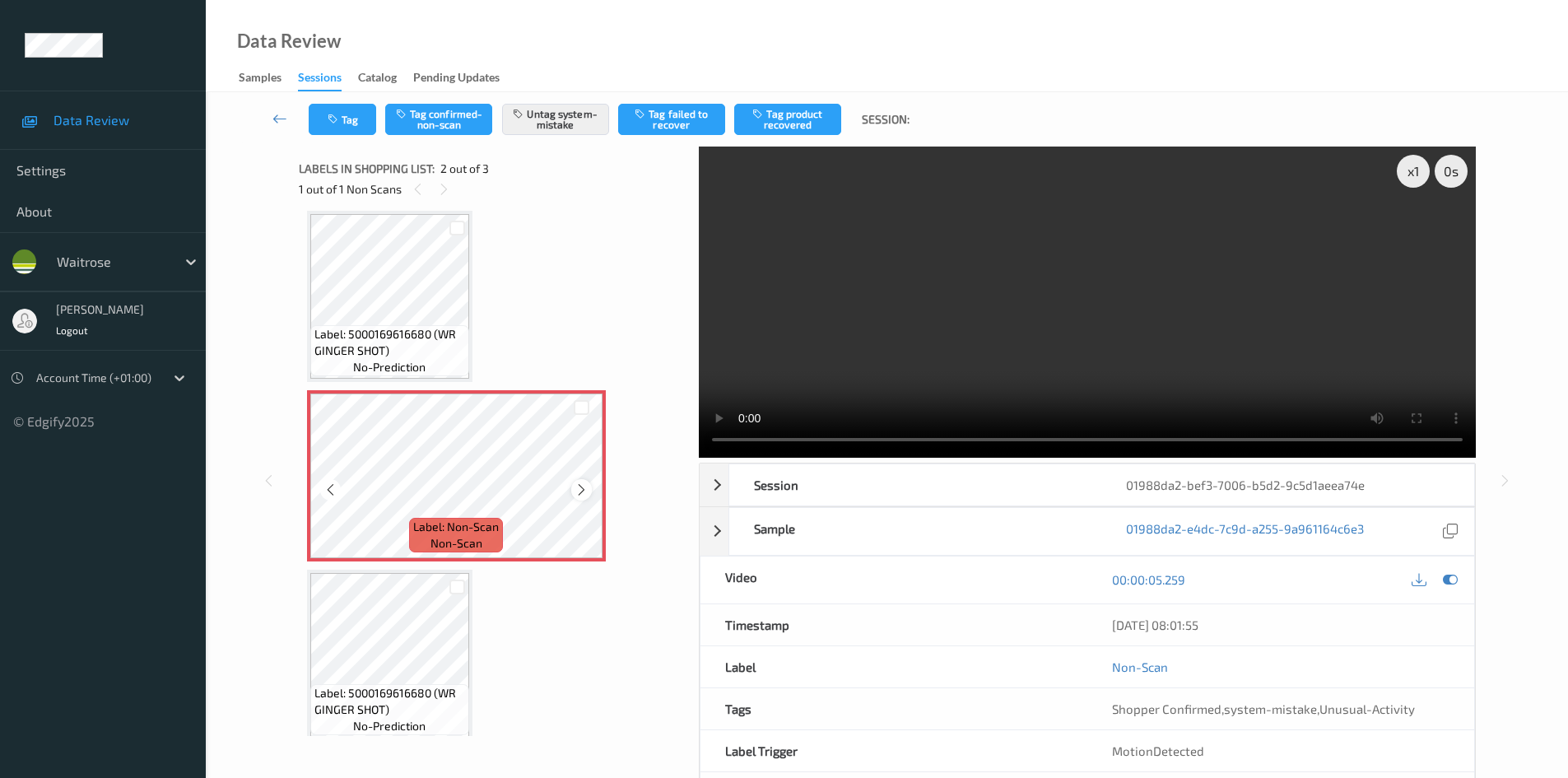
click at [579, 484] on icon at bounding box center [582, 490] width 14 height 15
click at [580, 484] on icon at bounding box center [582, 490] width 14 height 15
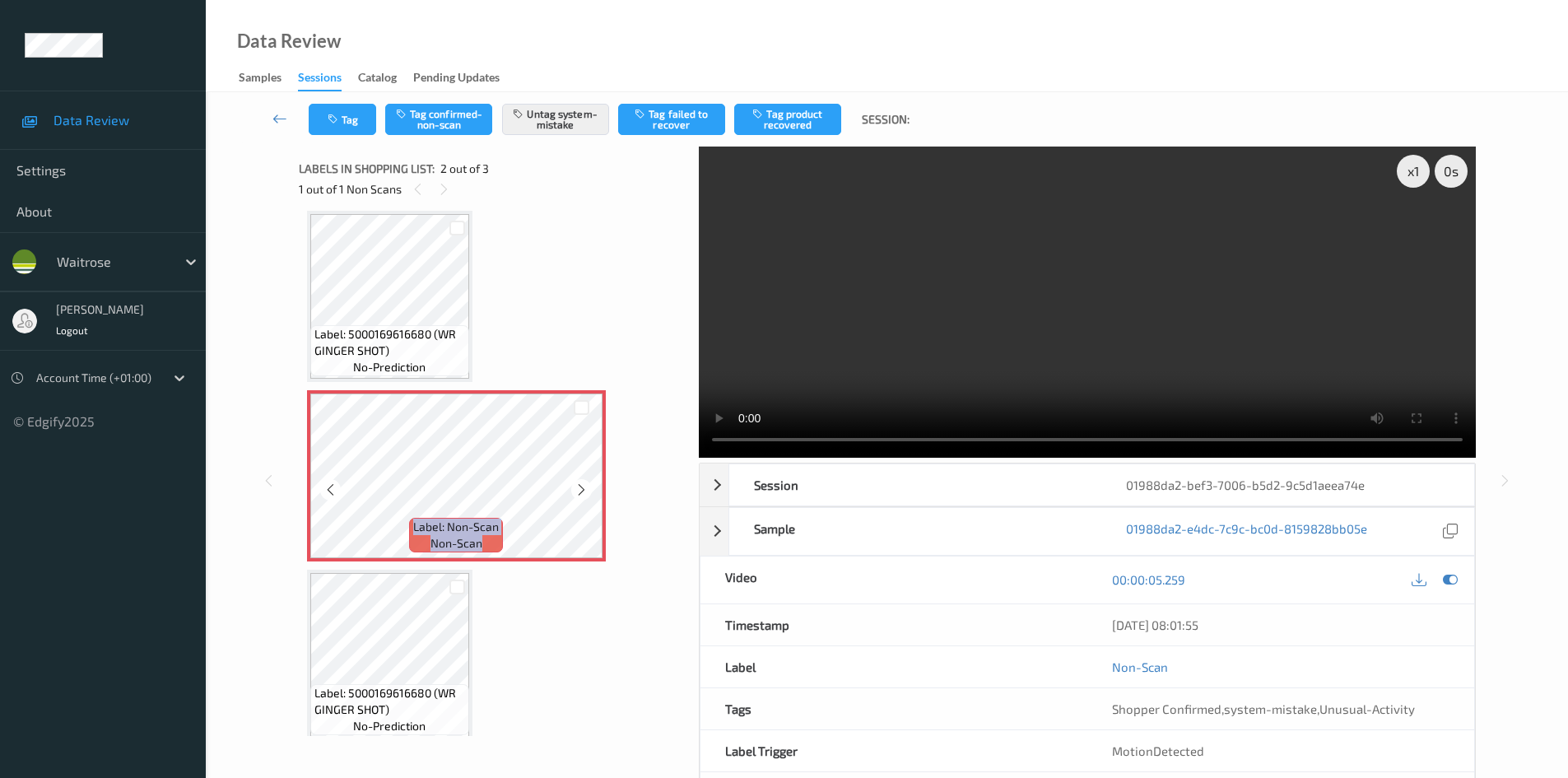
click at [580, 484] on icon at bounding box center [582, 490] width 14 height 15
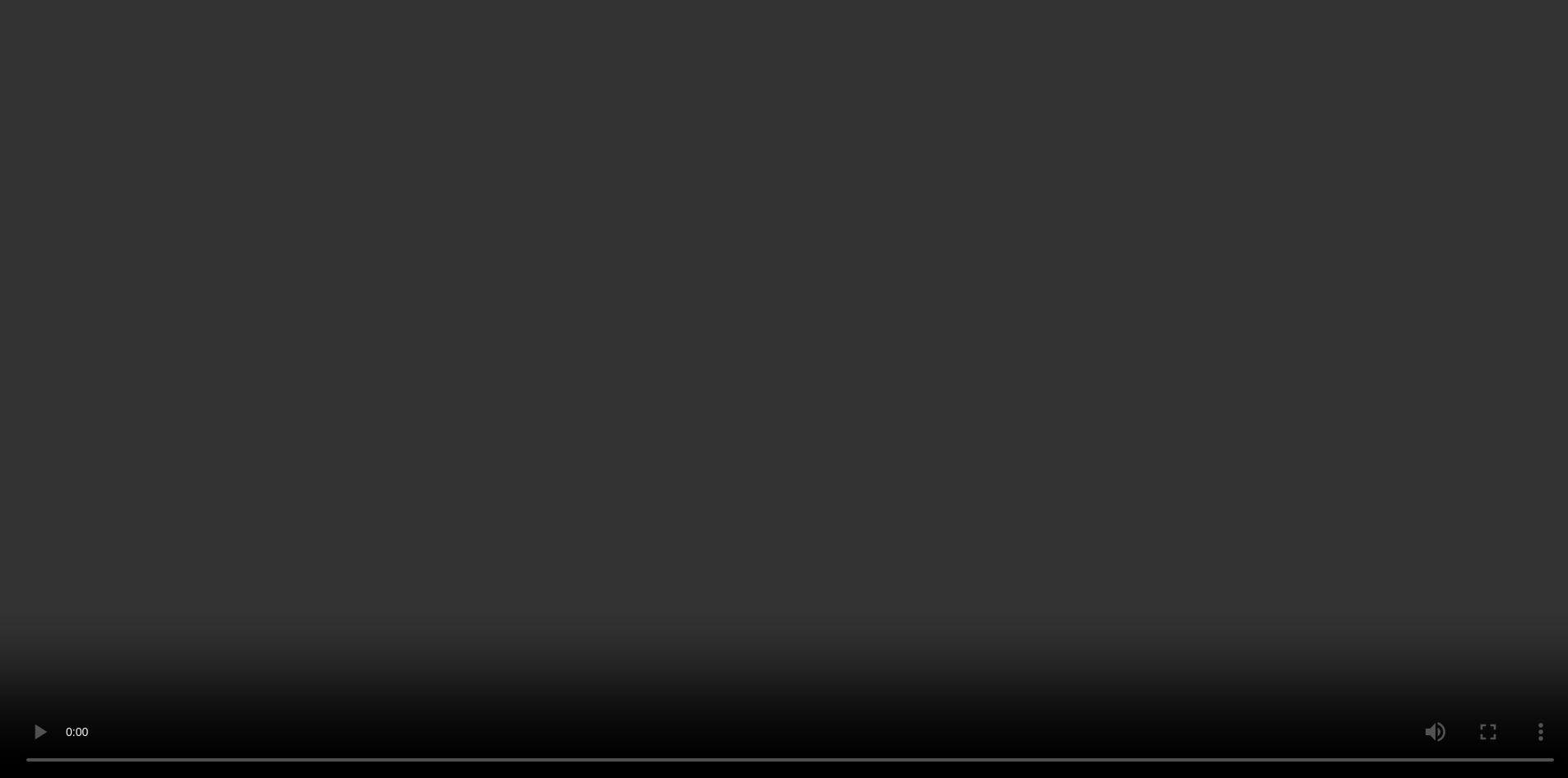
scroll to position [21, 0]
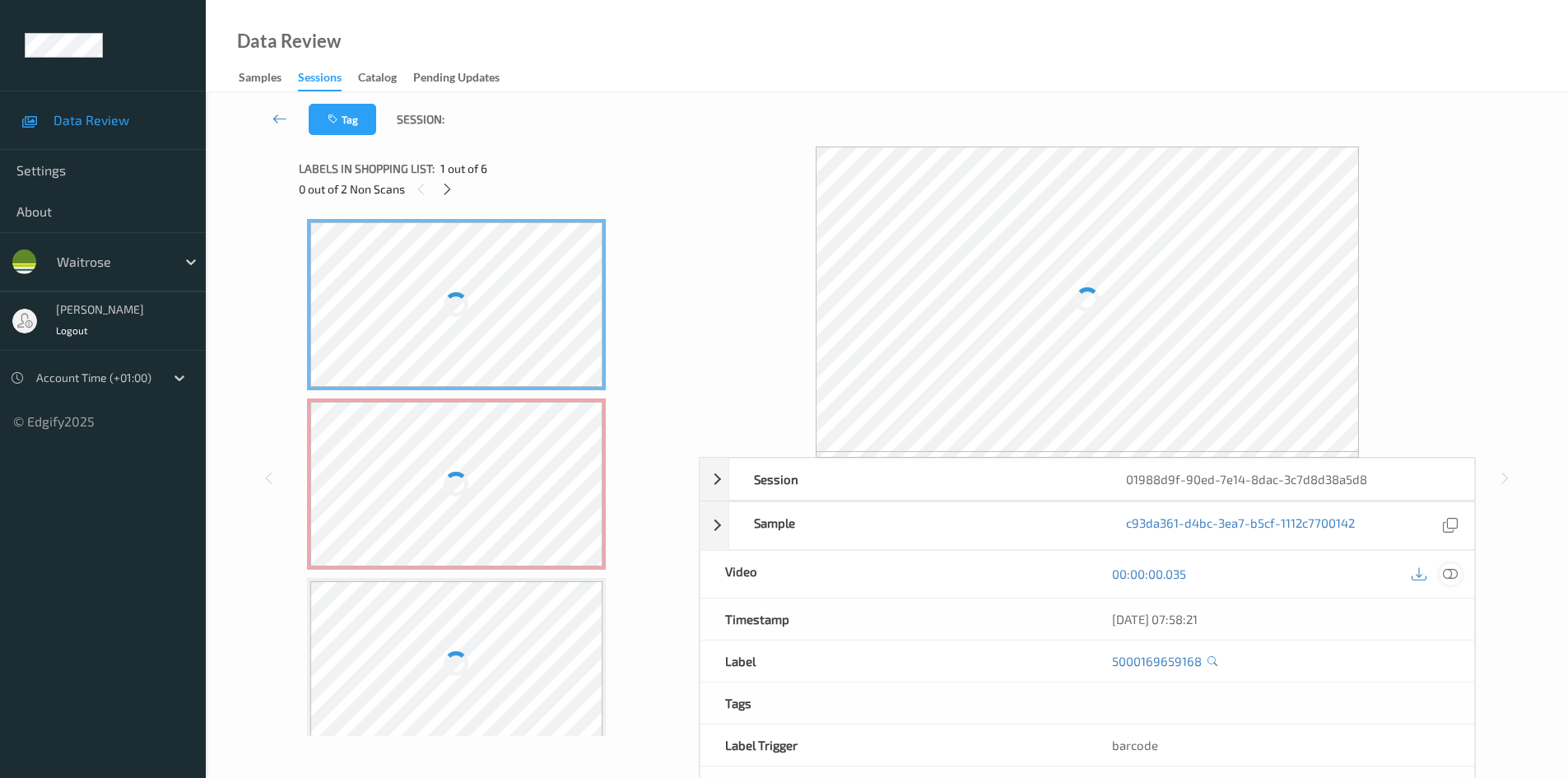
click at [1451, 581] on icon at bounding box center [1450, 573] width 15 height 15
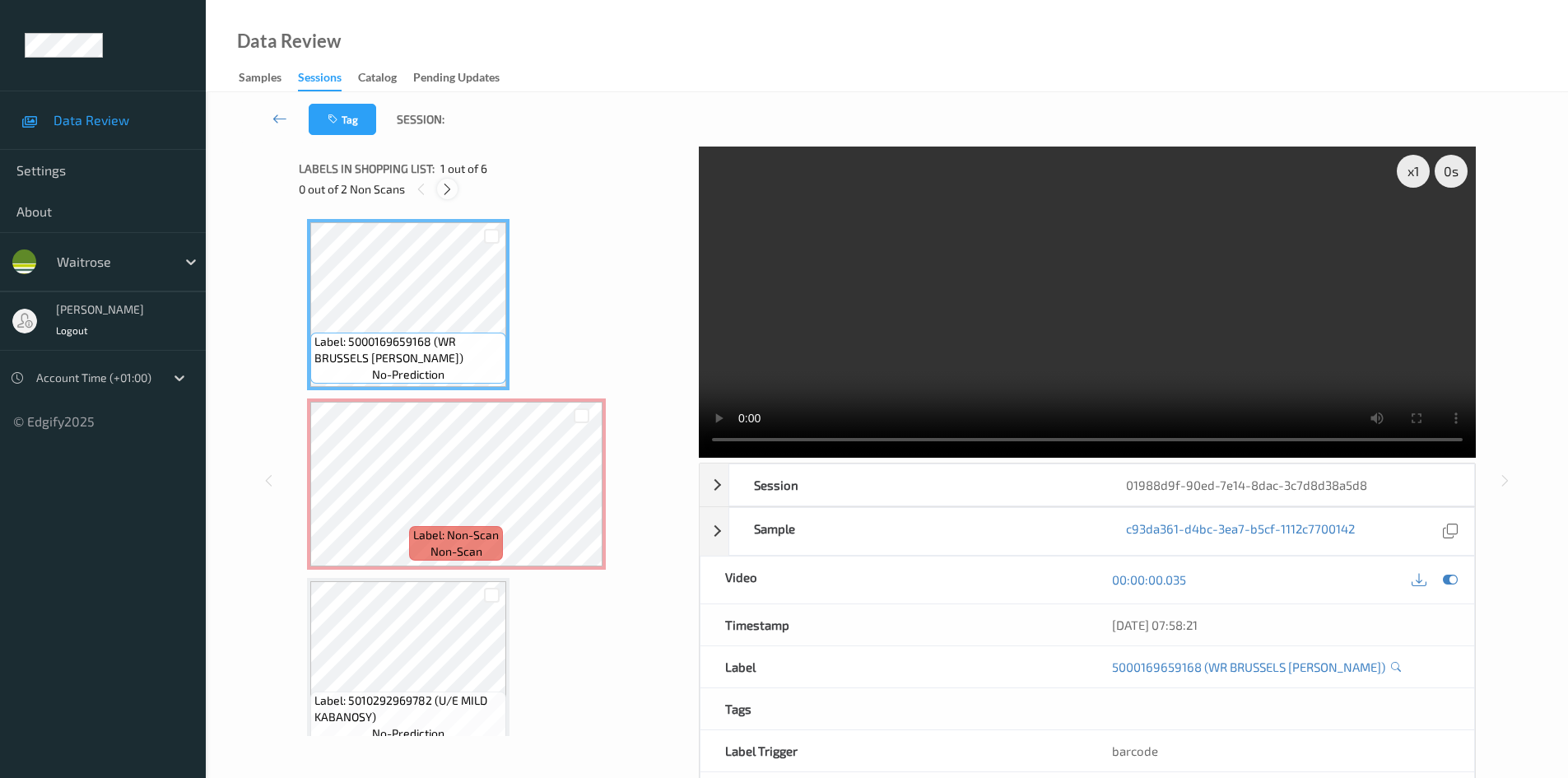
click at [449, 187] on icon at bounding box center [447, 189] width 14 height 15
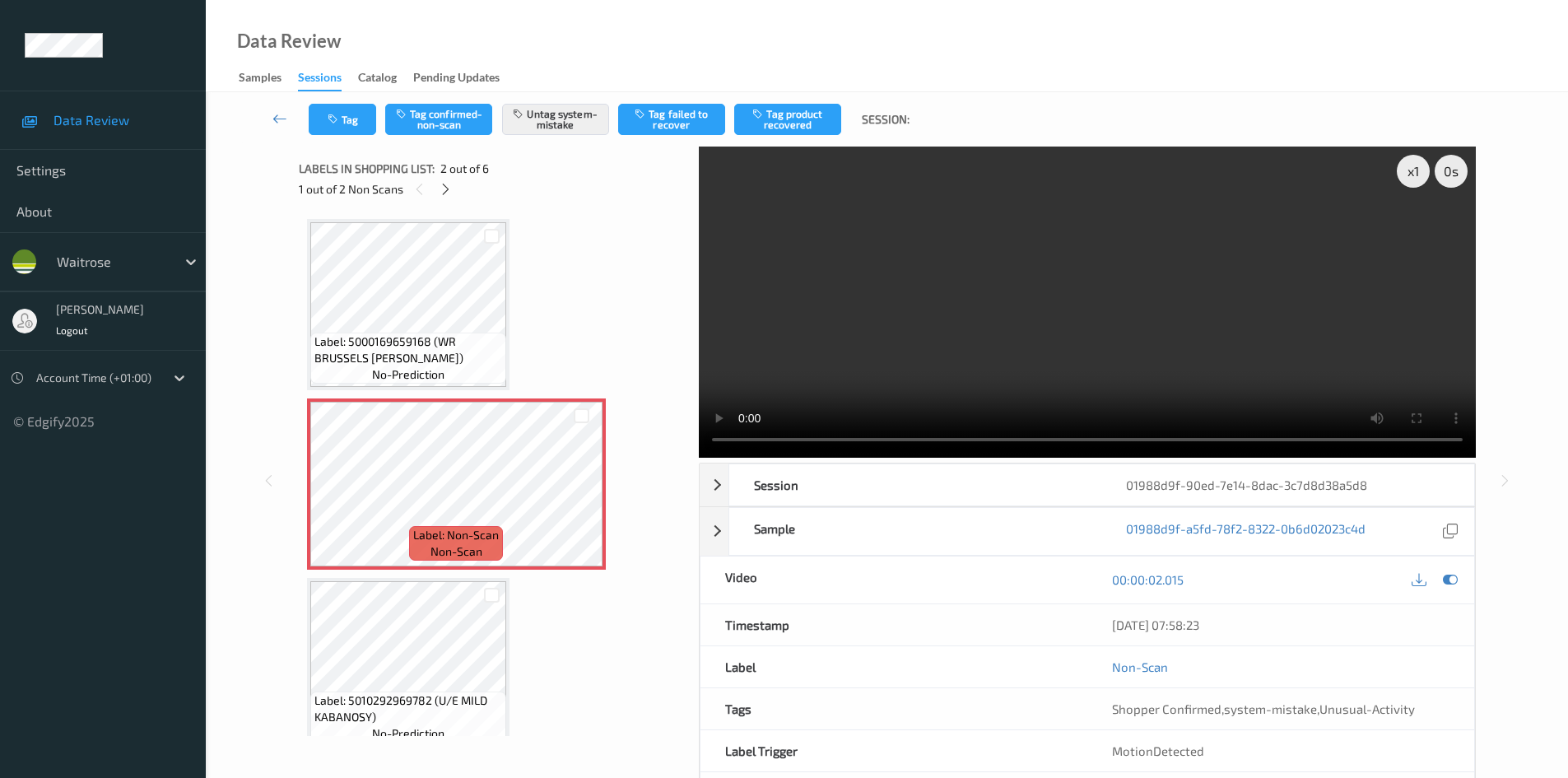
scroll to position [8, 0]
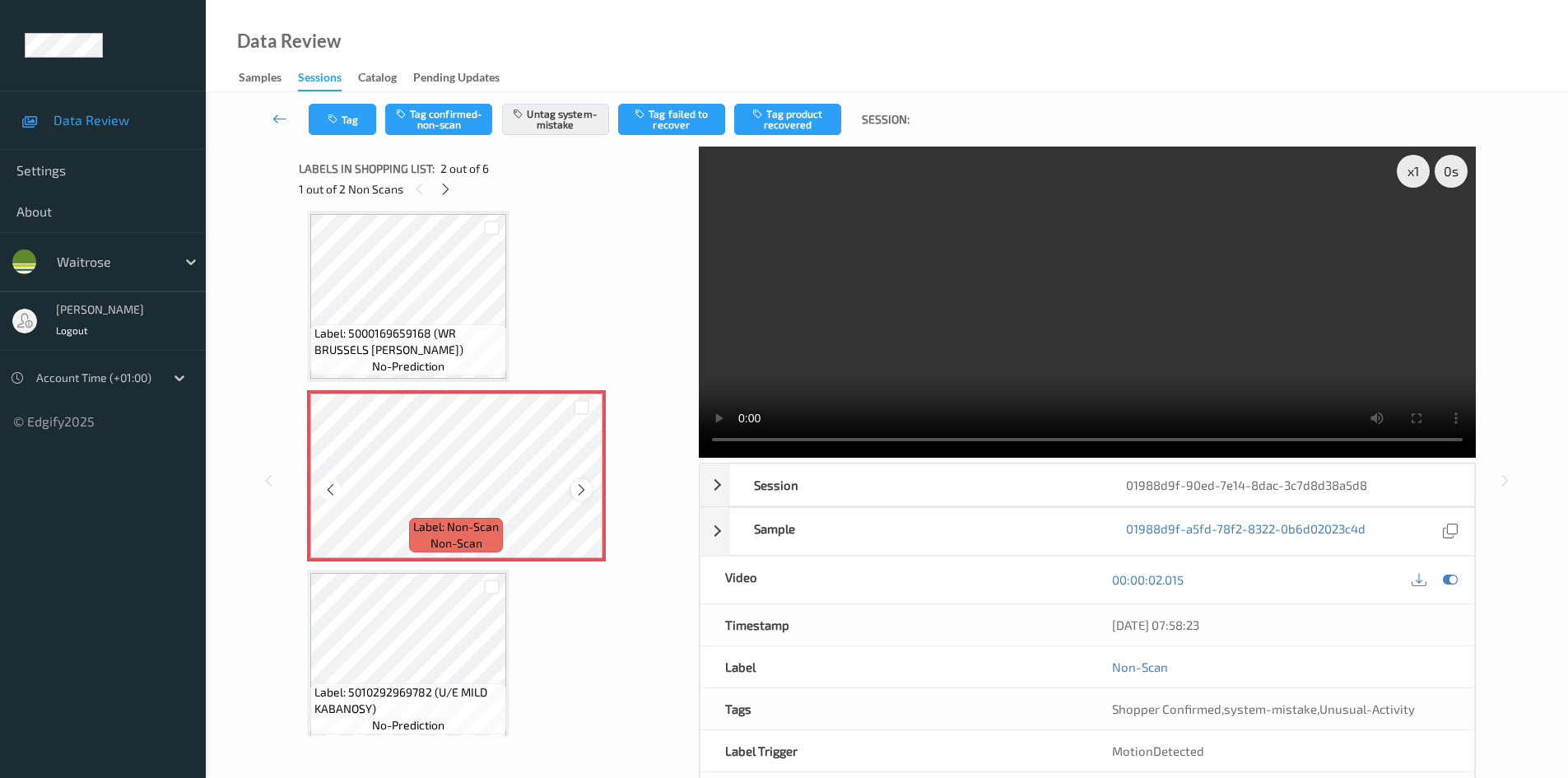
click at [576, 483] on icon at bounding box center [582, 490] width 14 height 15
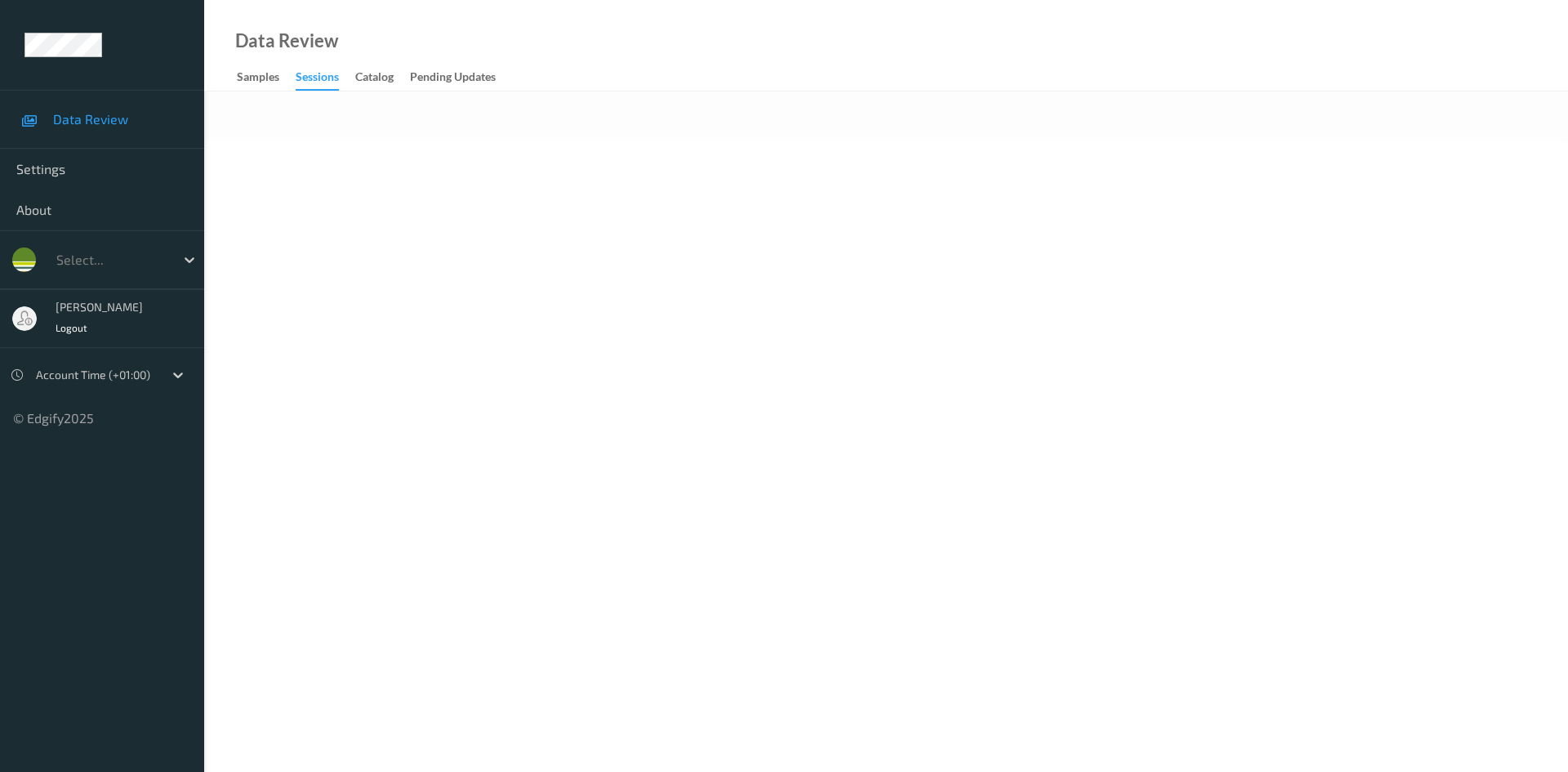
click at [1540, 377] on body "Data Review Settings About Select... [PERSON_NAME] s Logout Account Time (+01:0…" at bounding box center [784, 386] width 1568 height 772
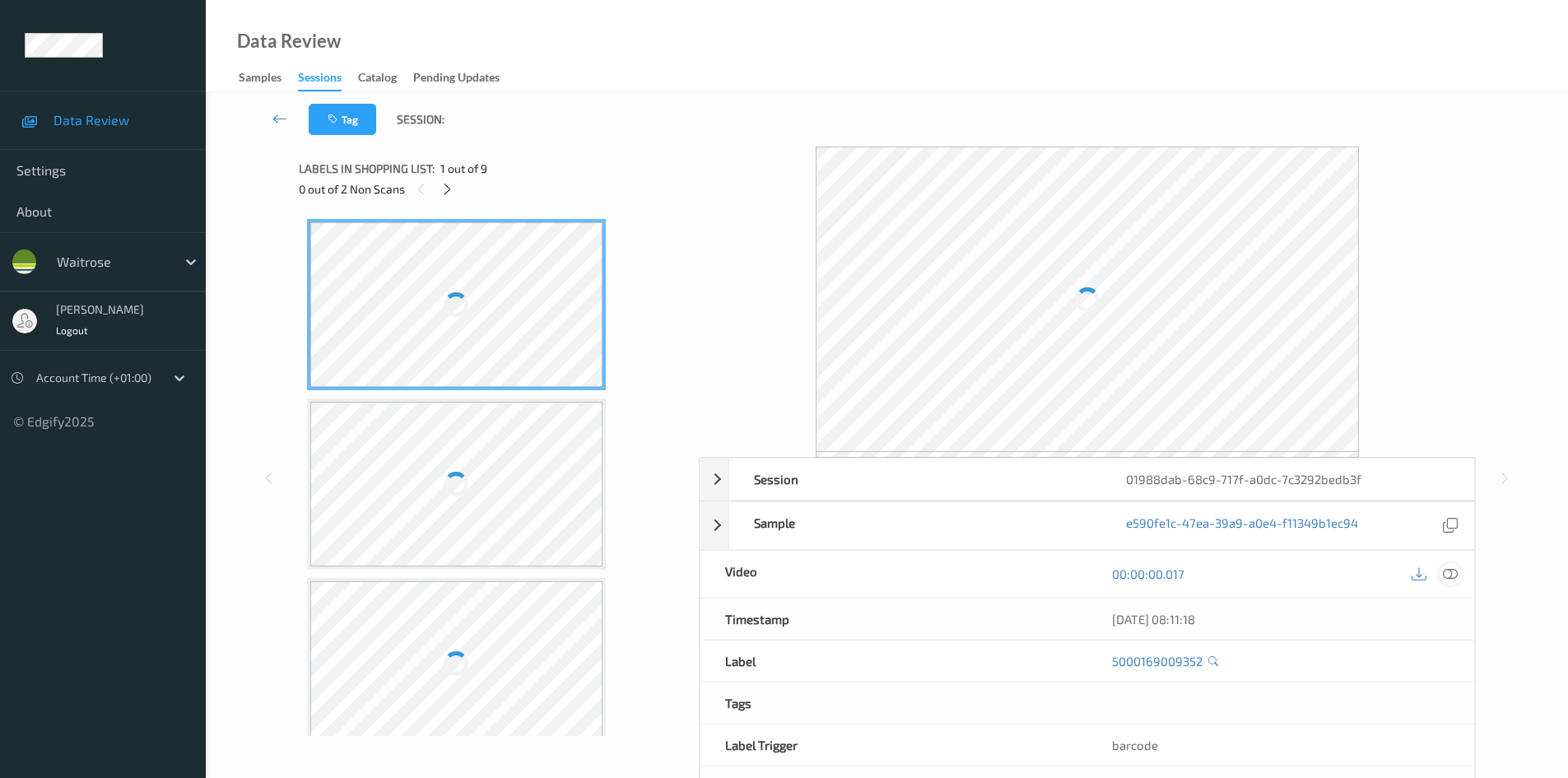
click at [1443, 577] on icon at bounding box center [1450, 573] width 15 height 15
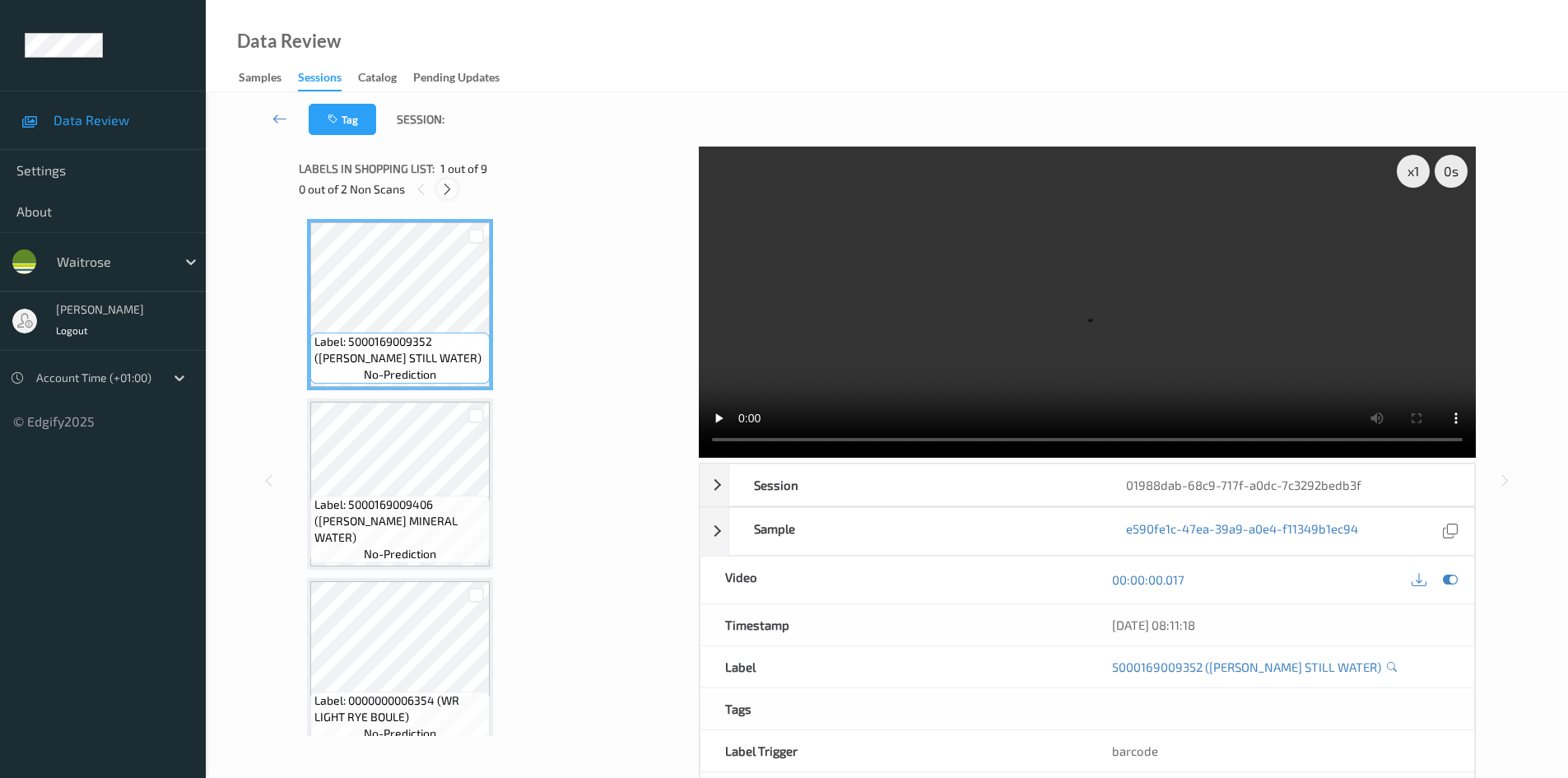
click at [448, 188] on icon at bounding box center [447, 189] width 14 height 15
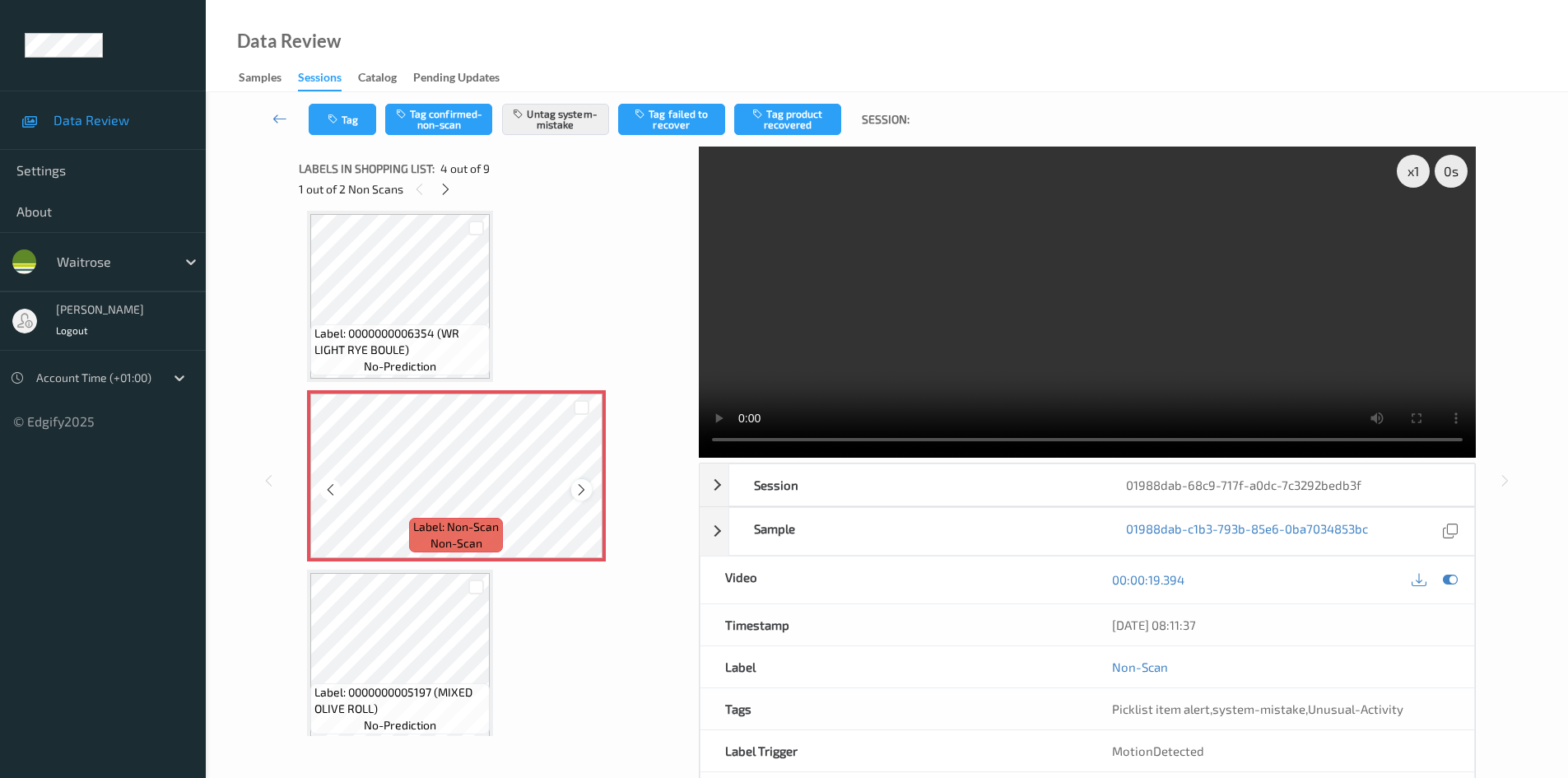
click at [587, 484] on icon at bounding box center [582, 490] width 14 height 15
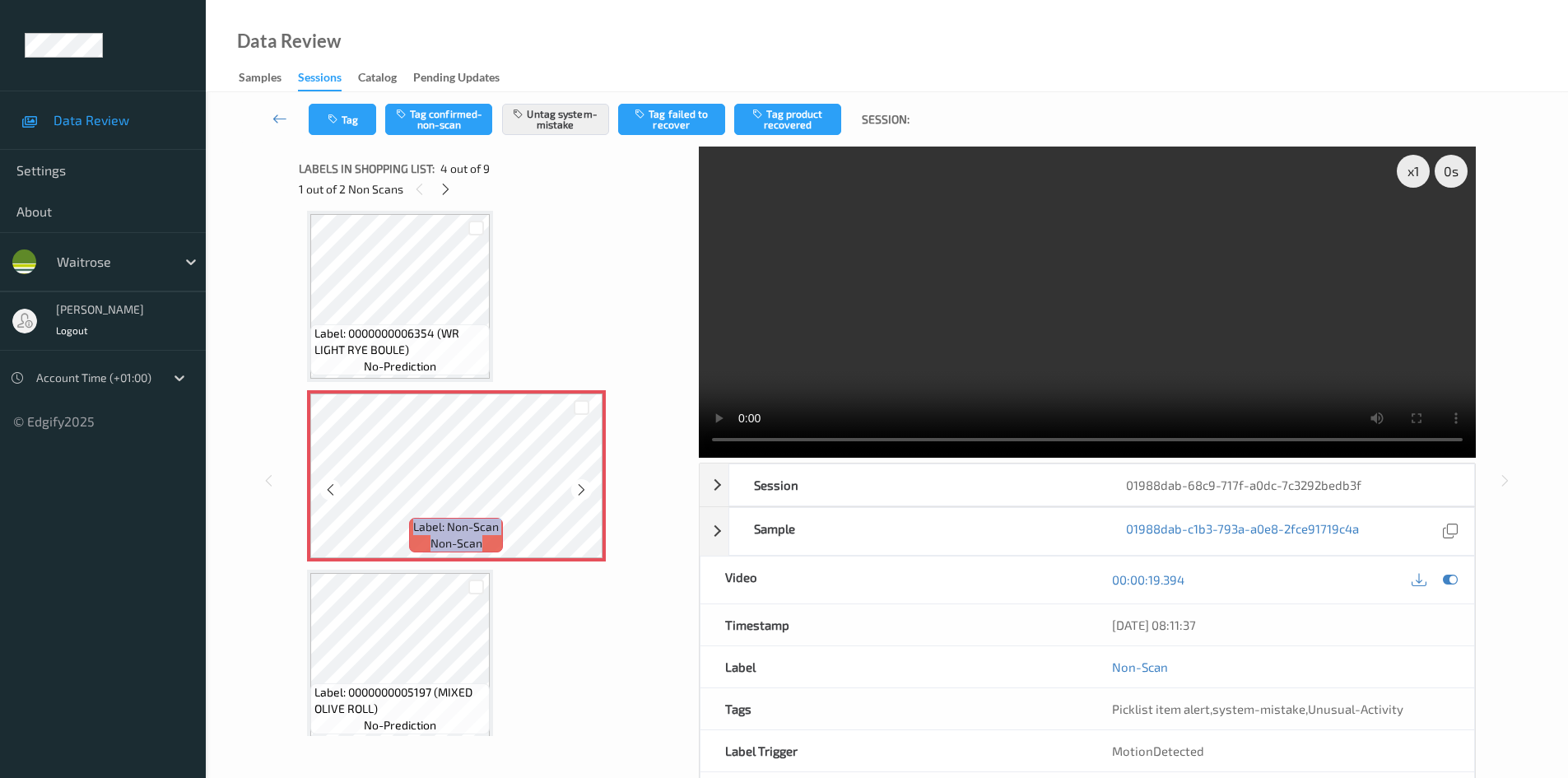
click at [587, 484] on icon at bounding box center [582, 490] width 14 height 15
click at [448, 186] on icon at bounding box center [445, 189] width 14 height 15
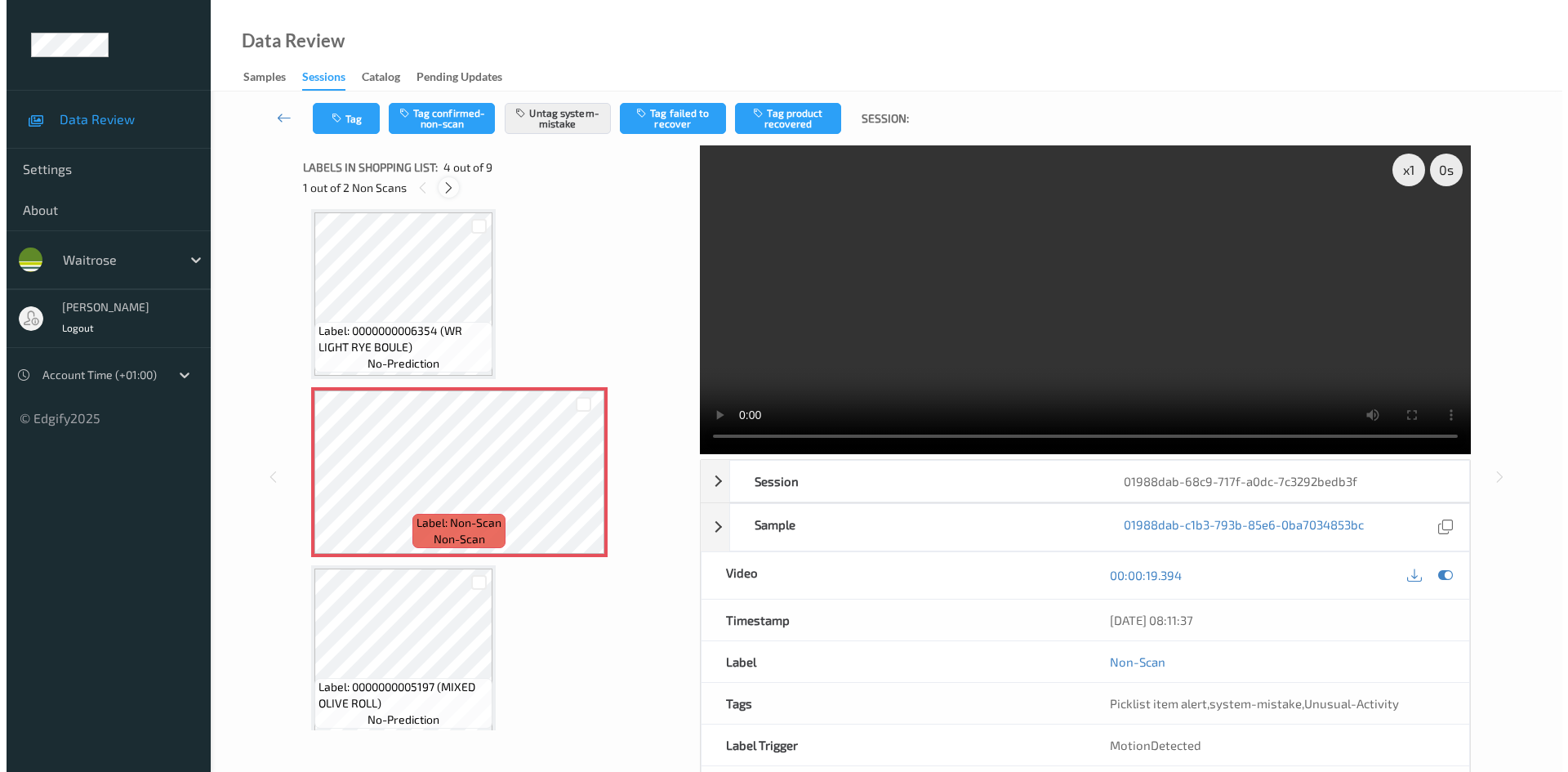
scroll to position [720, 0]
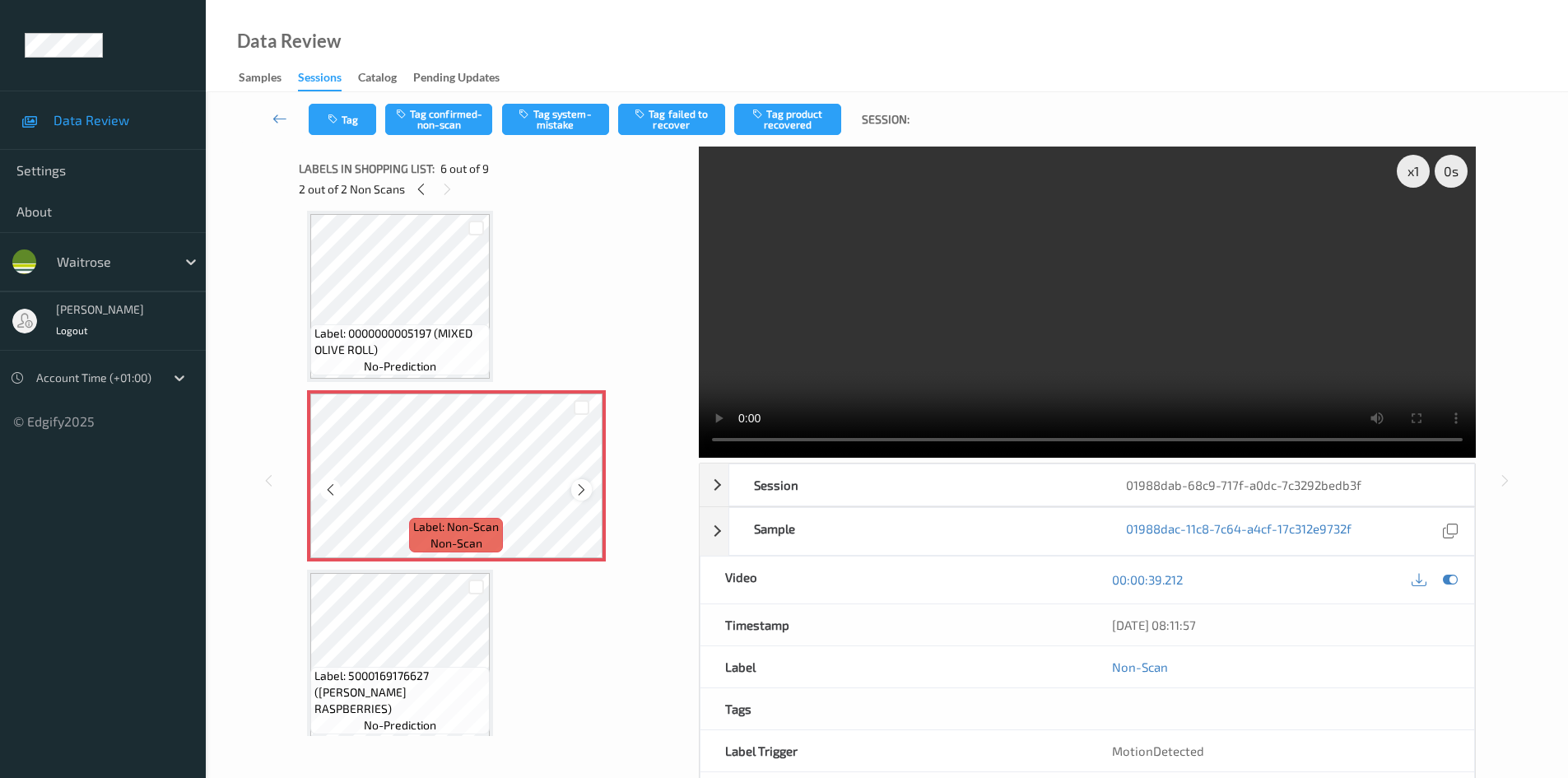
click at [586, 483] on icon at bounding box center [582, 490] width 14 height 15
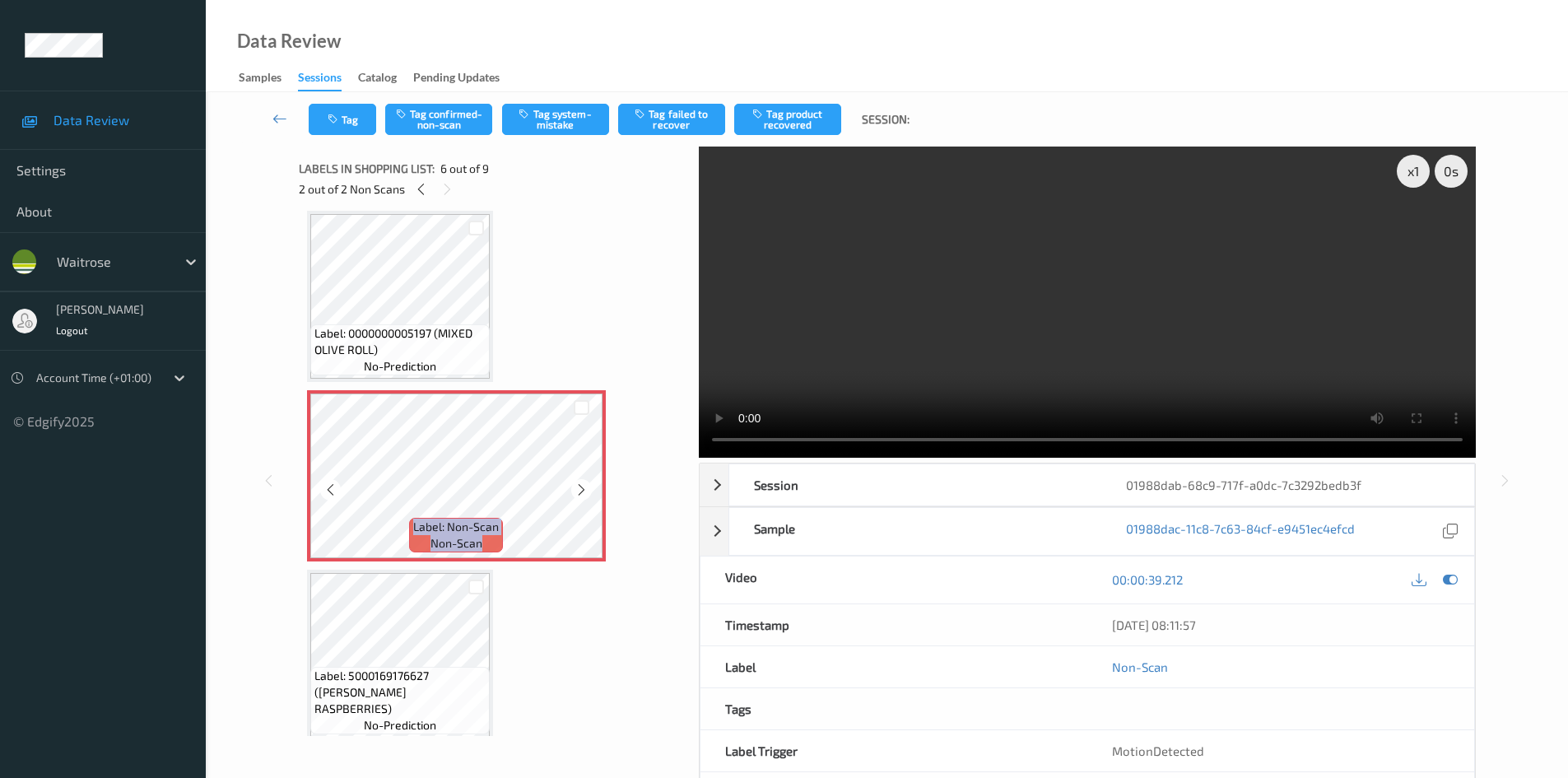
click at [586, 483] on icon at bounding box center [582, 490] width 14 height 15
click at [543, 126] on button "Tag system-mistake" at bounding box center [555, 119] width 107 height 31
click at [365, 120] on button "Tag" at bounding box center [343, 119] width 67 height 31
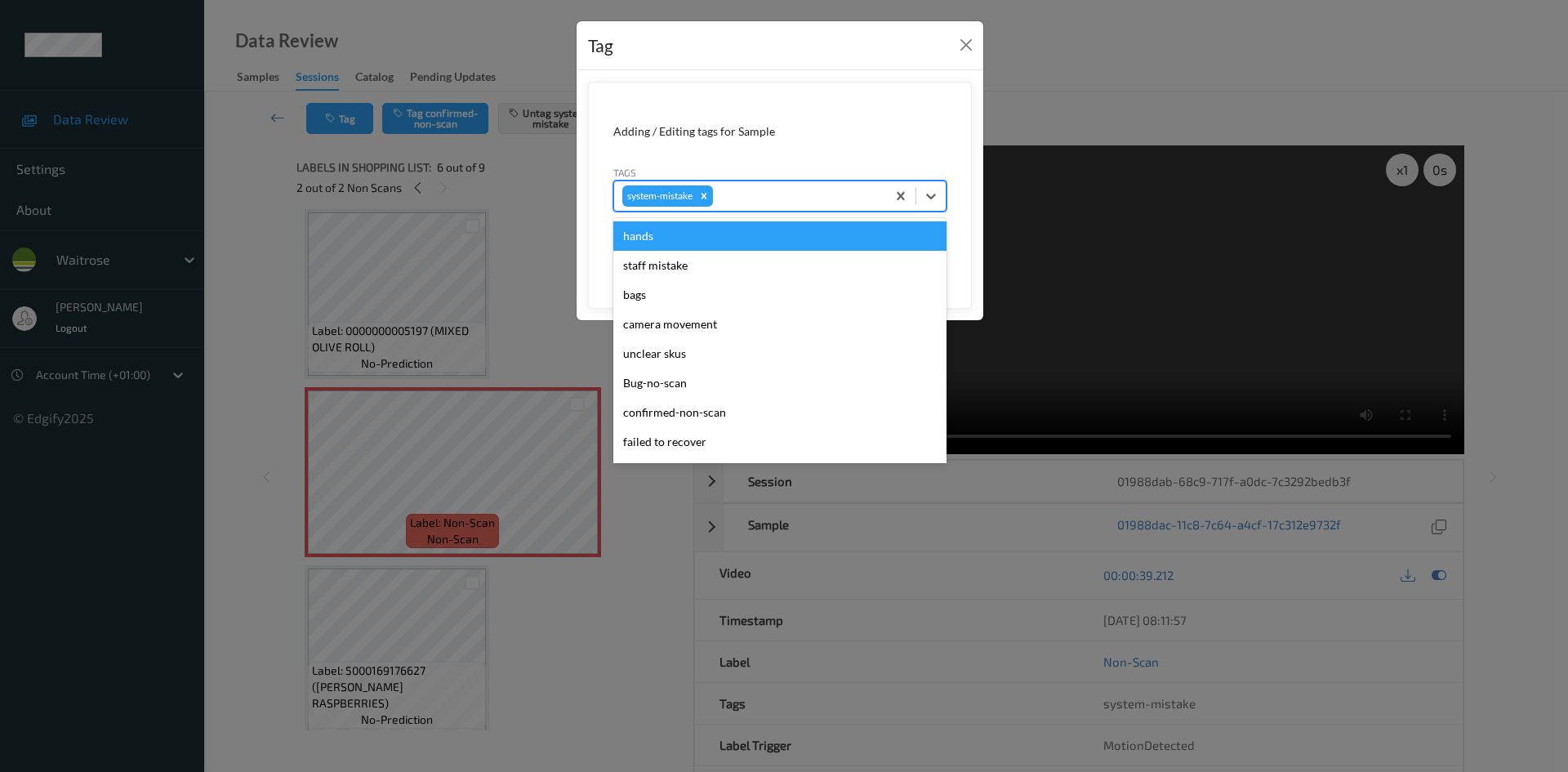
click at [797, 198] on div at bounding box center [798, 196] width 162 height 19
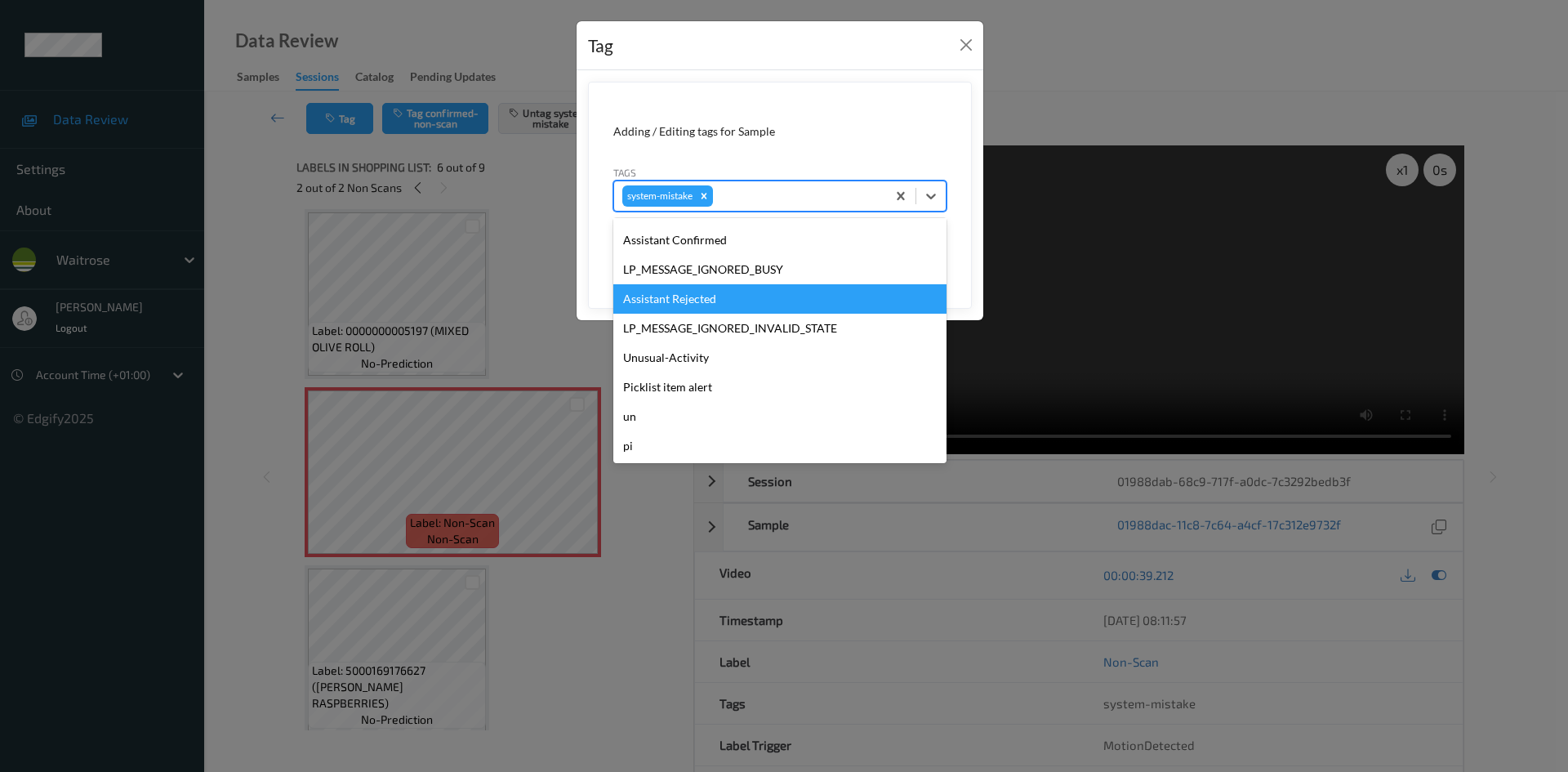
scroll to position [349, 0]
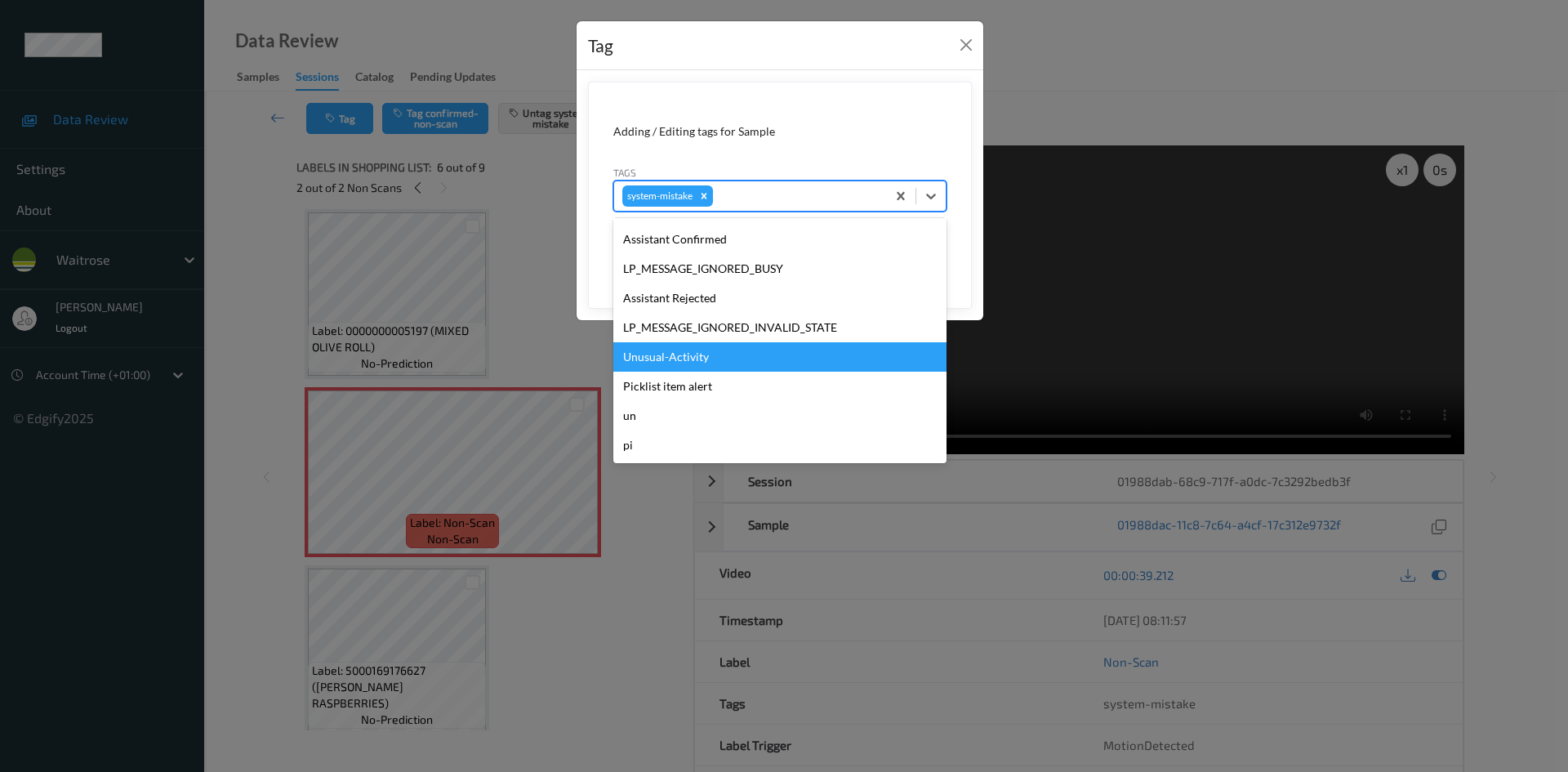
click at [722, 360] on div "Unusual-Activity" at bounding box center [780, 357] width 334 height 29
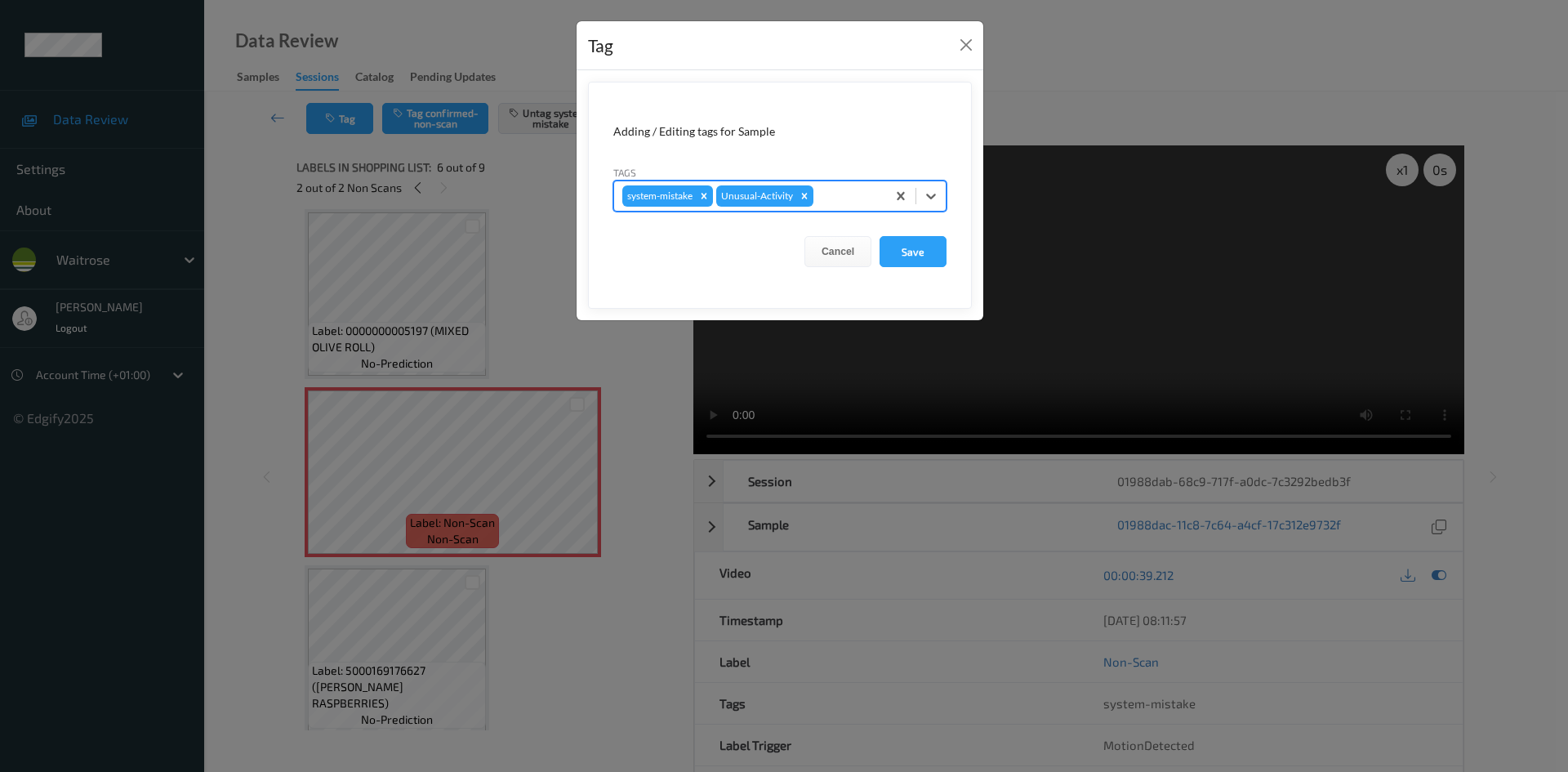
click at [848, 194] on div at bounding box center [848, 196] width 62 height 19
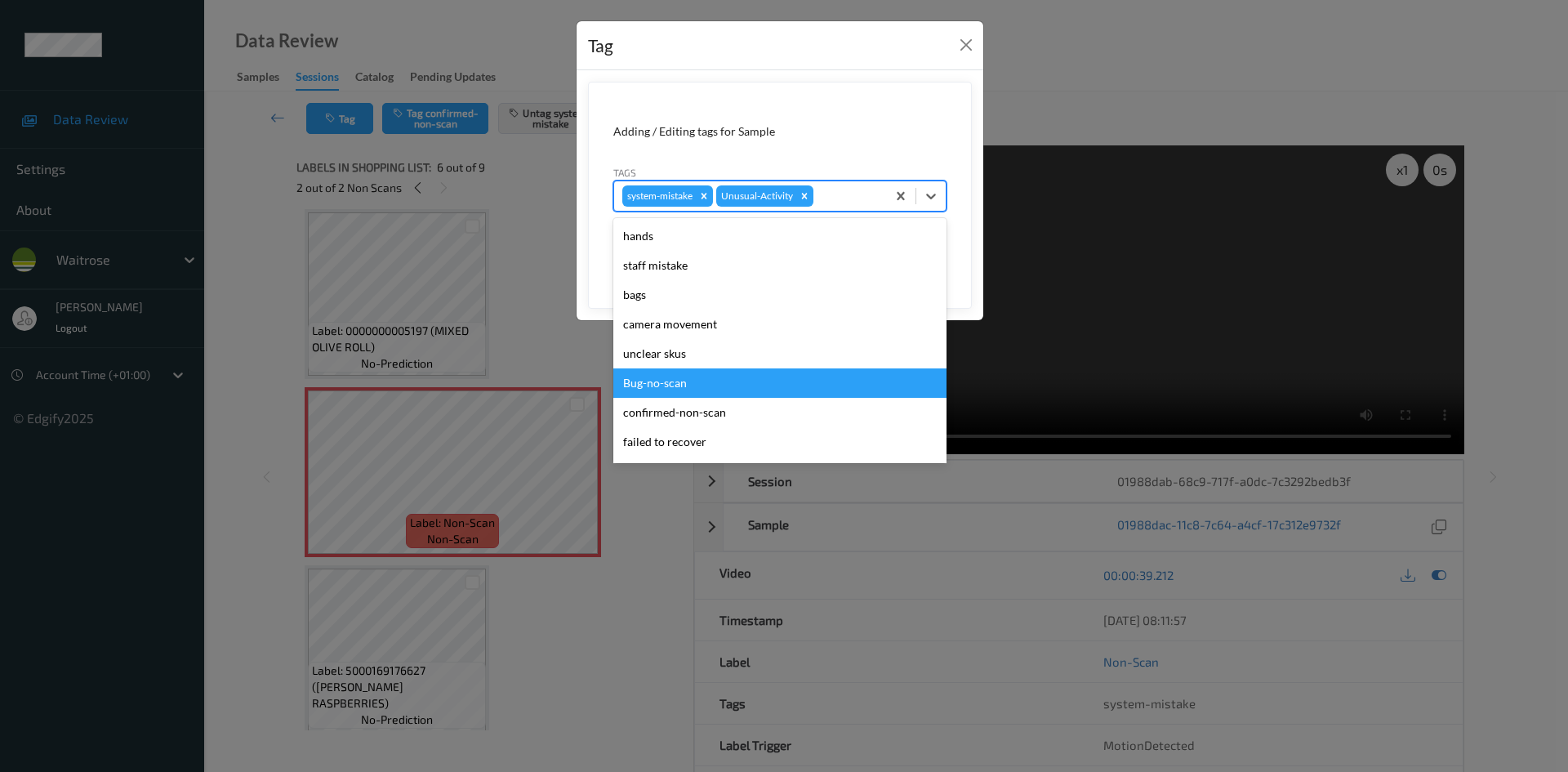
scroll to position [320, 0]
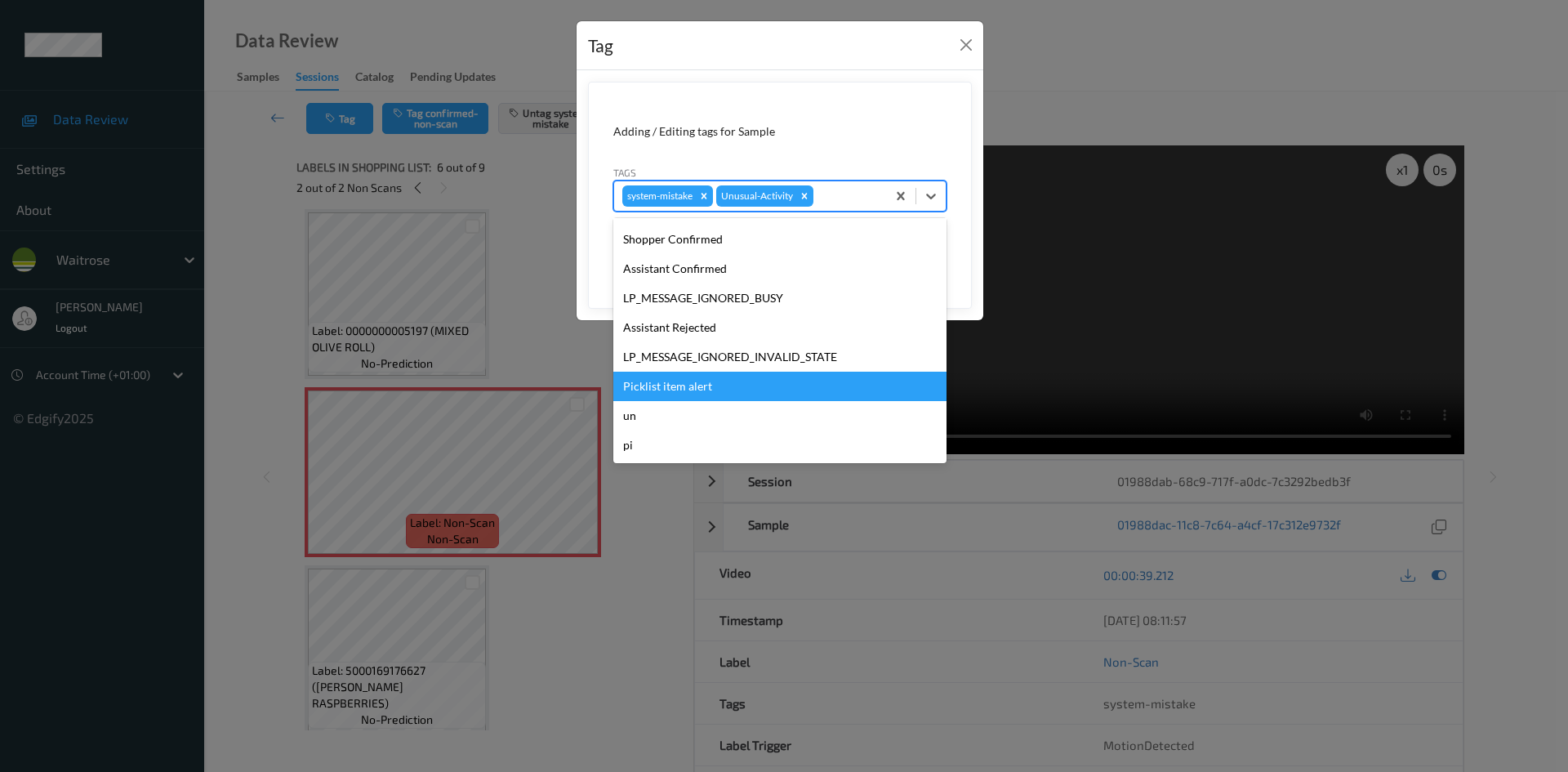
click at [780, 399] on div "Picklist item alert" at bounding box center [780, 386] width 334 height 29
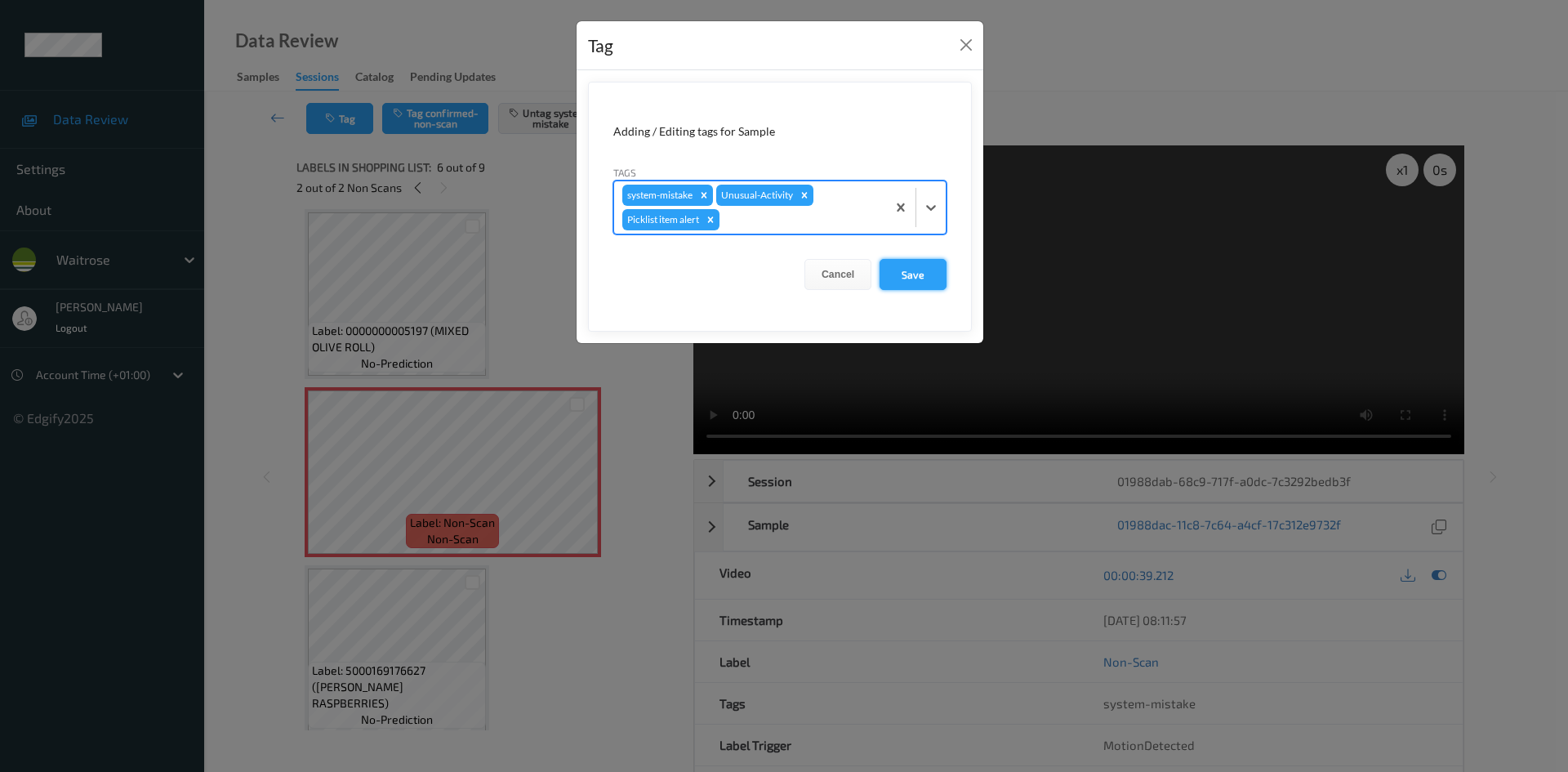
click at [911, 270] on button "Save" at bounding box center [913, 274] width 67 height 31
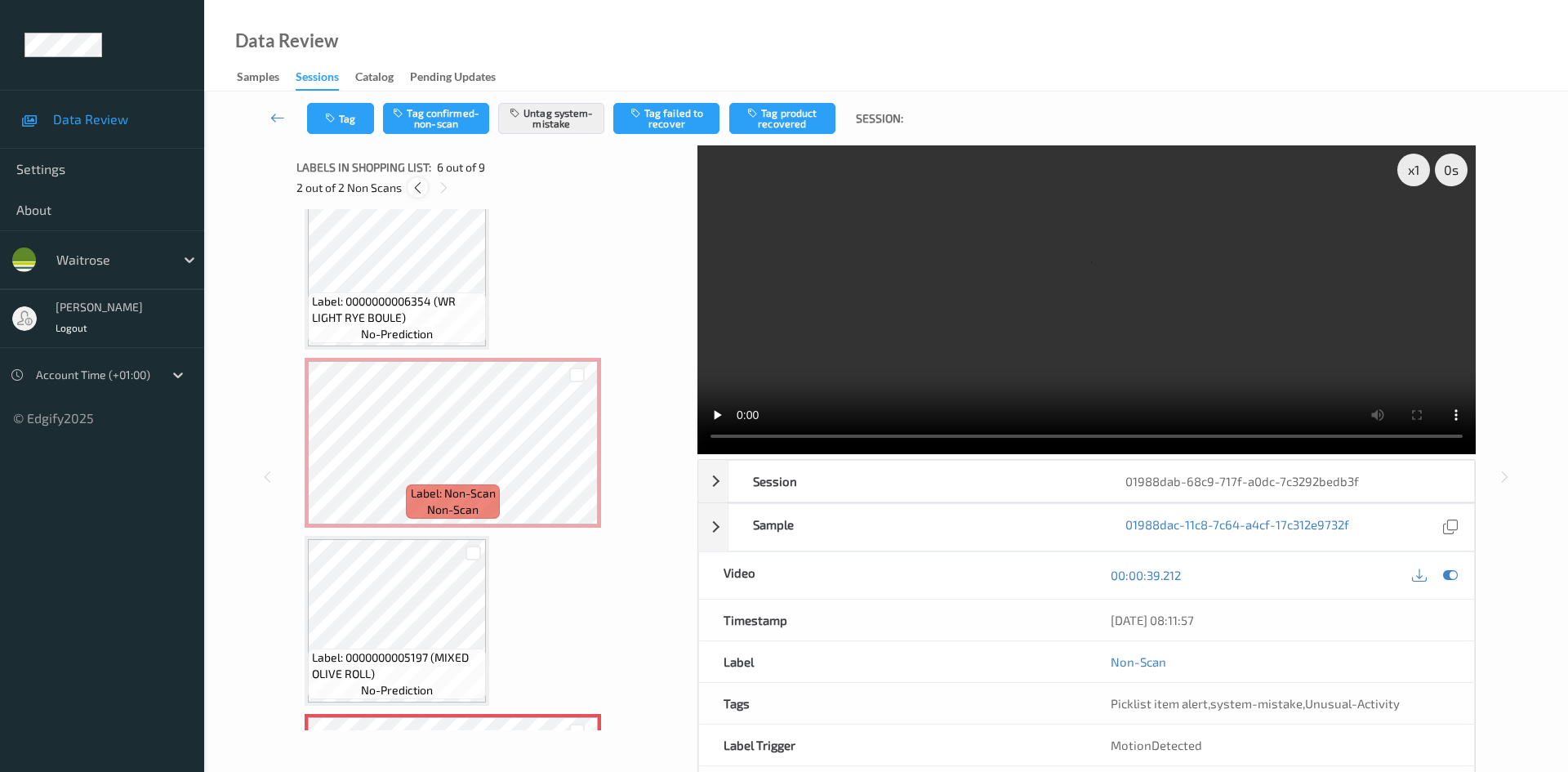
click at [416, 187] on icon at bounding box center [418, 187] width 14 height 15
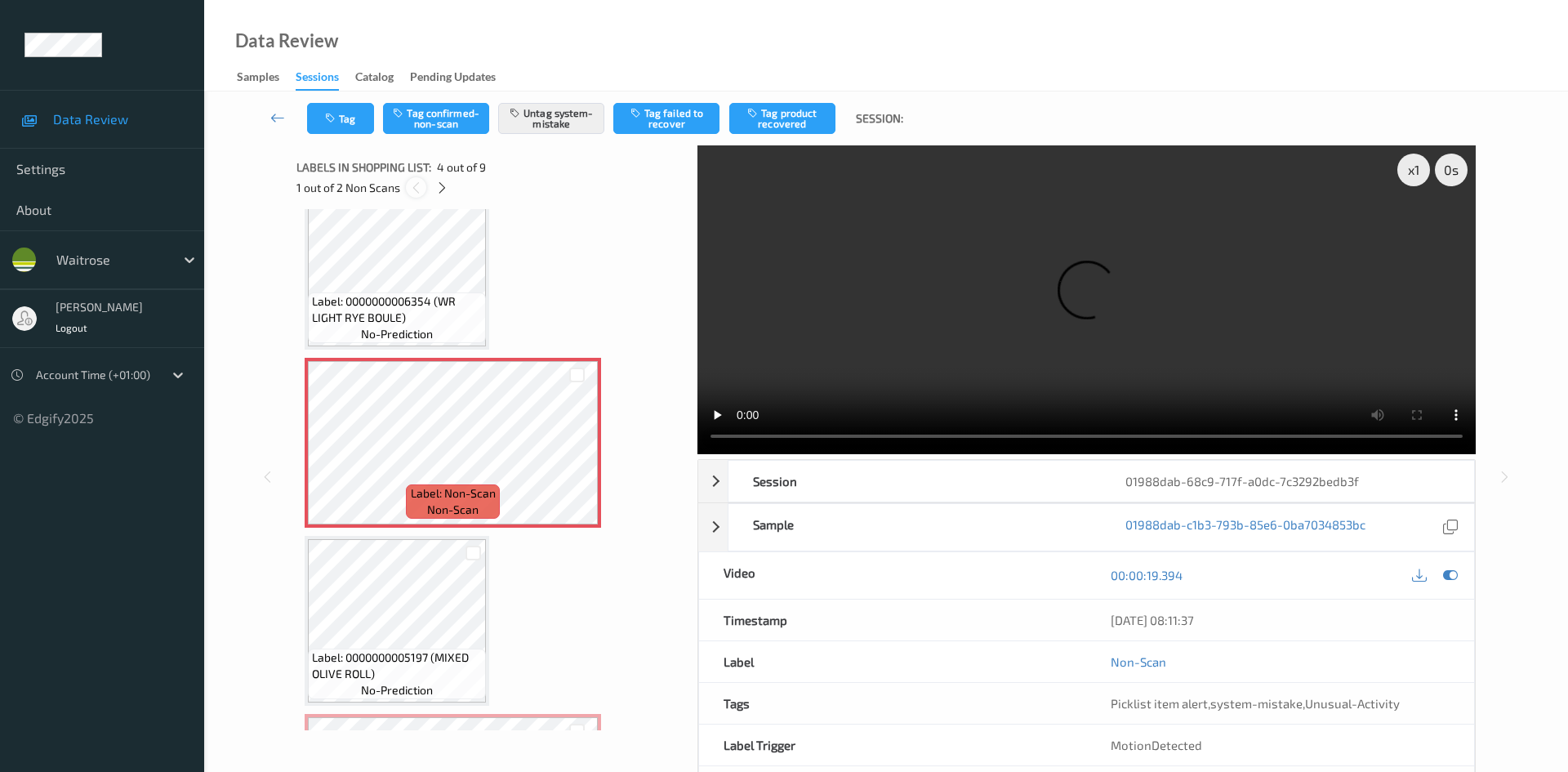
scroll to position [364, 0]
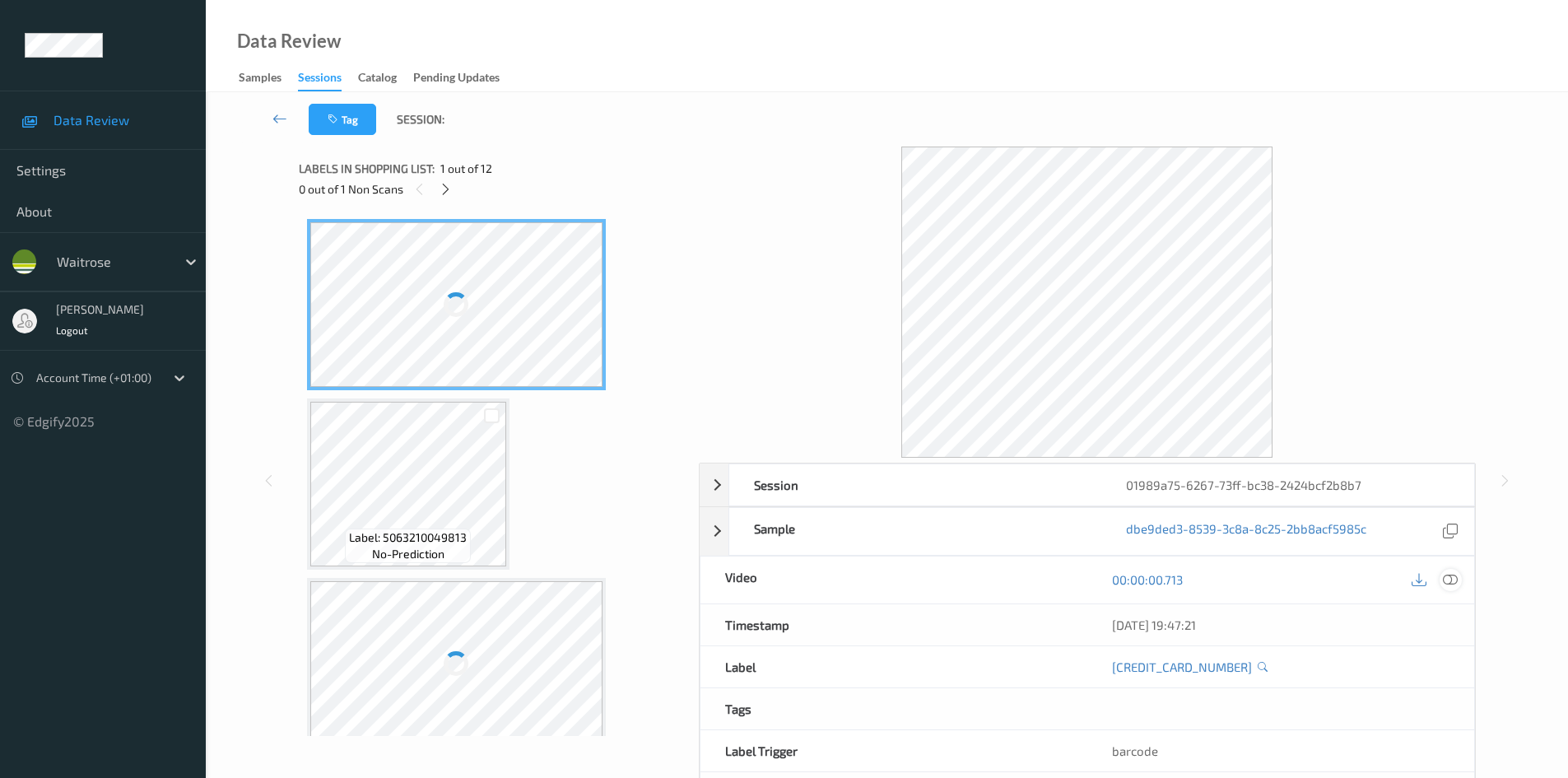
click at [1451, 583] on icon at bounding box center [1450, 579] width 15 height 15
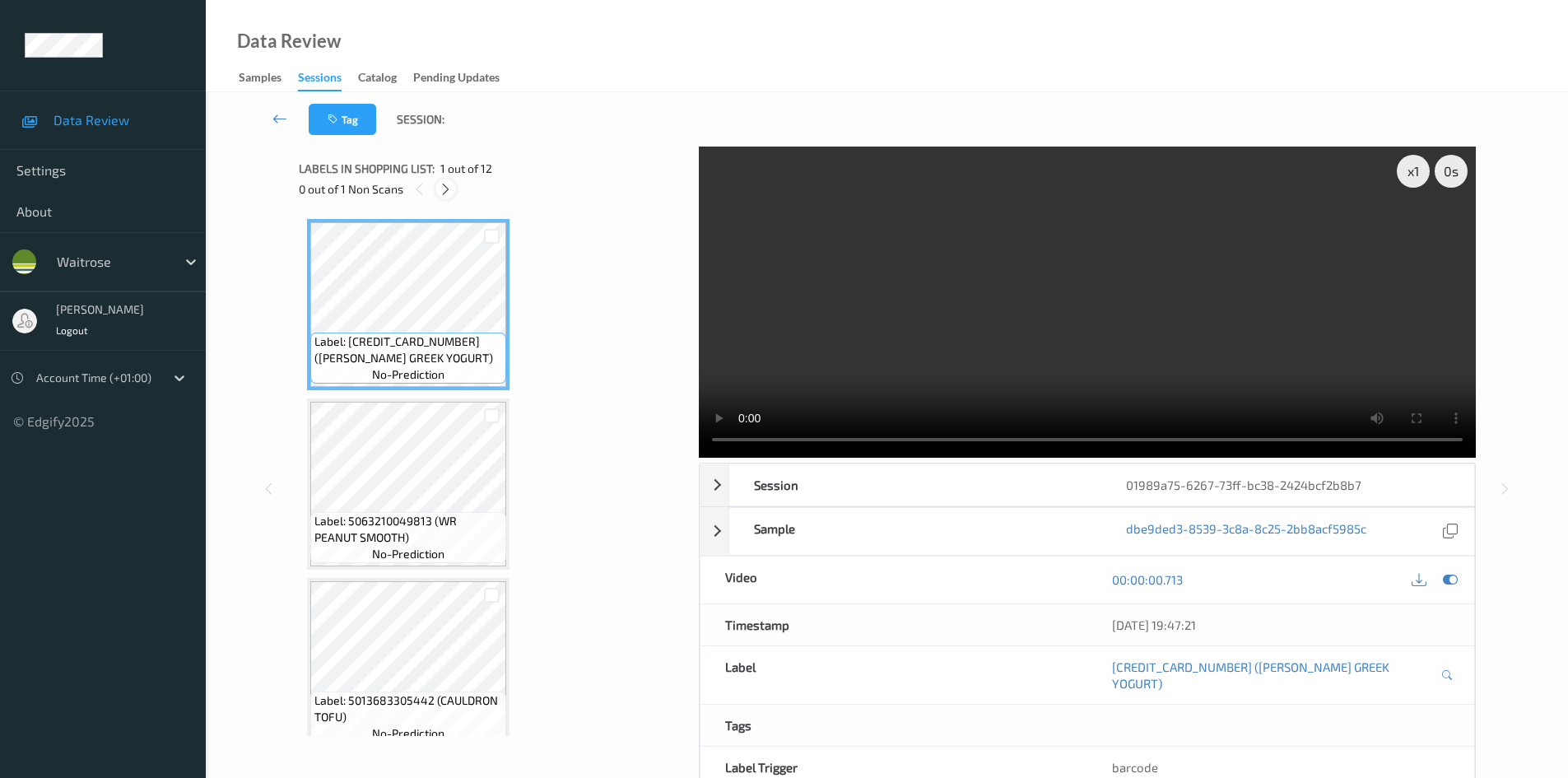
click at [447, 191] on icon at bounding box center [445, 189] width 14 height 15
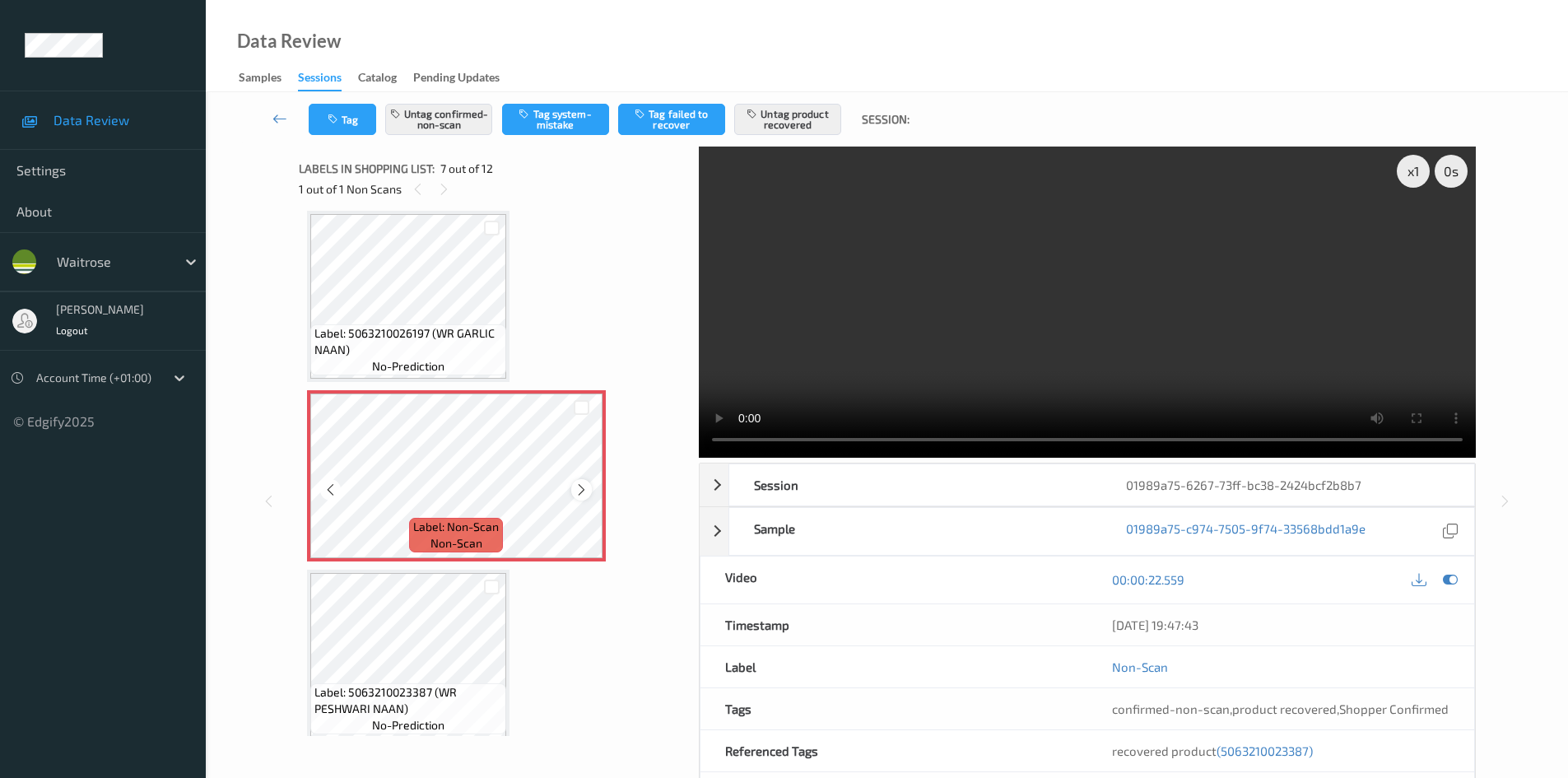
click at [582, 489] on icon at bounding box center [582, 490] width 14 height 15
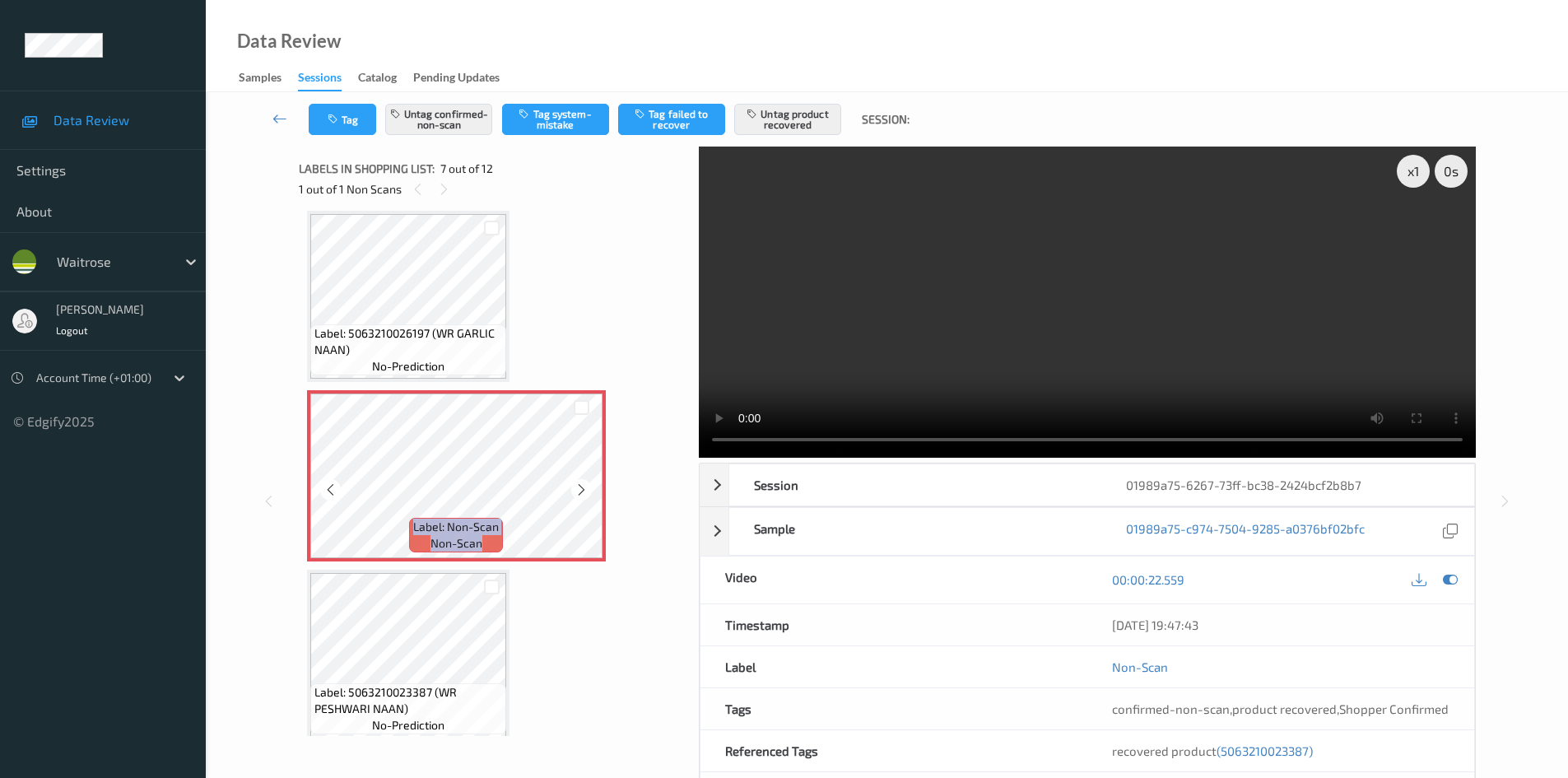
click at [582, 489] on icon at bounding box center [582, 490] width 14 height 15
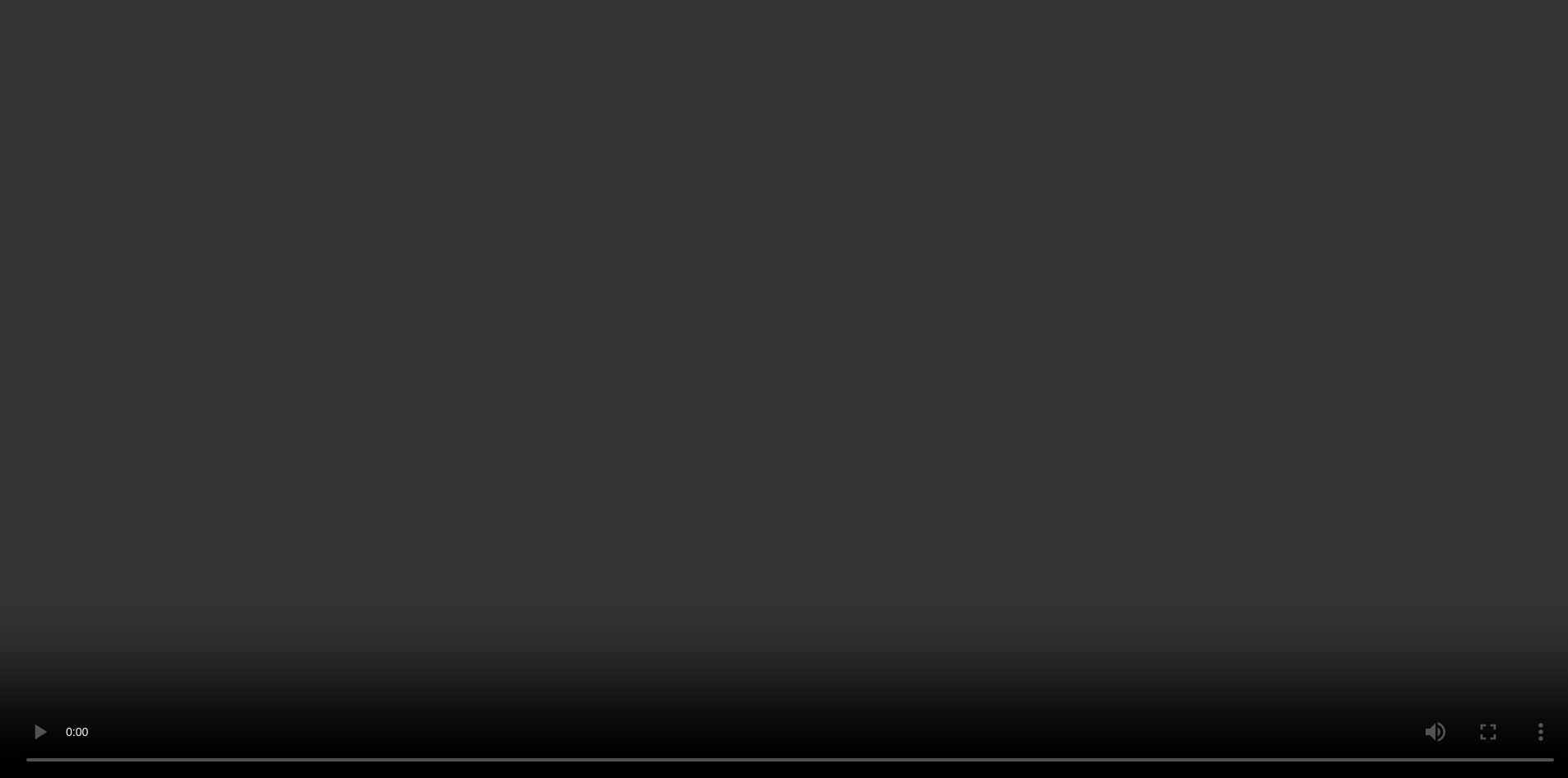
scroll to position [823, 0]
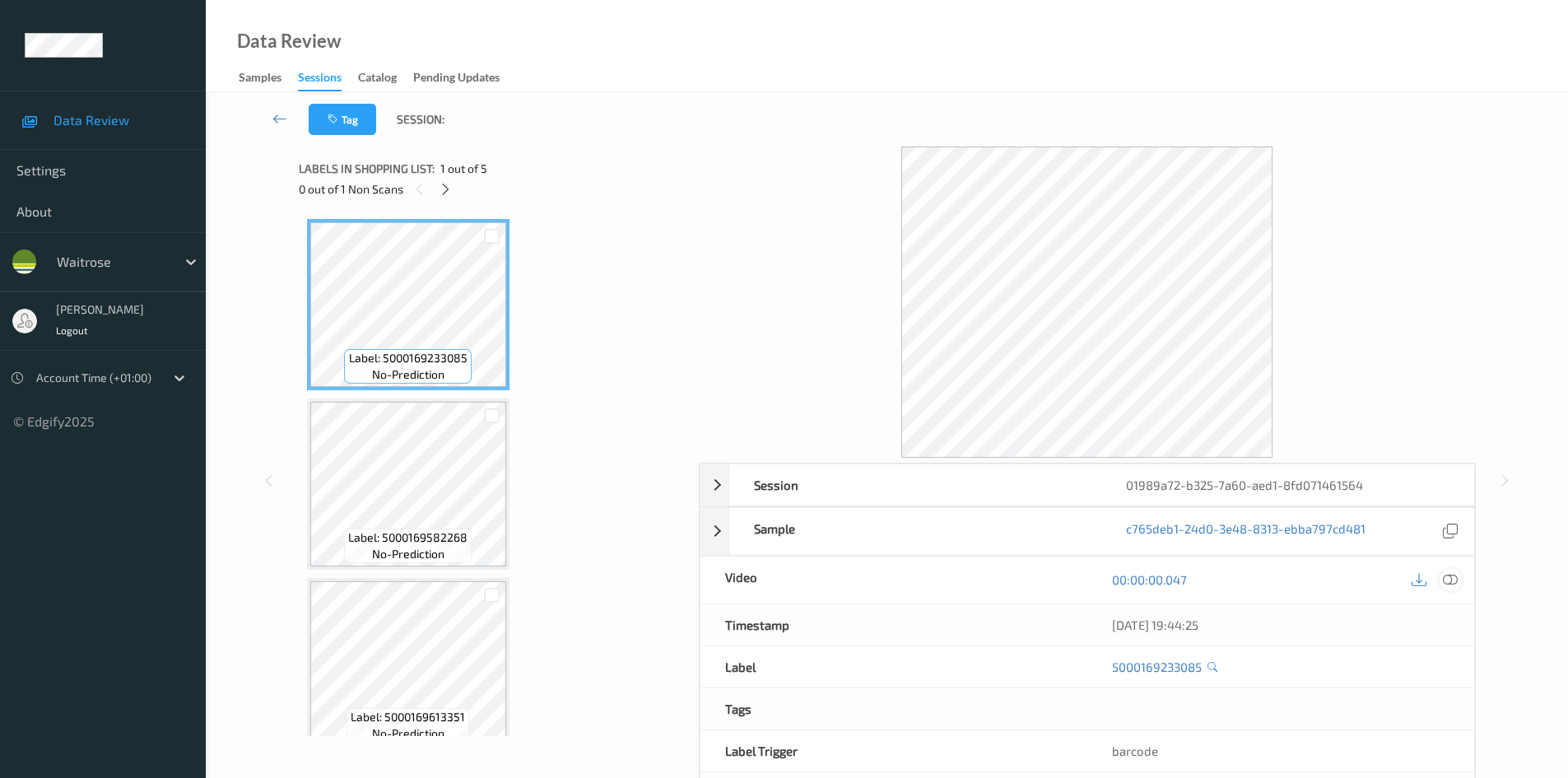
click at [1450, 579] on icon at bounding box center [1450, 579] width 15 height 15
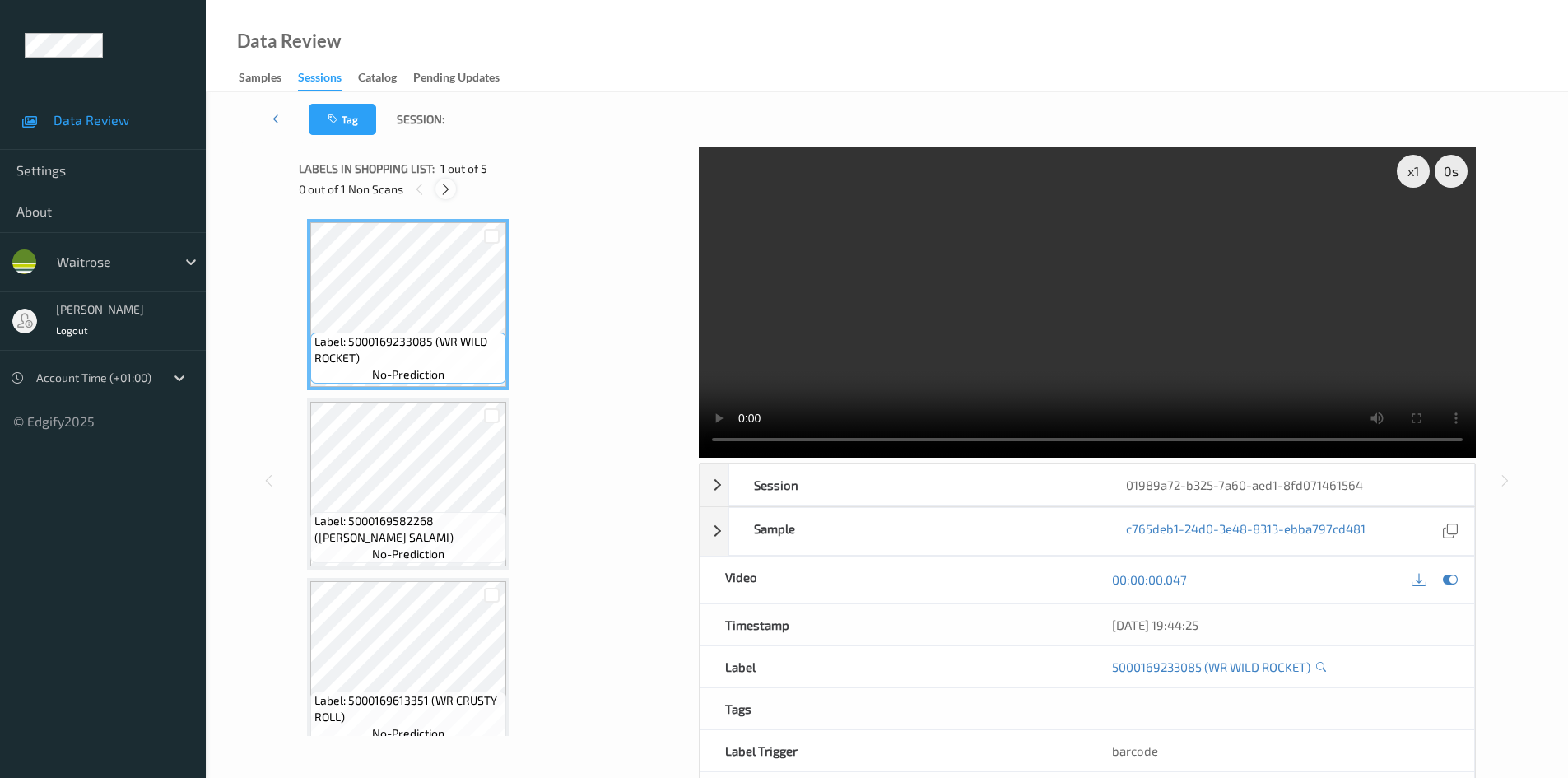
click at [449, 188] on icon at bounding box center [445, 189] width 14 height 15
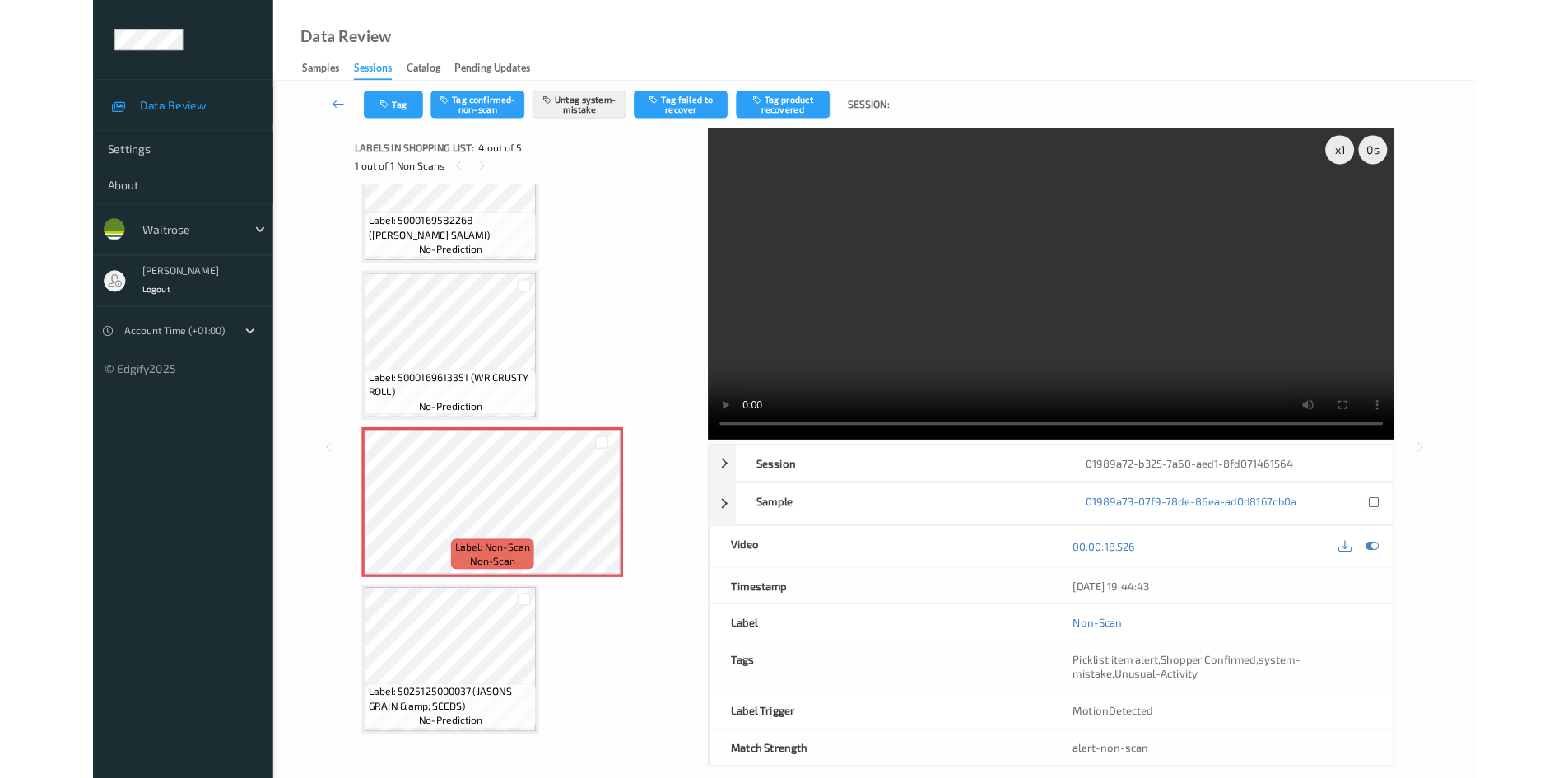
scroll to position [269, 0]
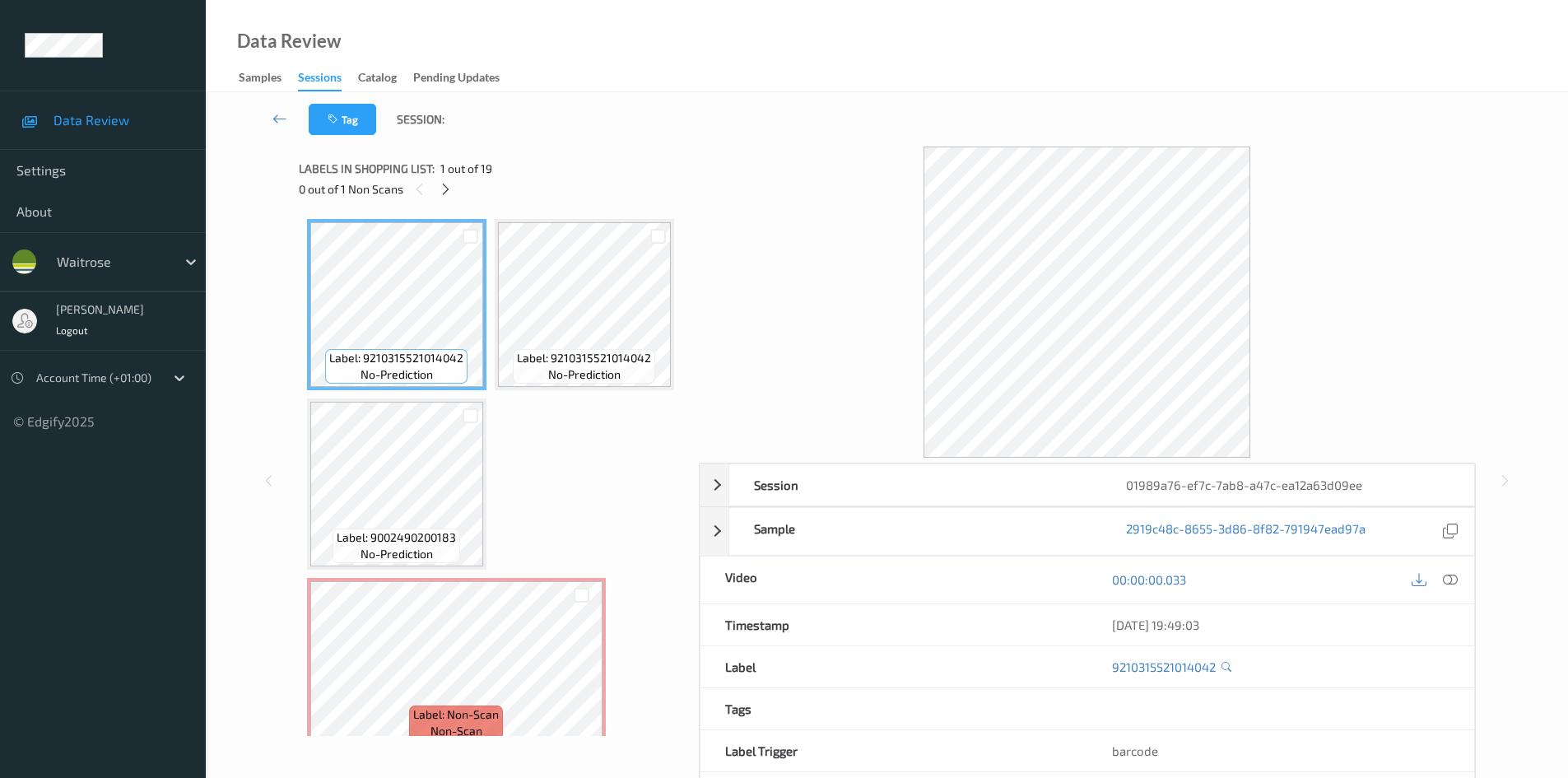
click at [1452, 580] on icon at bounding box center [1450, 579] width 15 height 15
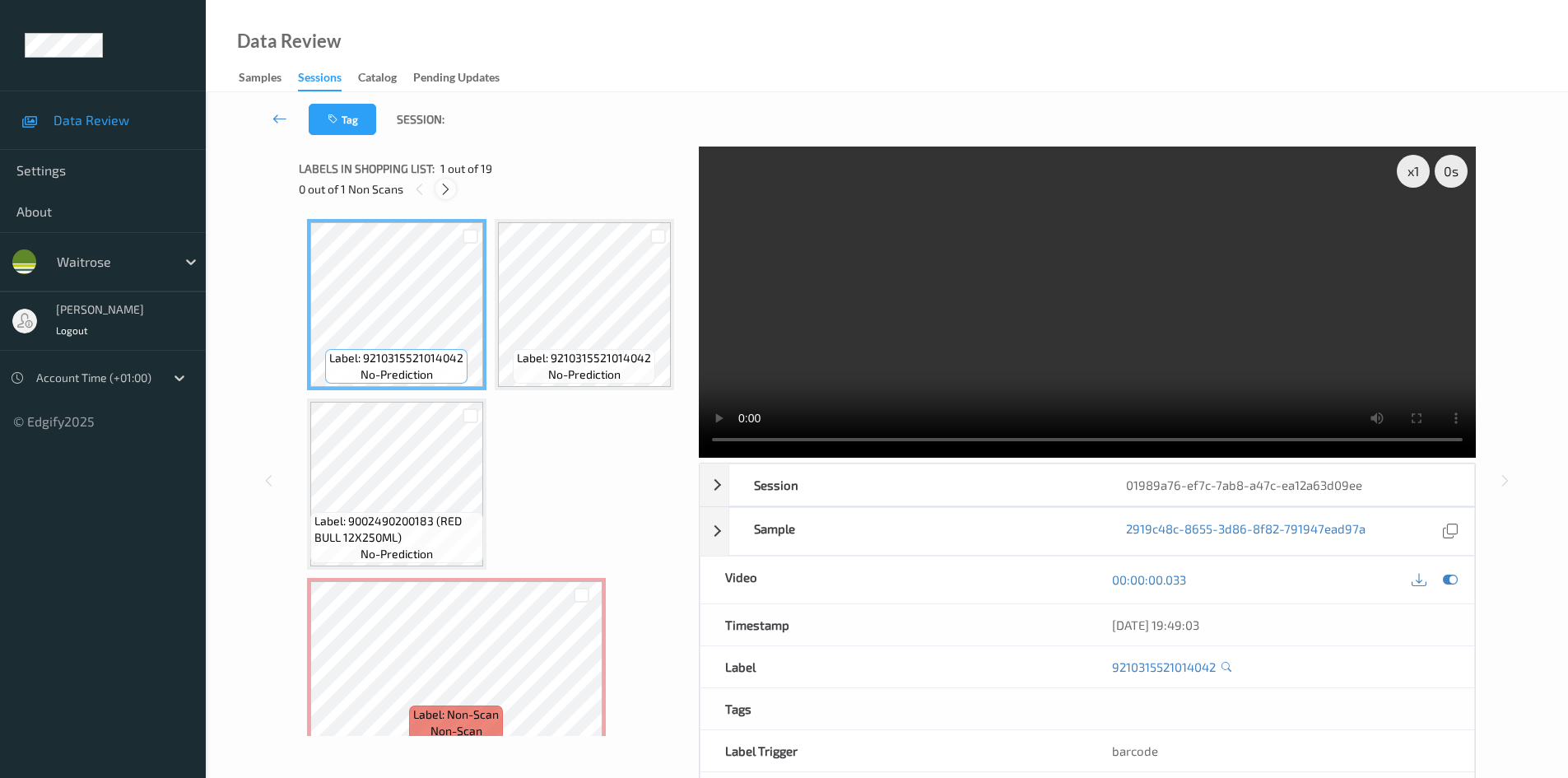
click at [447, 193] on icon at bounding box center [445, 189] width 14 height 15
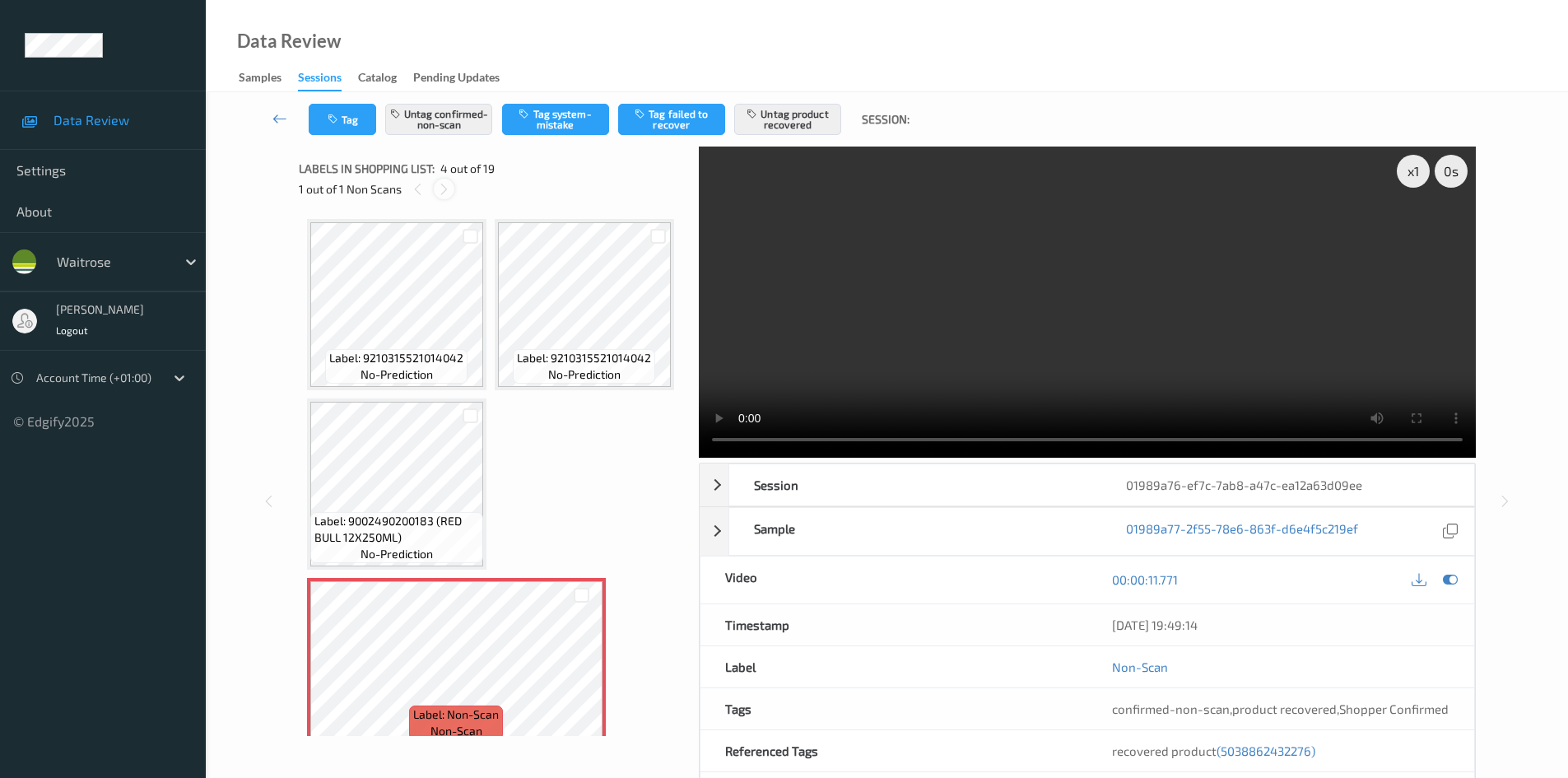
scroll to position [367, 0]
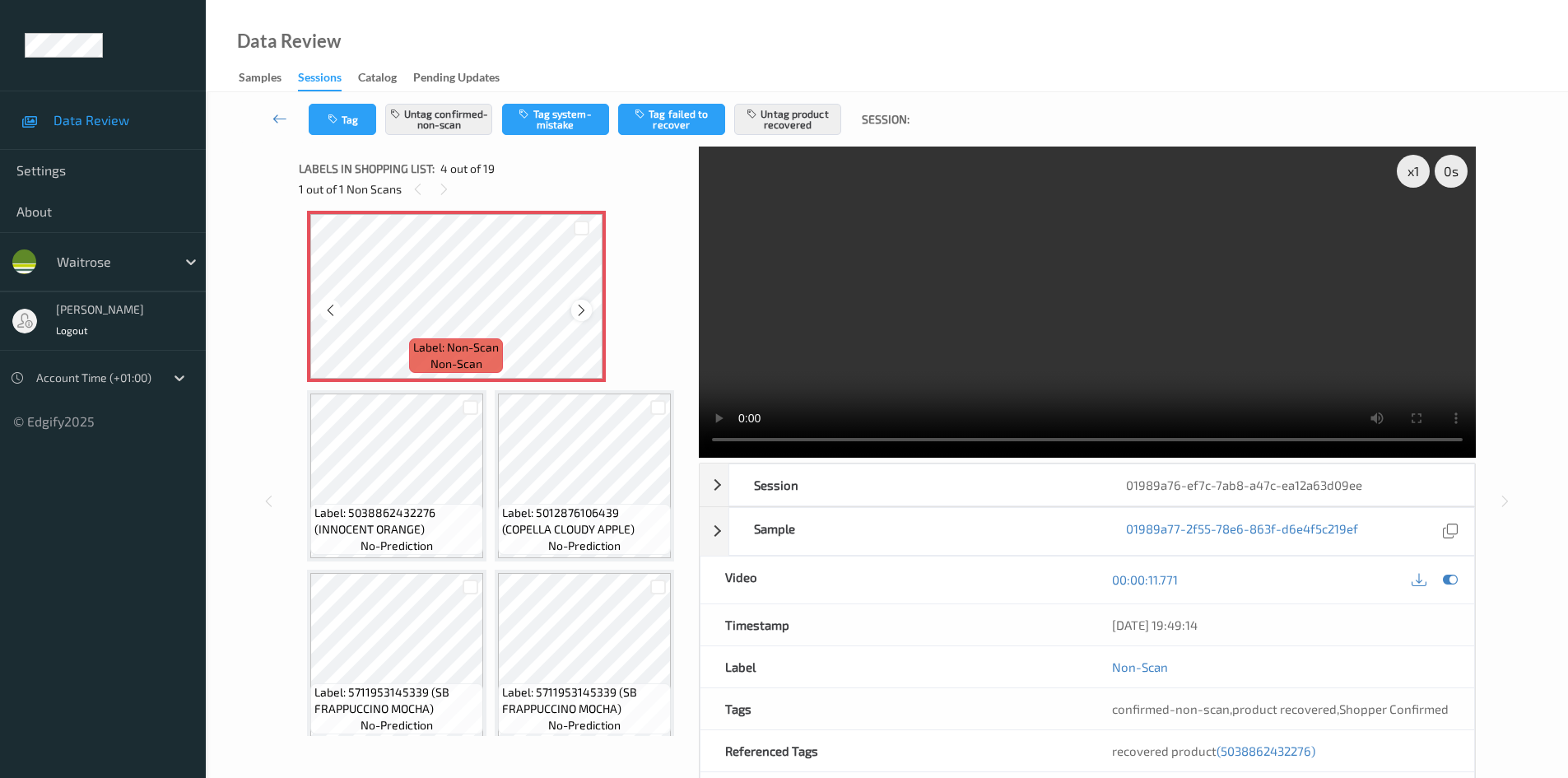
click at [578, 318] on icon at bounding box center [582, 310] width 14 height 15
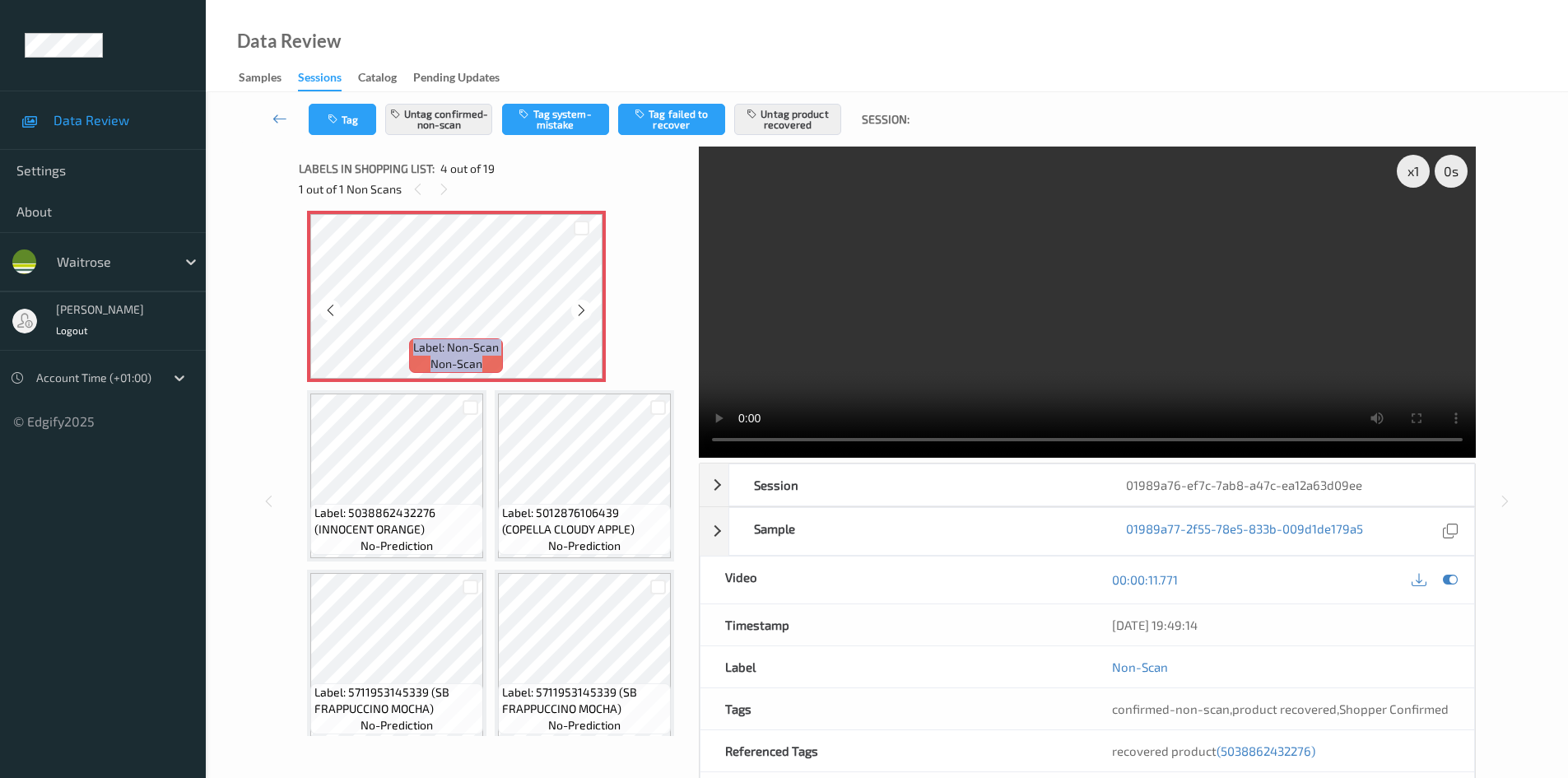
click at [578, 318] on icon at bounding box center [582, 310] width 14 height 15
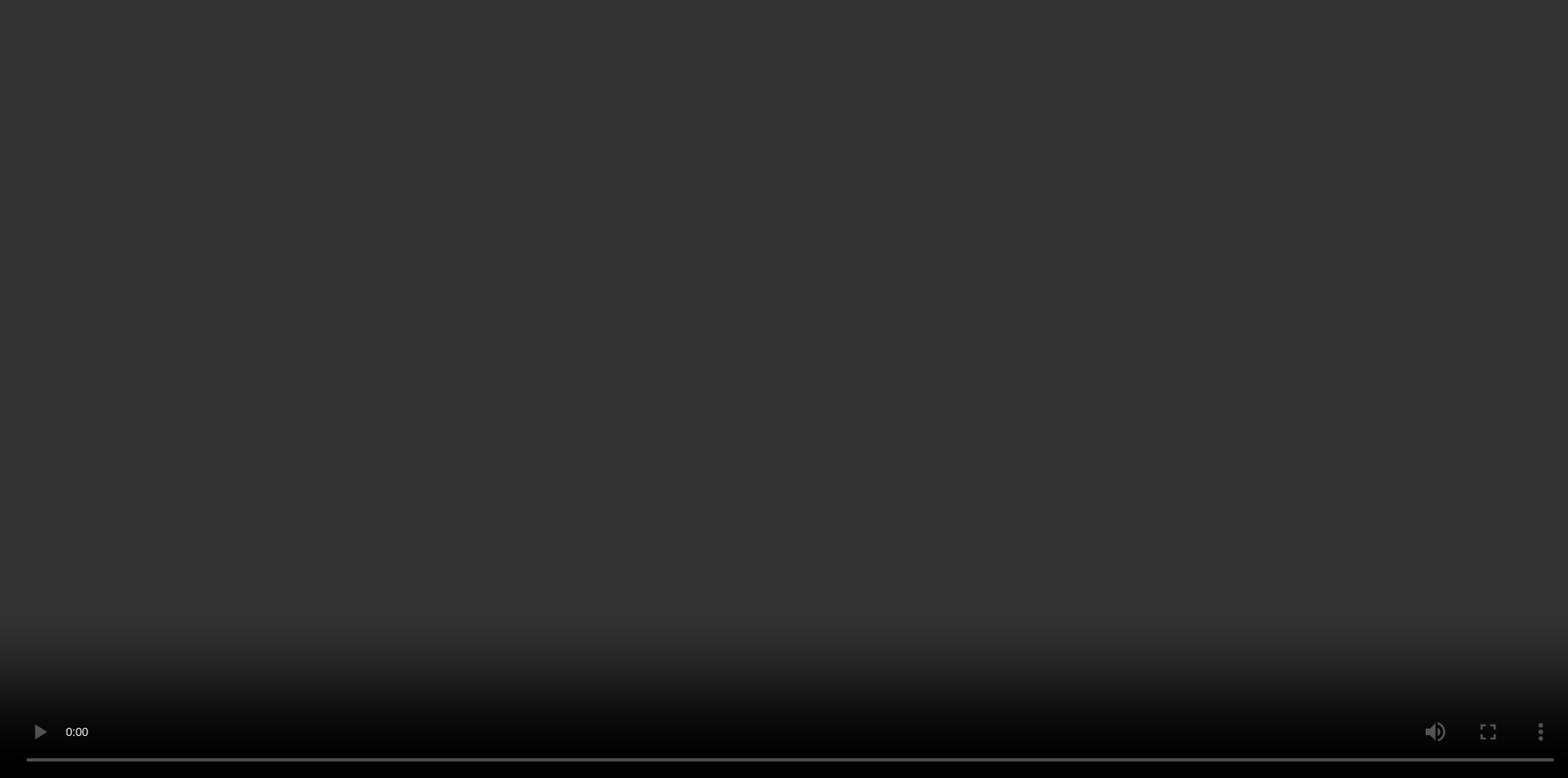
scroll to position [450, 0]
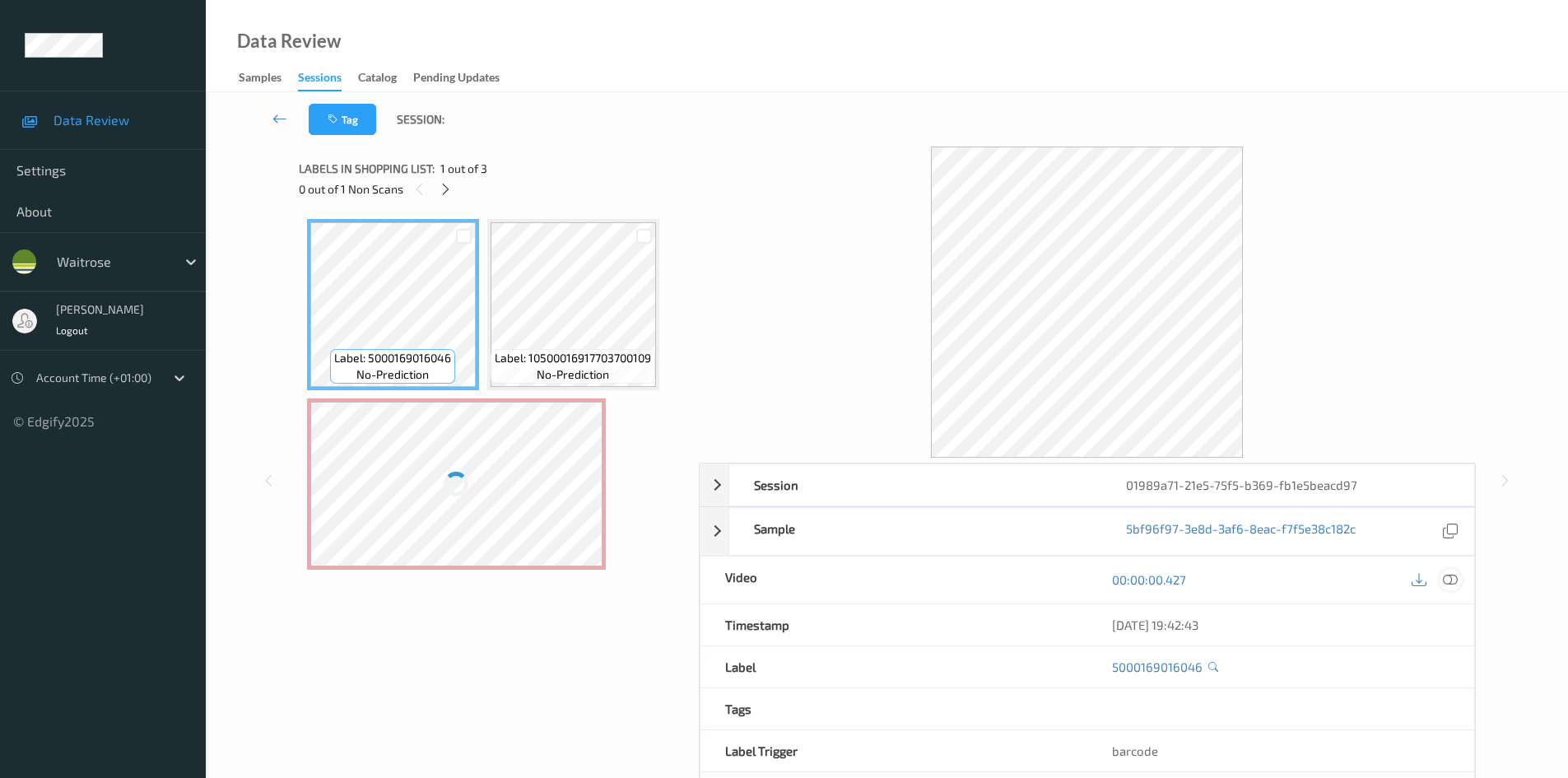
click at [1454, 584] on icon at bounding box center [1450, 579] width 15 height 15
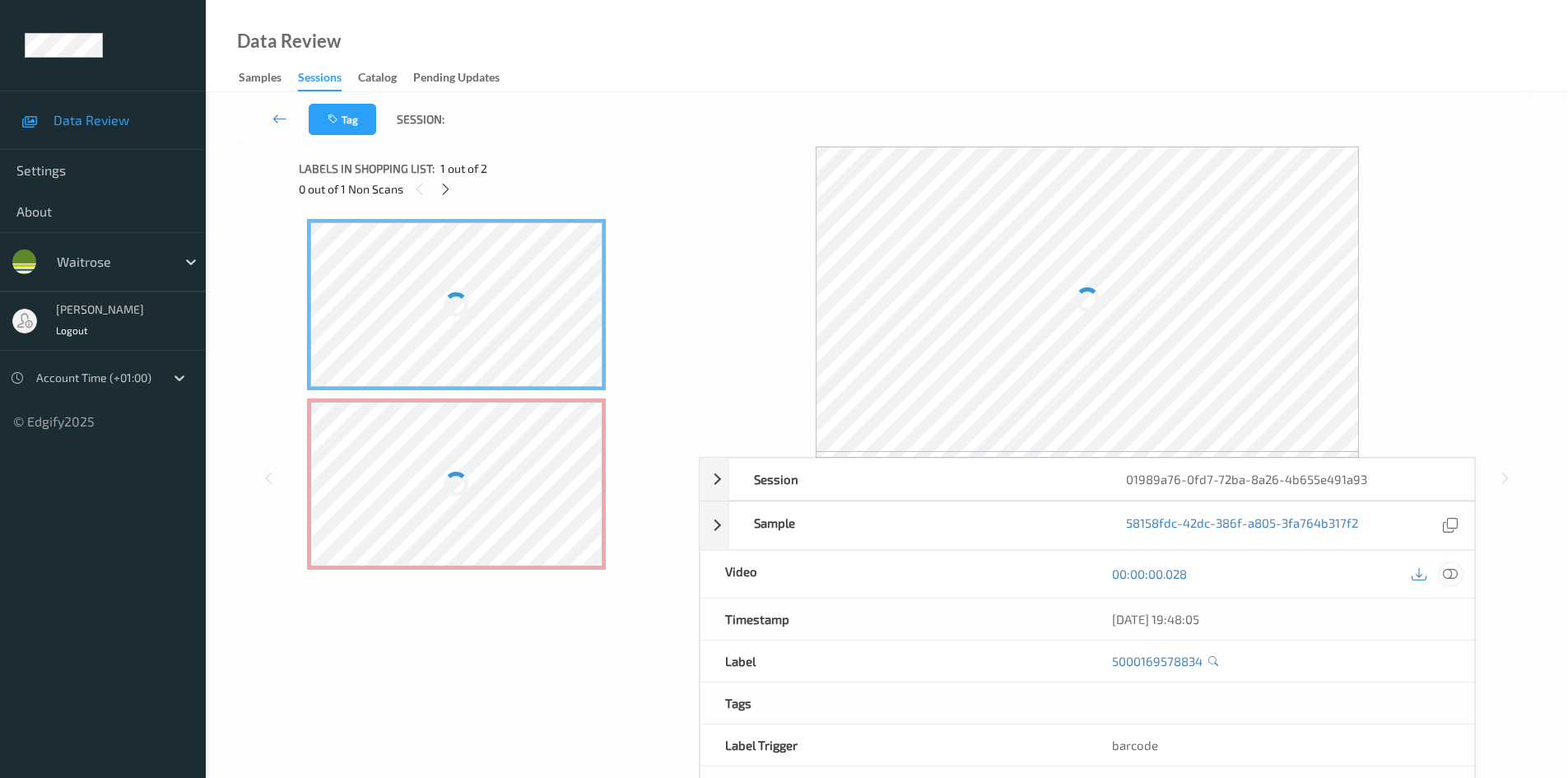
click at [1452, 575] on icon at bounding box center [1450, 573] width 15 height 15
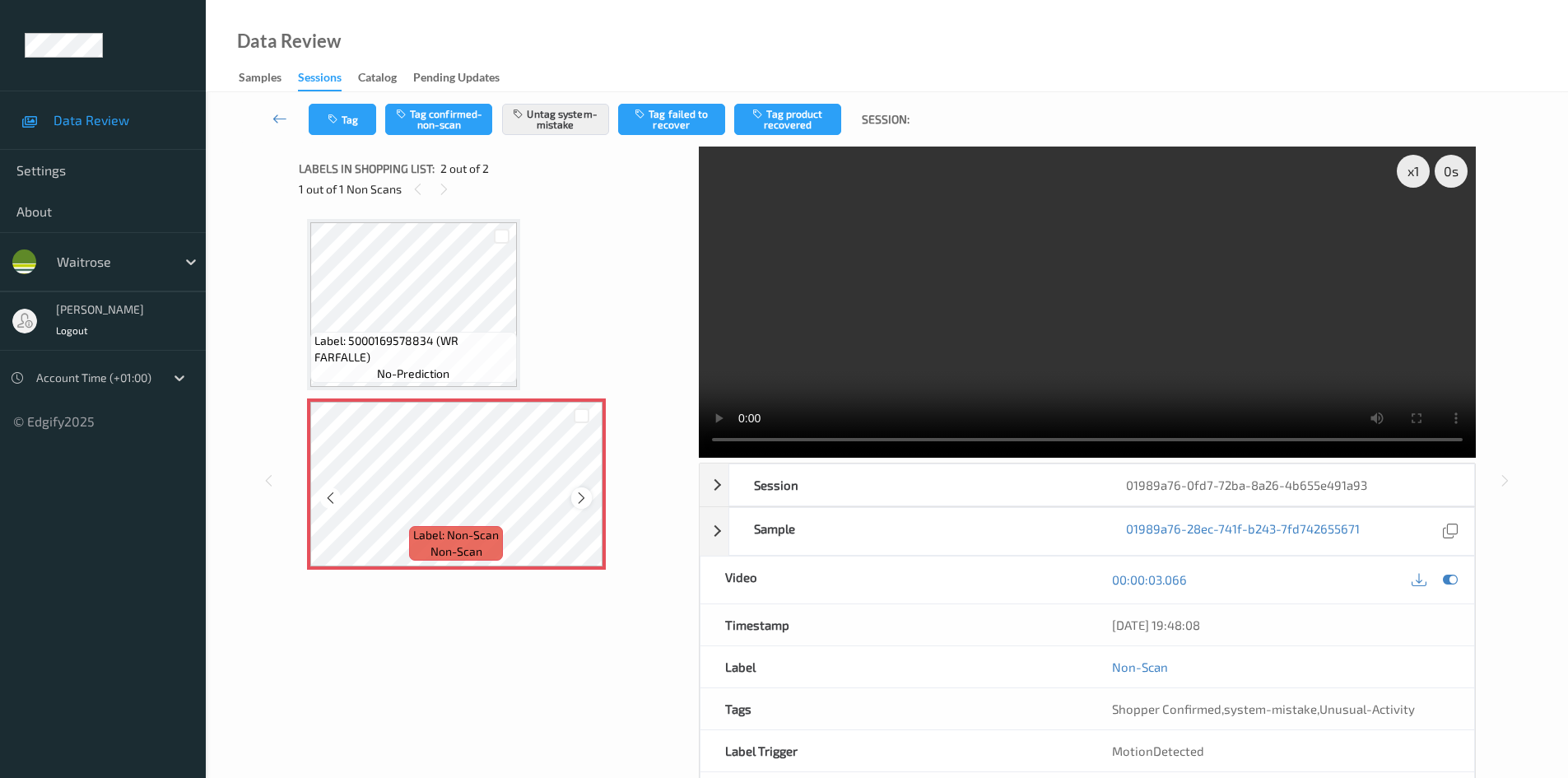
click at [587, 499] on icon at bounding box center [582, 498] width 14 height 15
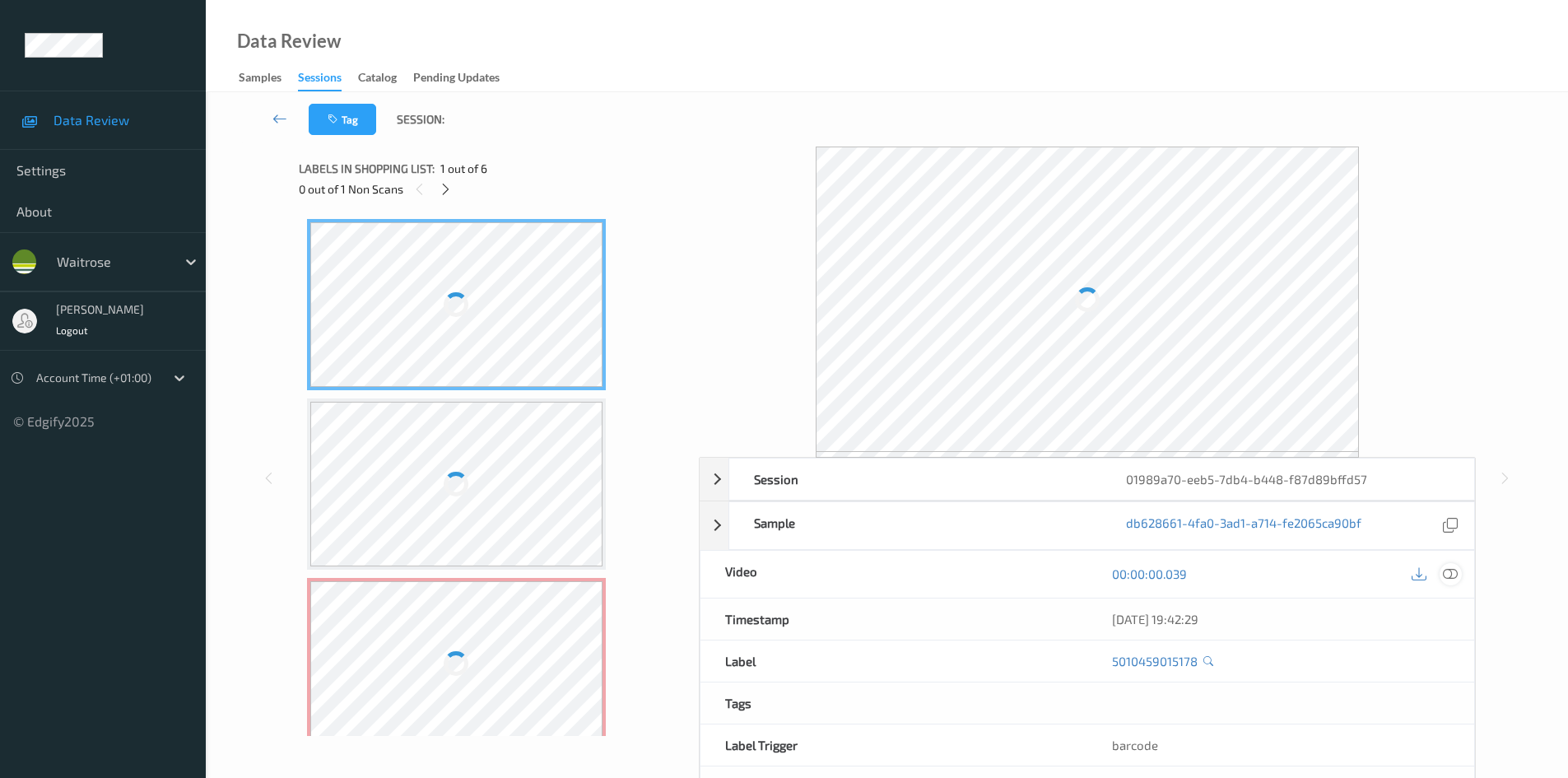
click at [1454, 570] on icon at bounding box center [1450, 573] width 15 height 15
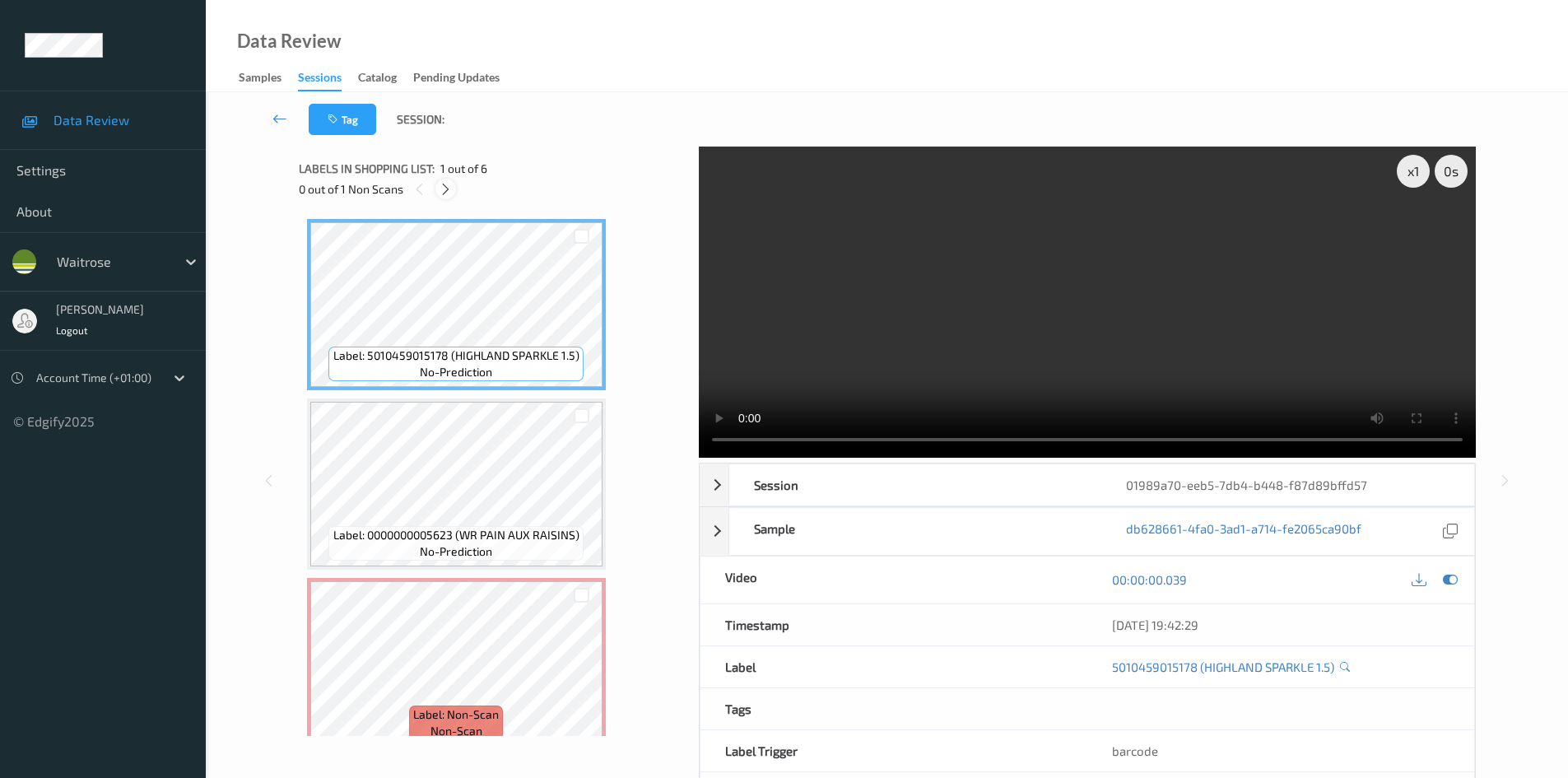
click at [444, 188] on icon at bounding box center [445, 189] width 14 height 15
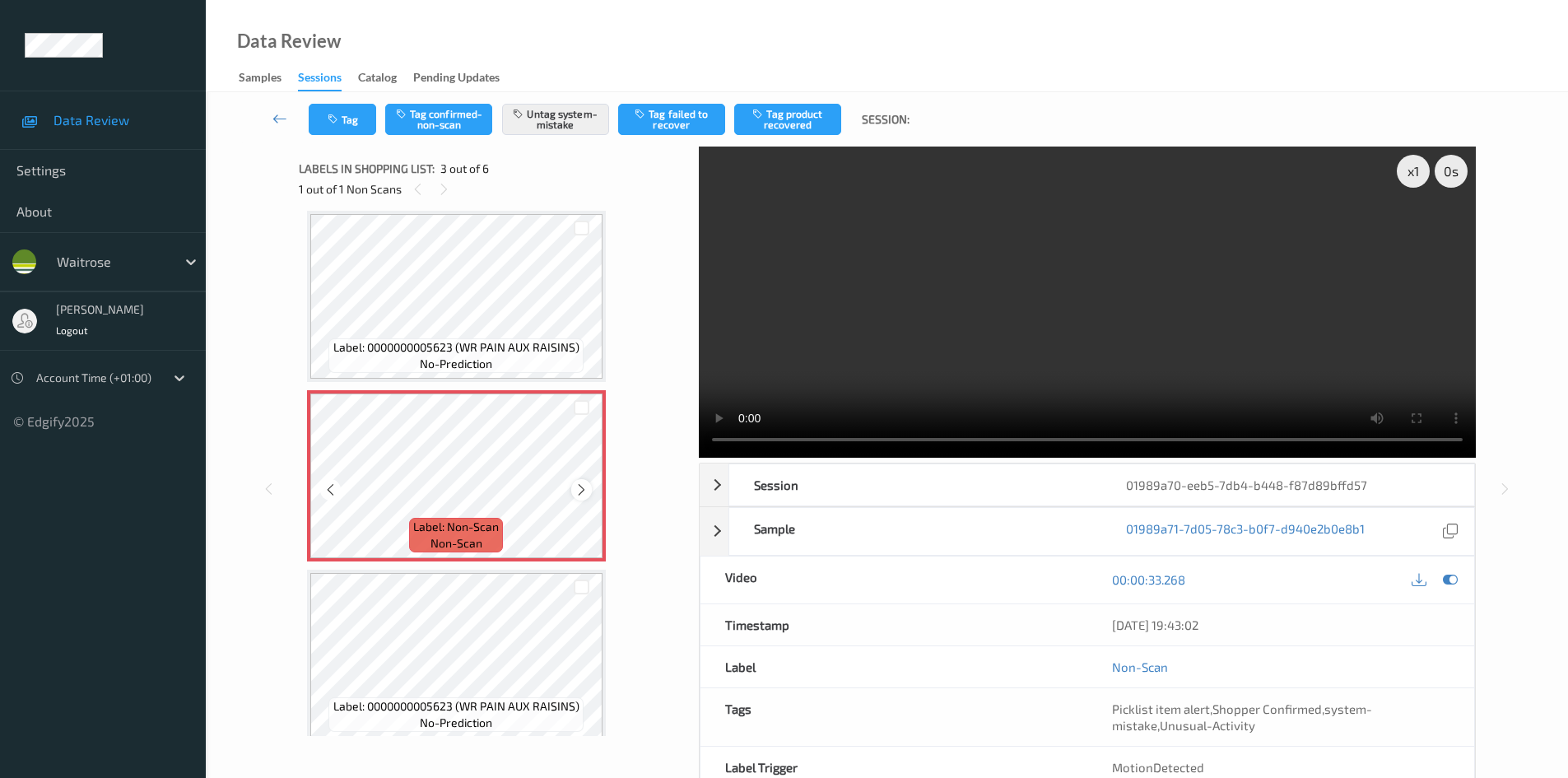
click at [583, 483] on icon at bounding box center [582, 490] width 14 height 15
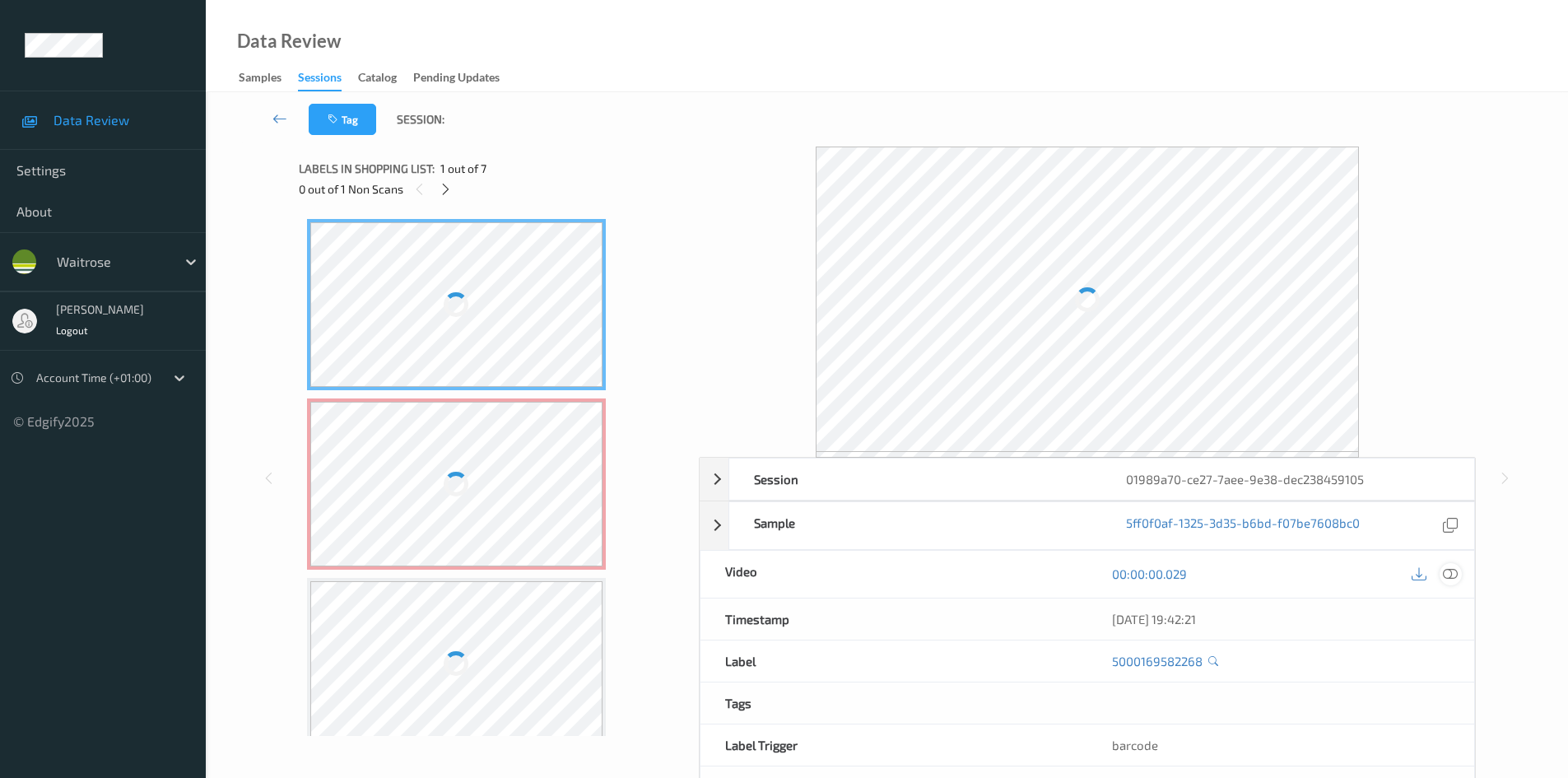
click at [1451, 574] on icon at bounding box center [1450, 573] width 15 height 15
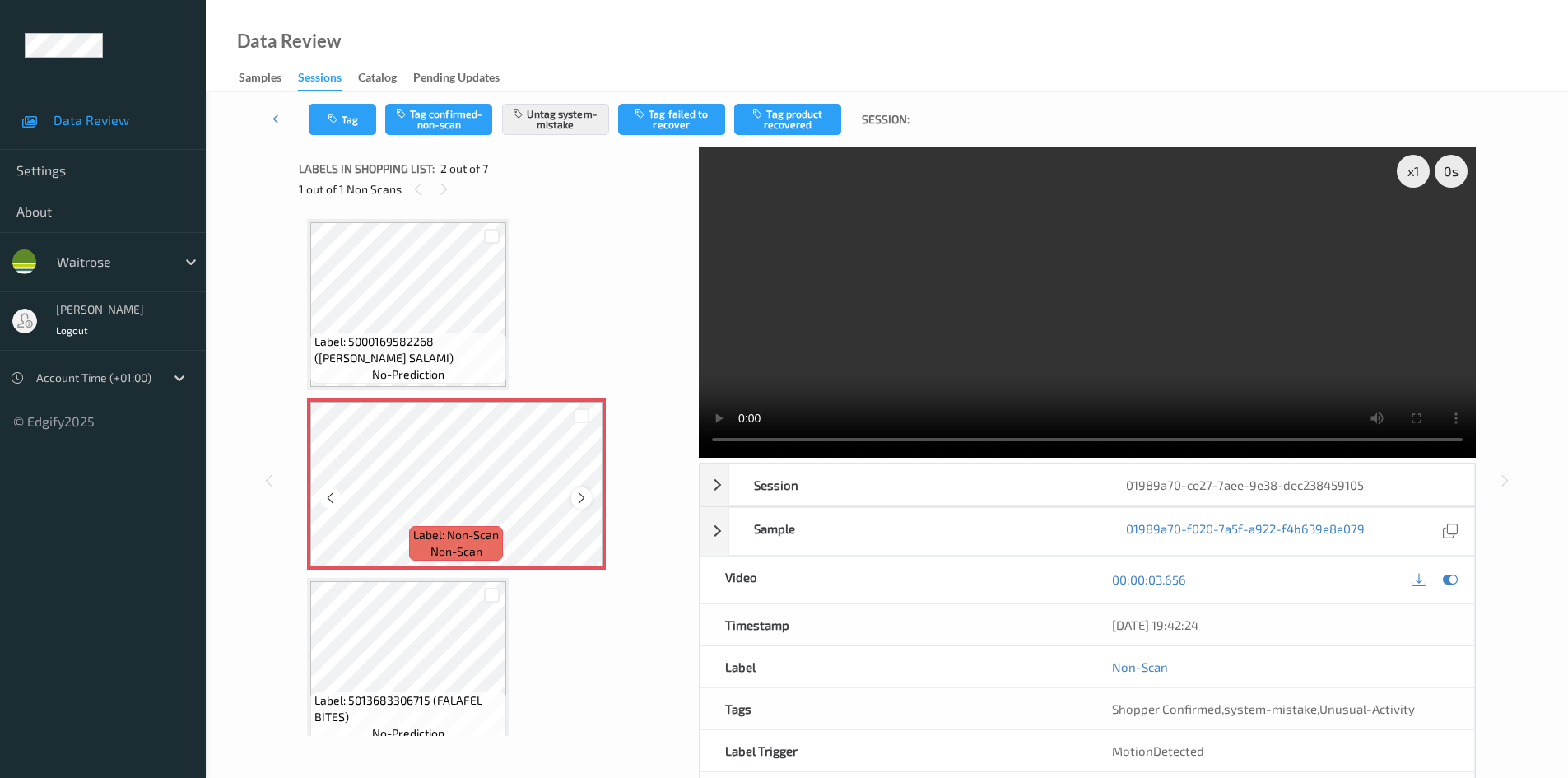
click at [578, 496] on icon at bounding box center [582, 498] width 14 height 15
click at [575, 497] on icon at bounding box center [582, 498] width 14 height 15
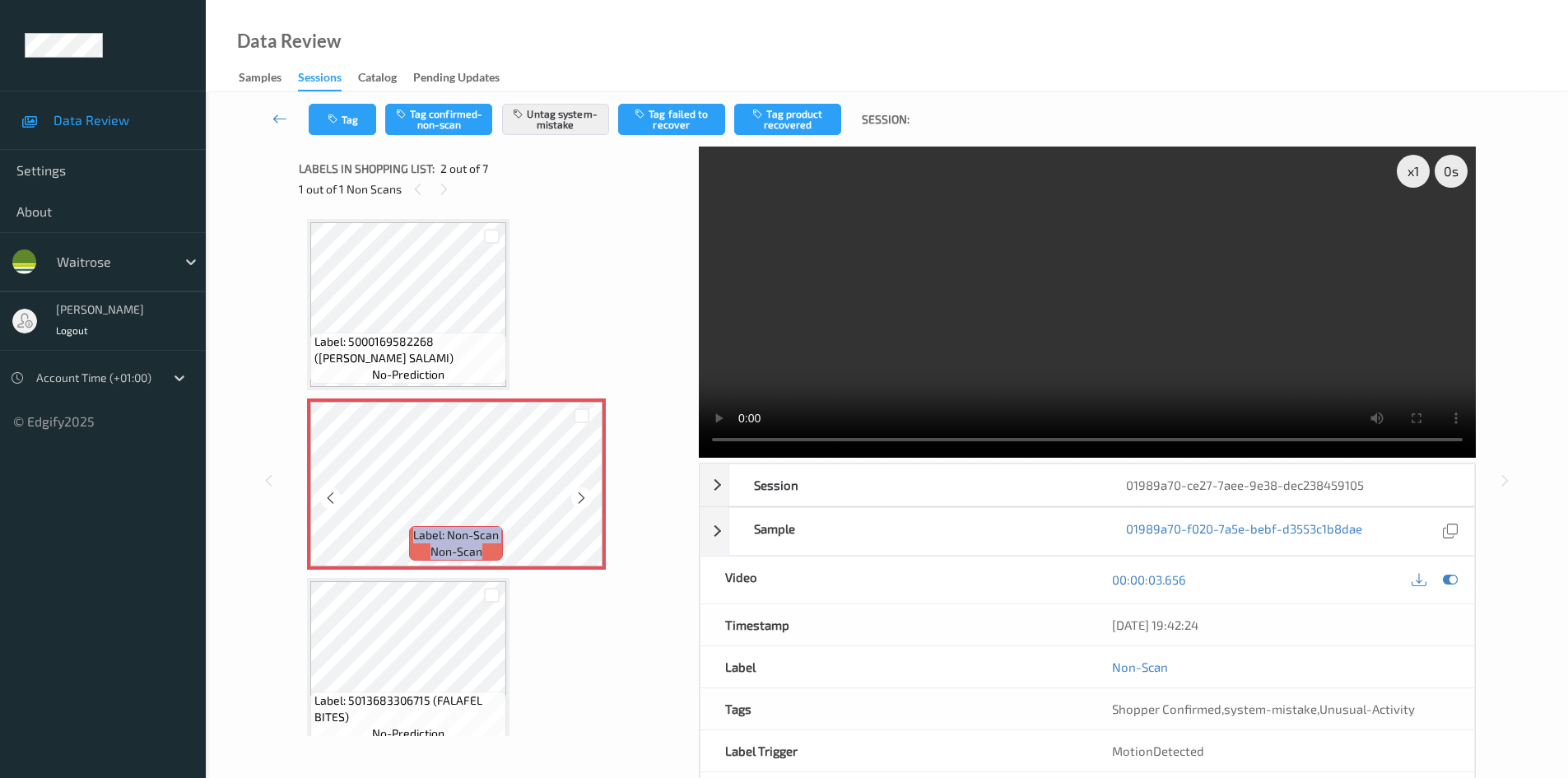
click at [575, 497] on icon at bounding box center [582, 498] width 14 height 15
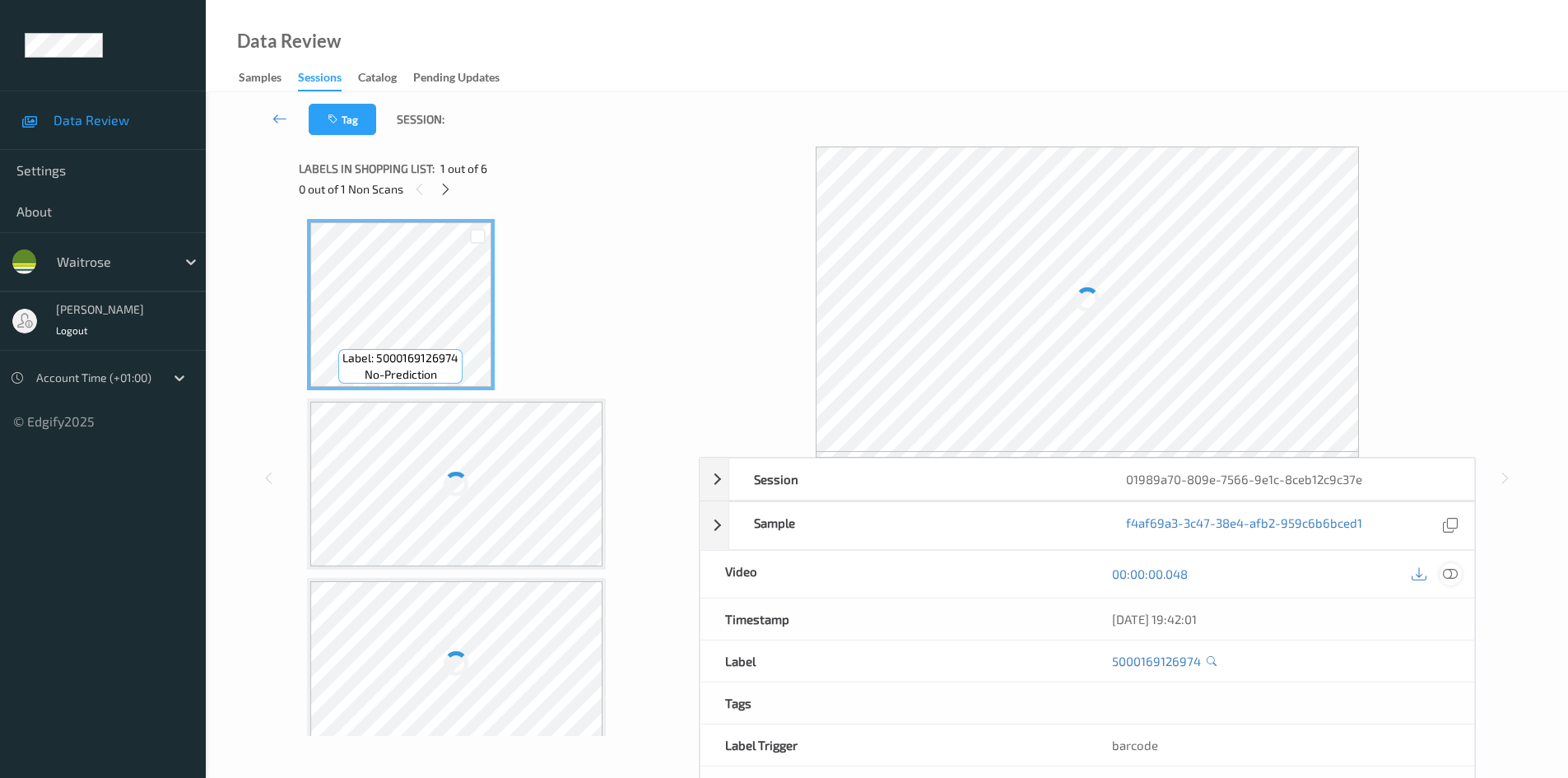
click at [1452, 572] on icon at bounding box center [1450, 573] width 15 height 15
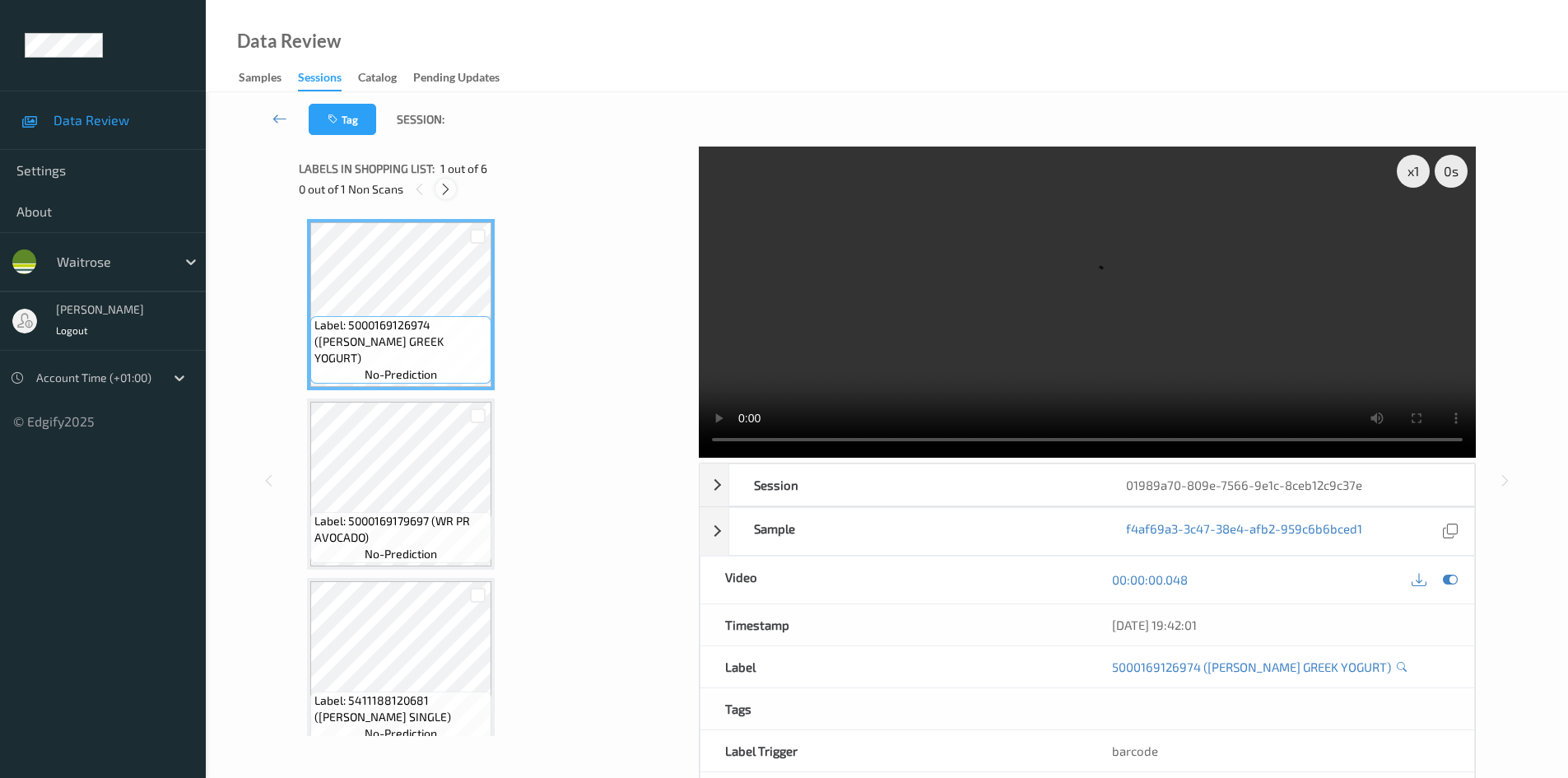
click at [446, 193] on icon at bounding box center [445, 189] width 14 height 15
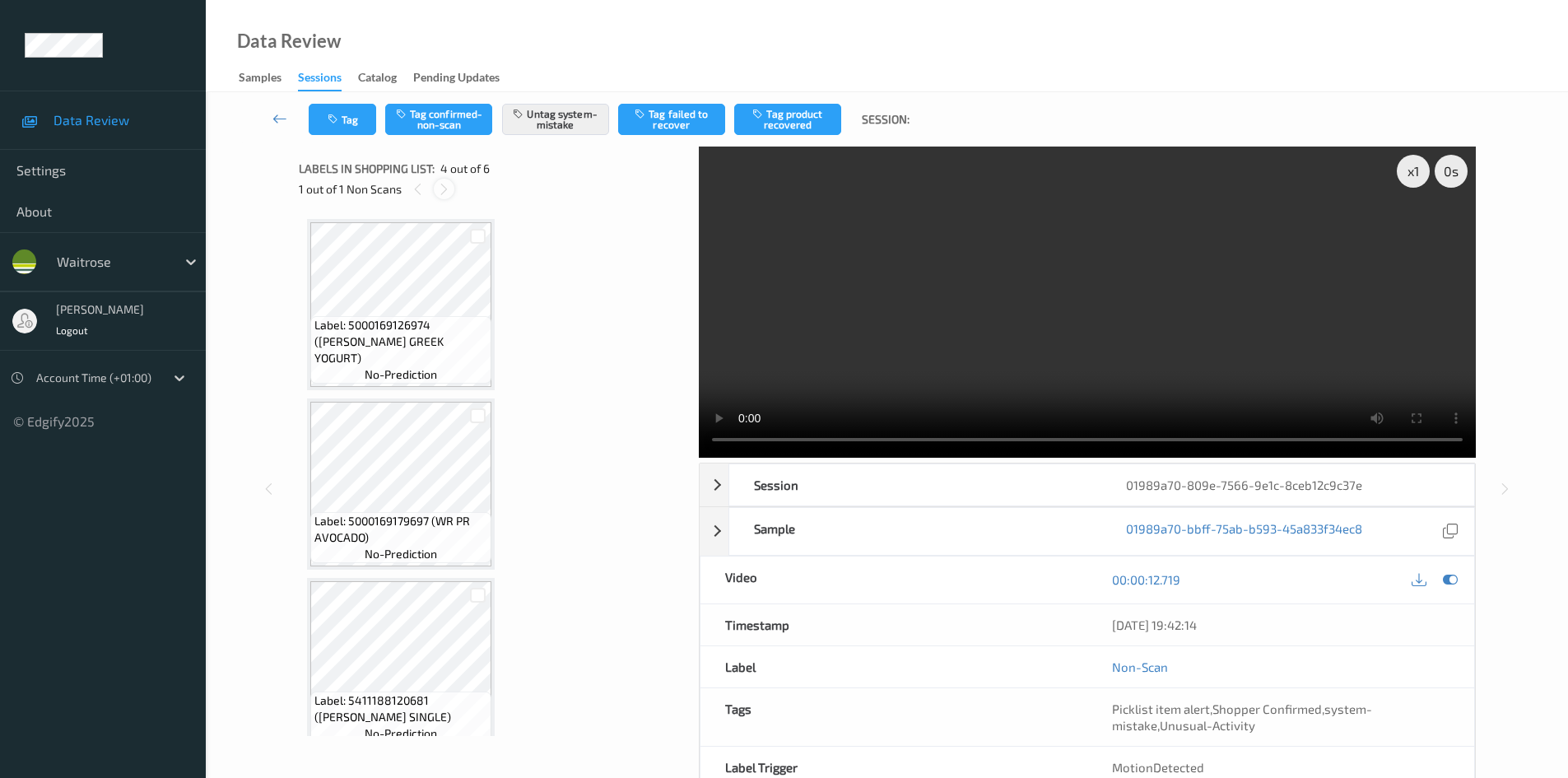
scroll to position [367, 0]
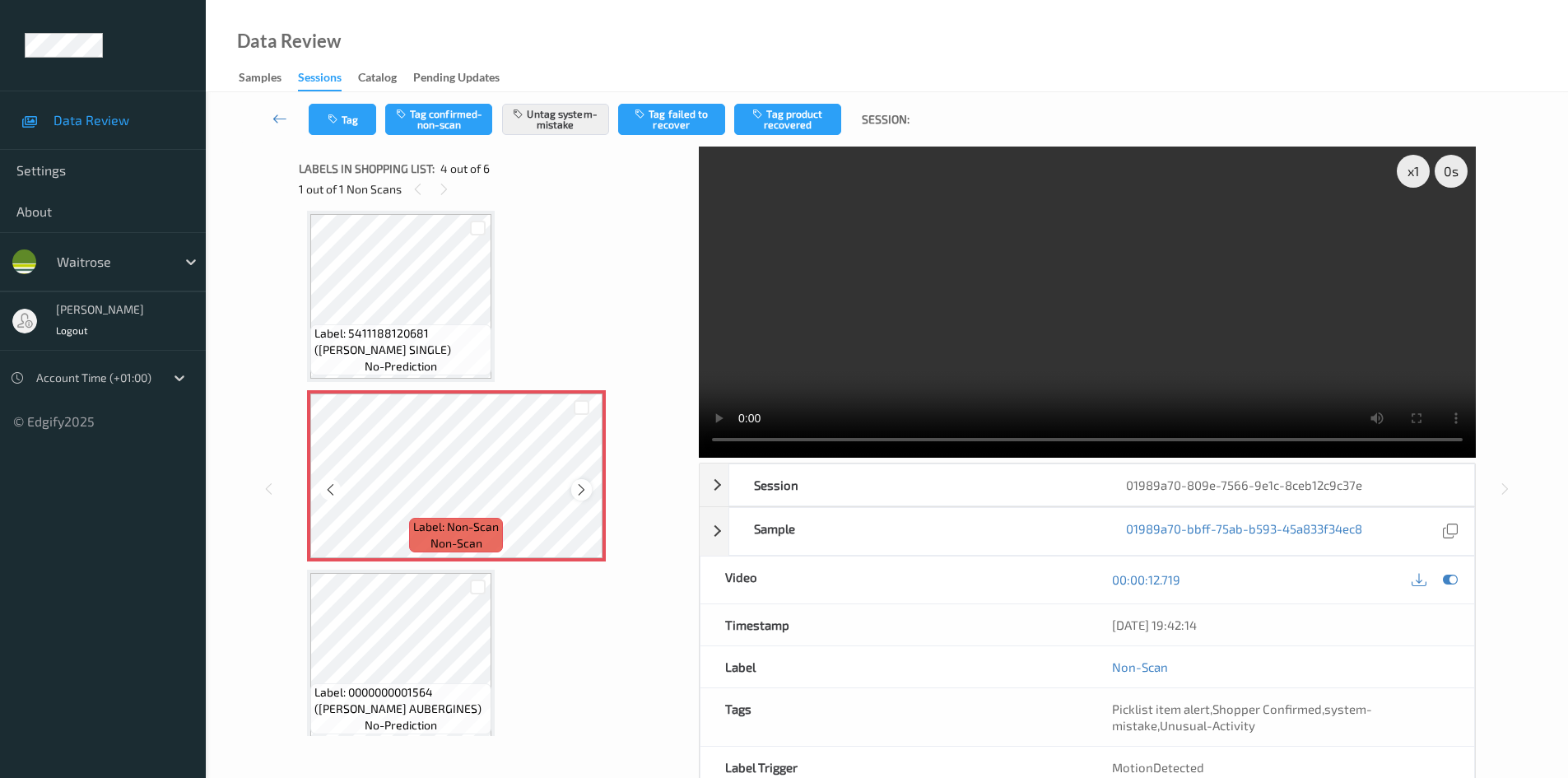
click at [576, 482] on div at bounding box center [581, 489] width 20 height 20
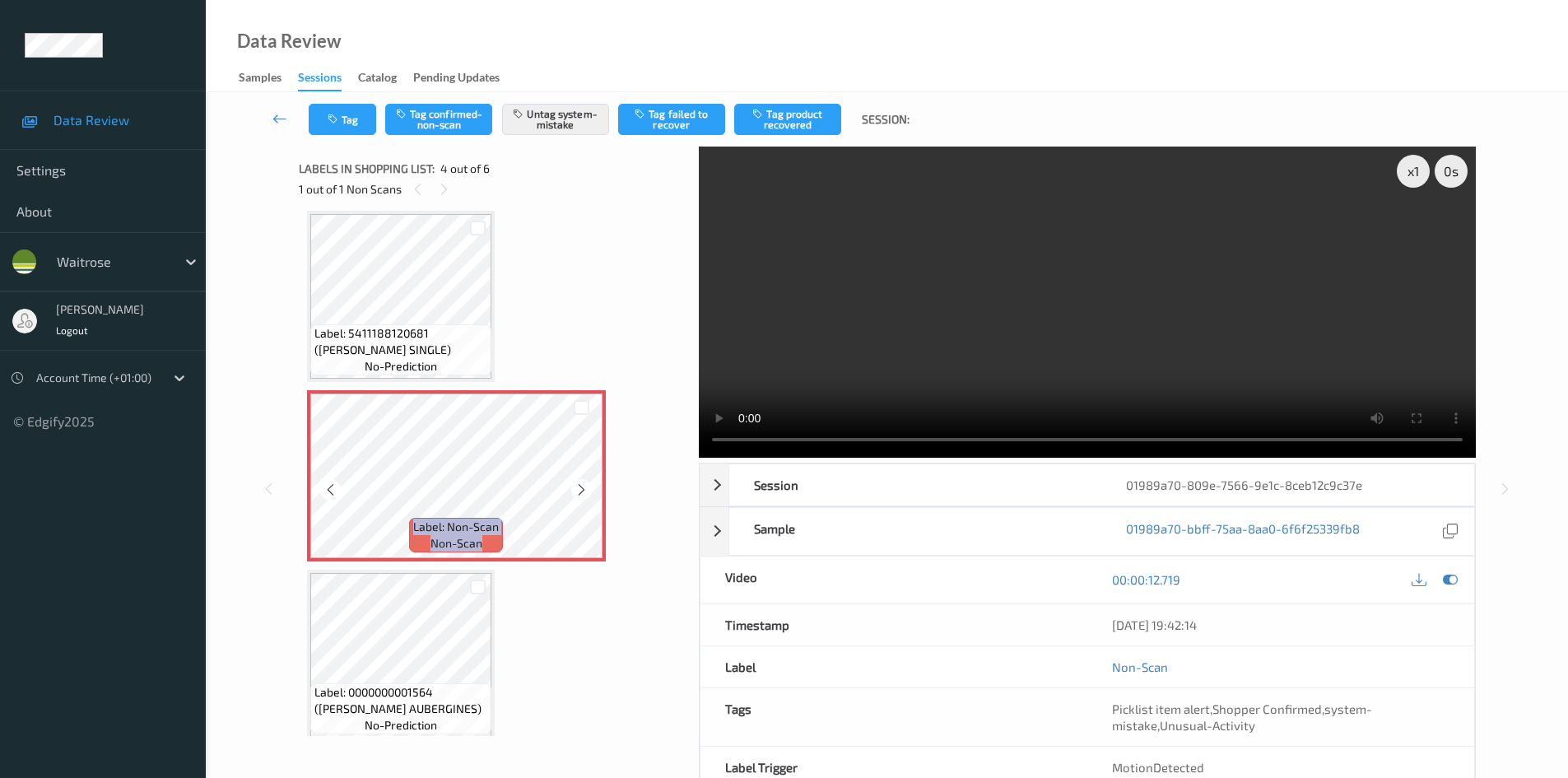
click at [576, 482] on div at bounding box center [581, 489] width 20 height 20
click at [578, 482] on div at bounding box center [581, 489] width 20 height 20
click at [576, 482] on div at bounding box center [581, 489] width 20 height 20
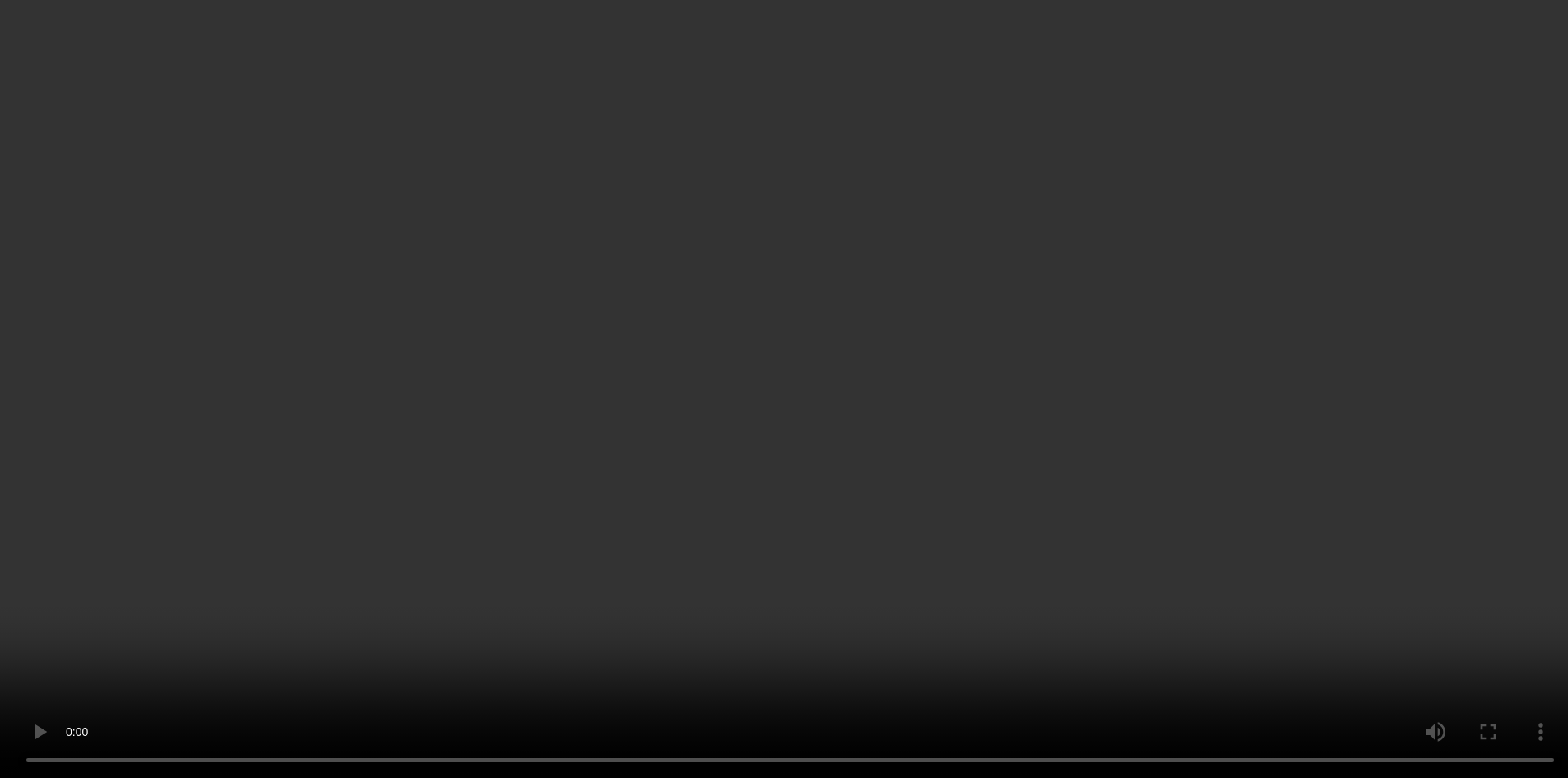
scroll to position [450, 0]
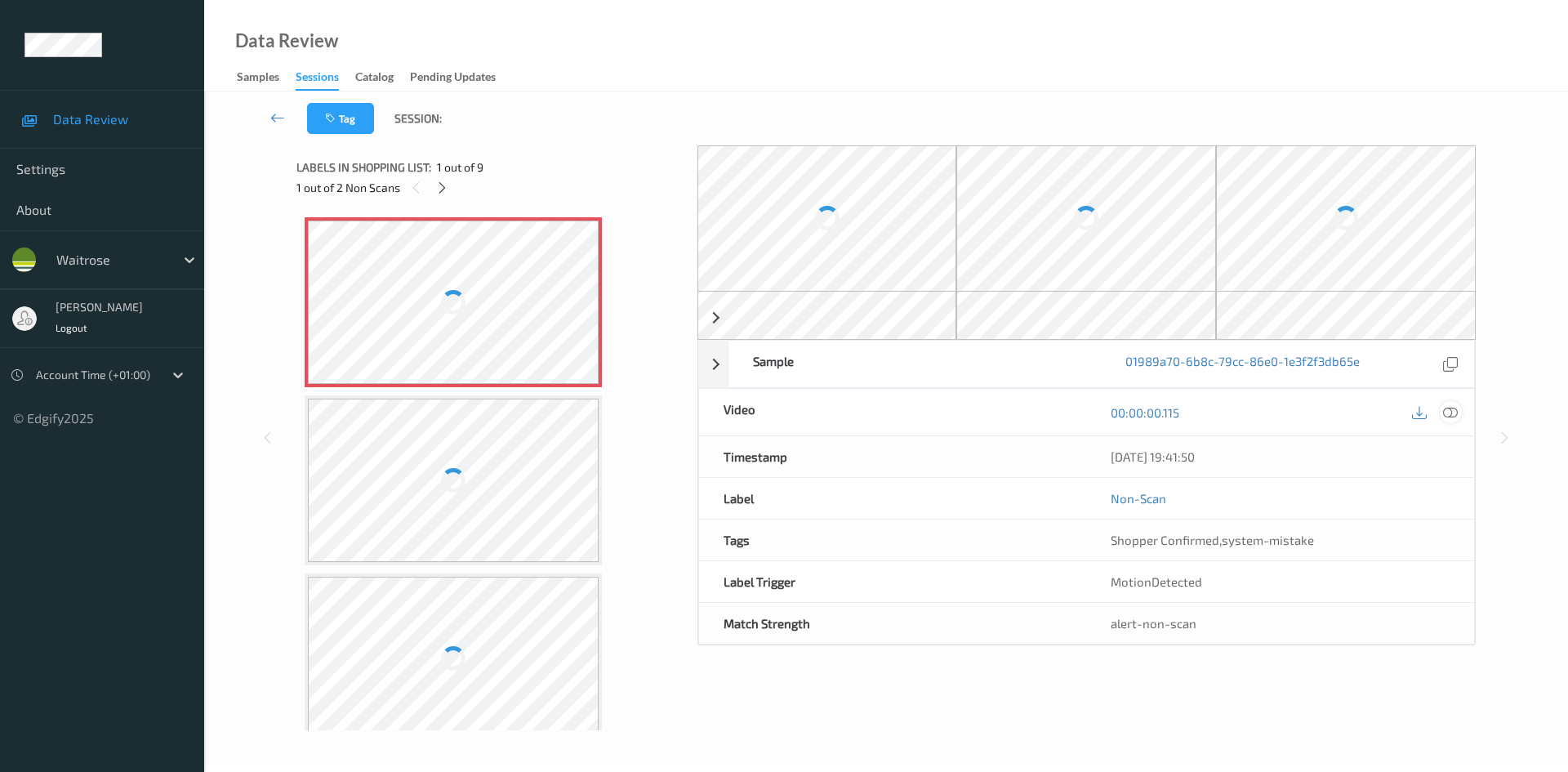
click at [1447, 409] on icon at bounding box center [1450, 412] width 15 height 15
